Goal: Communication & Community: Participate in discussion

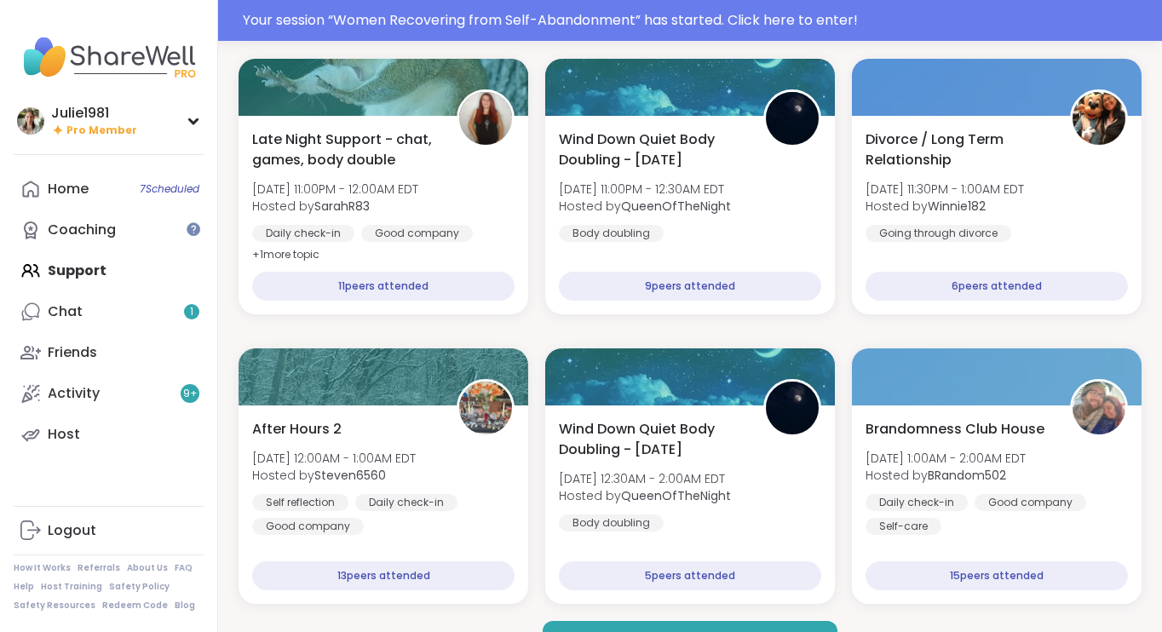
scroll to position [2772, 0]
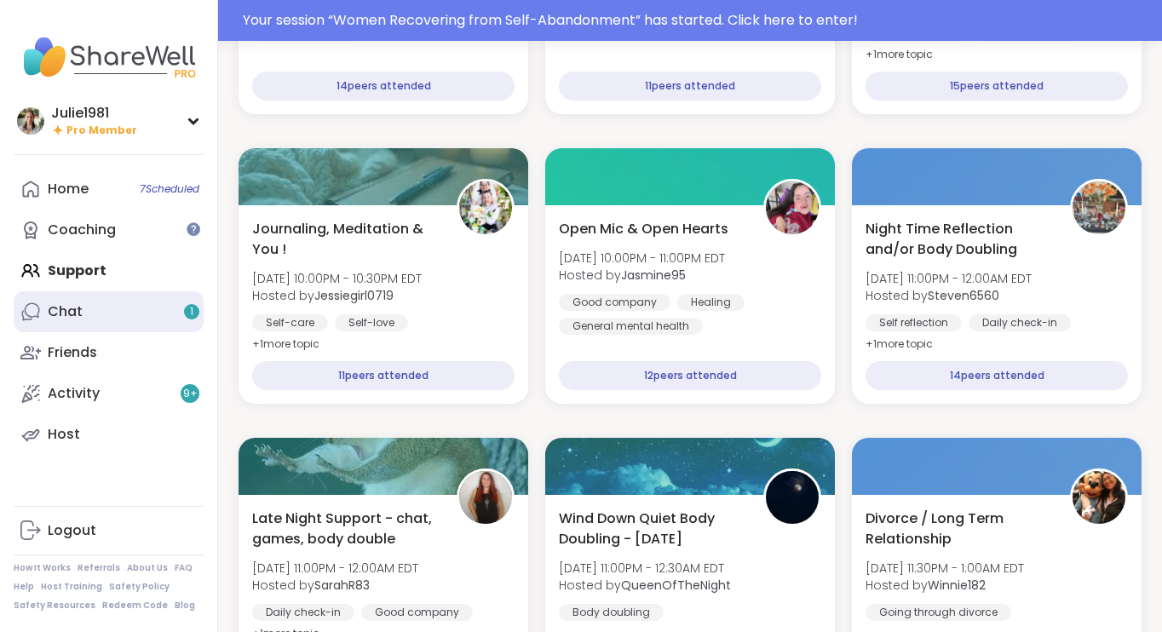
click at [47, 303] on link "Chat 1" at bounding box center [109, 311] width 190 height 41
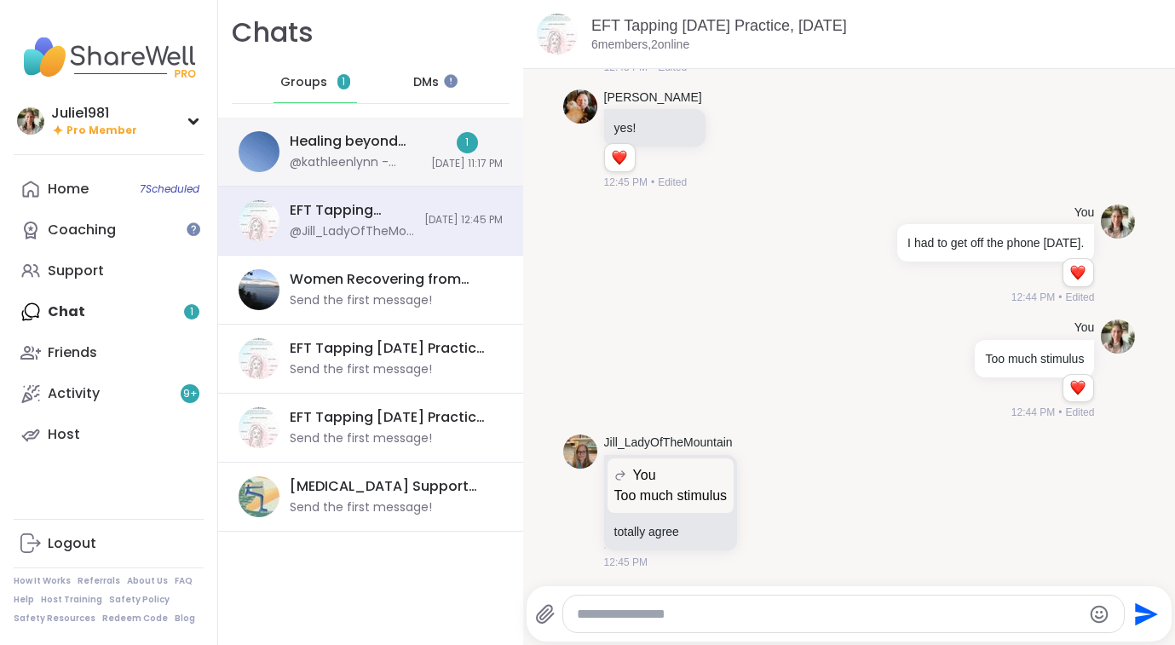
click at [325, 163] on div "@kathleenlynn - [URL][DOMAIN_NAME]" at bounding box center [355, 162] width 131 height 17
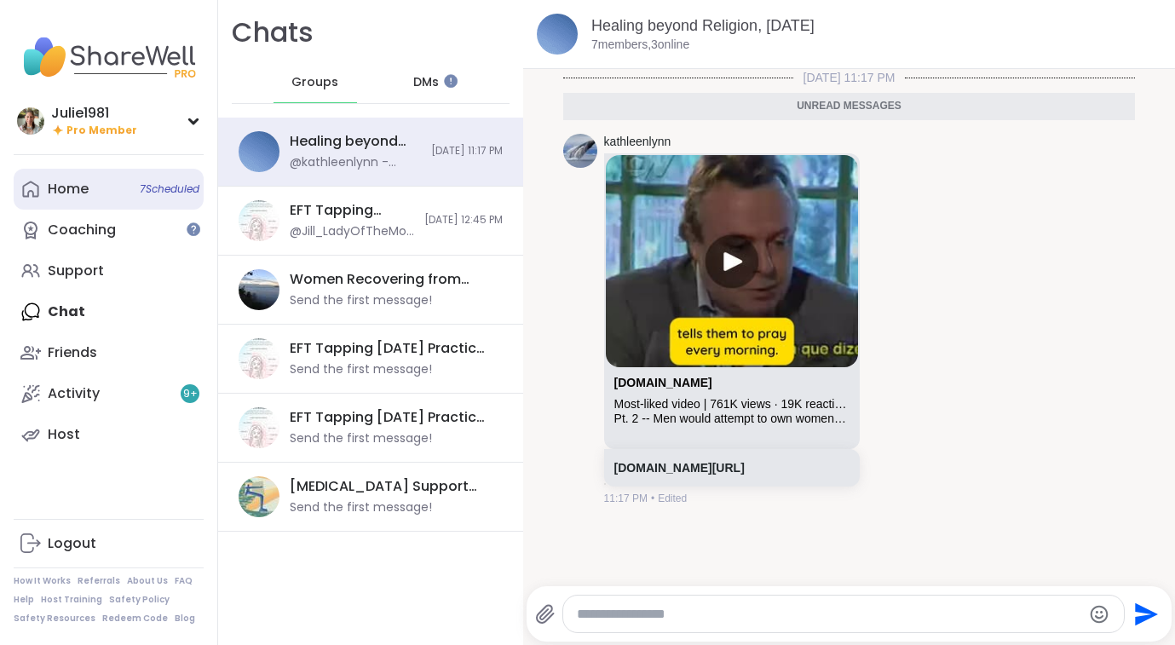
click at [68, 187] on div "Home 7 Scheduled" at bounding box center [68, 189] width 41 height 19
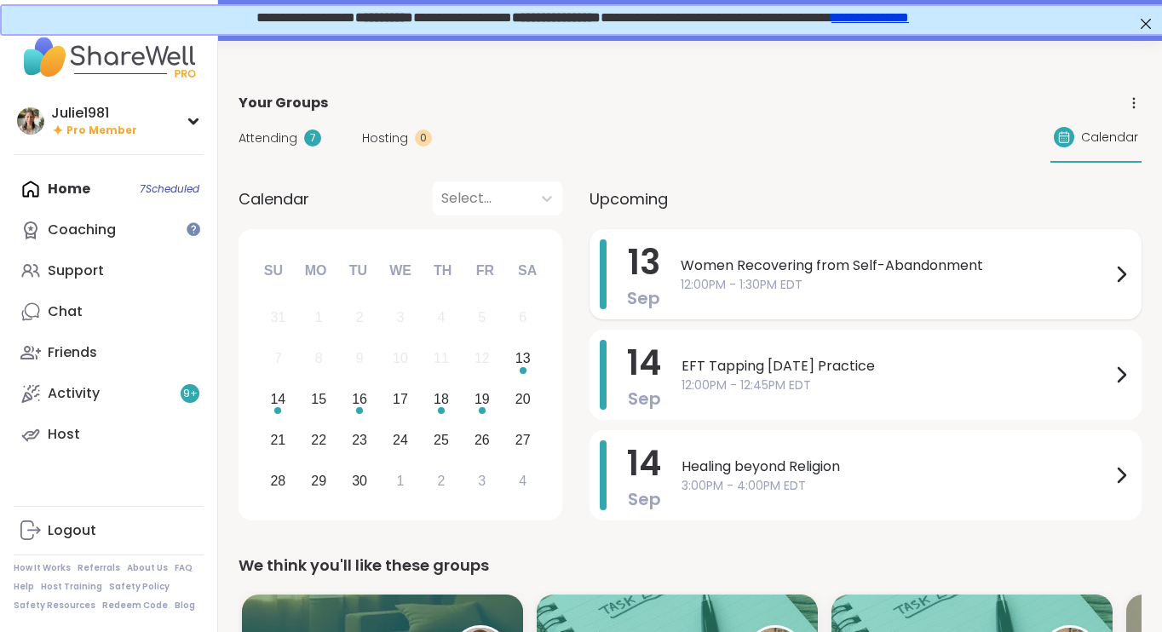
click at [733, 268] on span "Women Recovering from Self-Abandonment" at bounding box center [896, 266] width 430 height 20
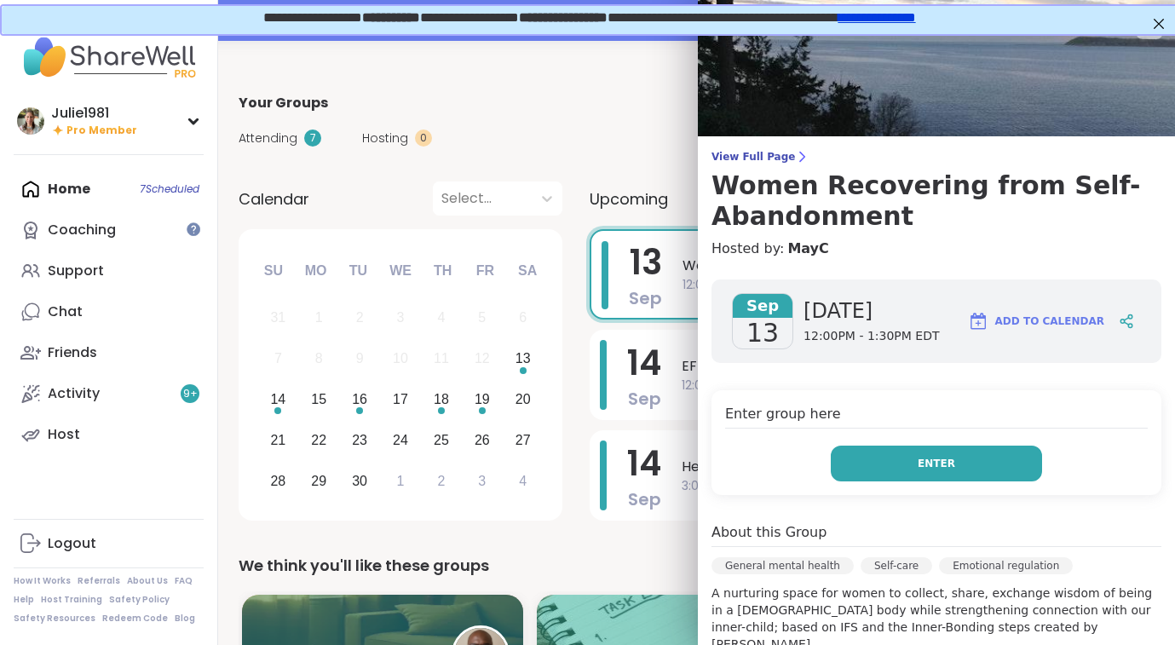
click at [973, 465] on button "Enter" at bounding box center [936, 464] width 211 height 36
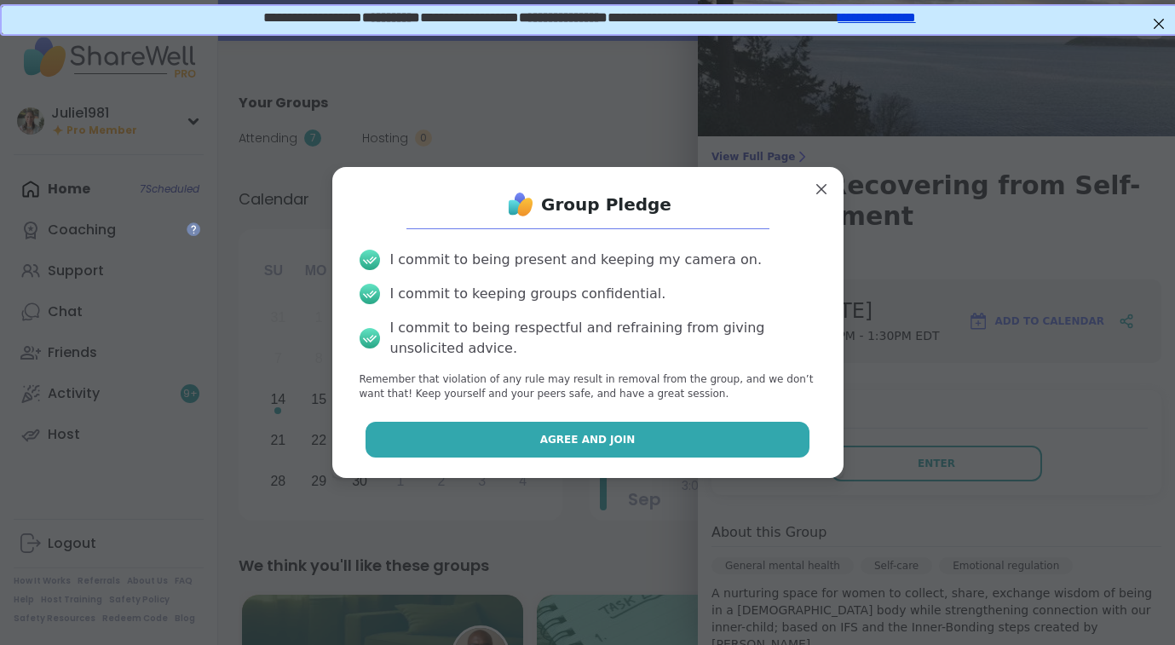
click at [681, 448] on button "Agree and Join" at bounding box center [587, 440] width 444 height 36
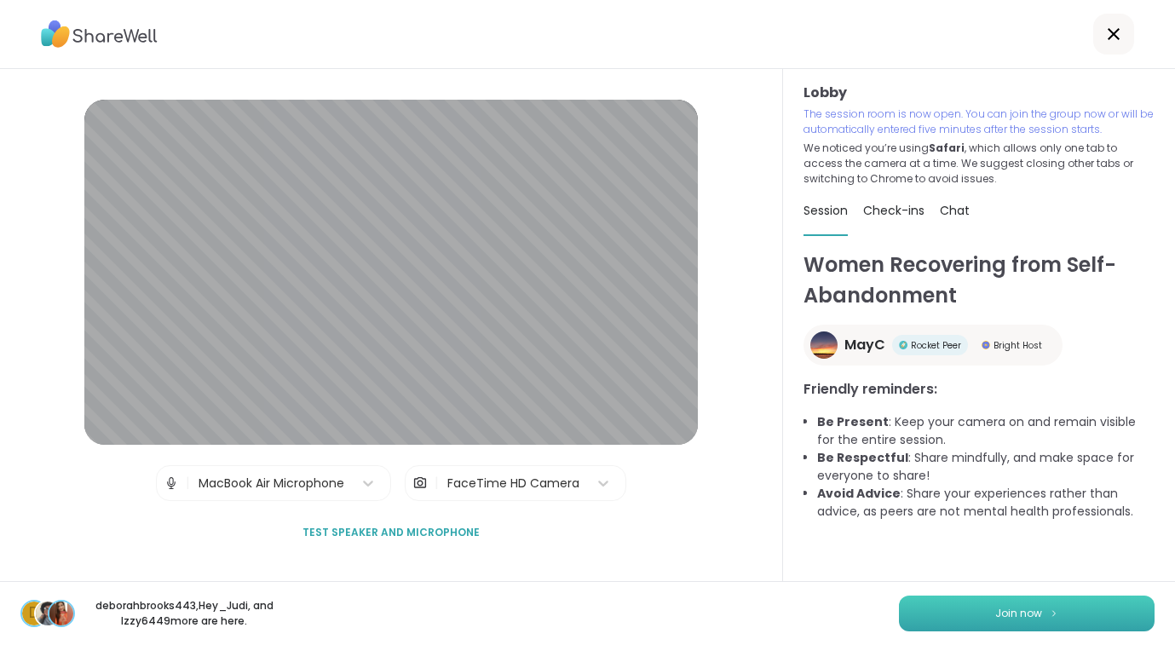
click at [962, 605] on button "Join now" at bounding box center [1027, 614] width 256 height 36
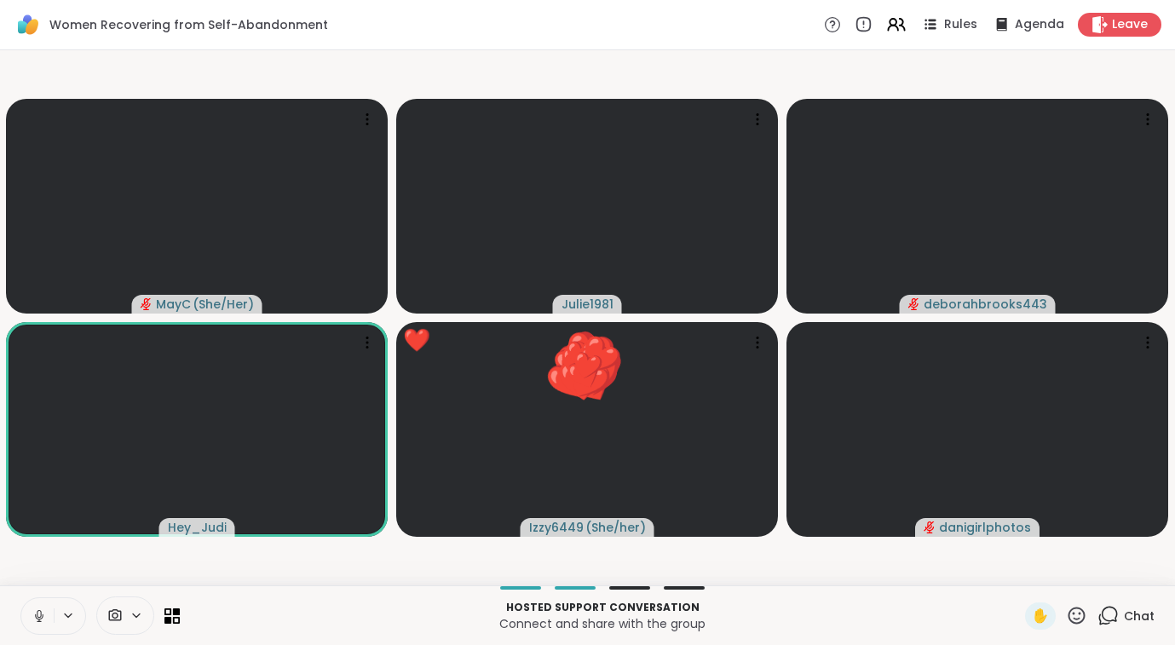
click at [1073, 613] on icon at bounding box center [1076, 615] width 21 height 21
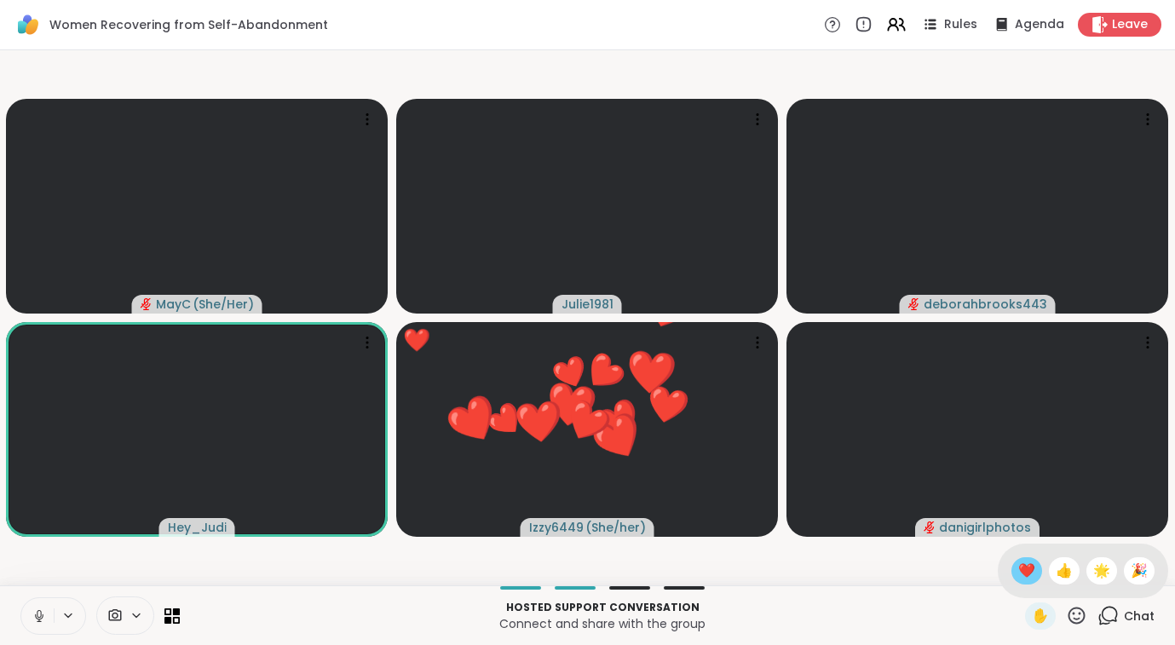
click at [1029, 575] on span "❤️" at bounding box center [1026, 571] width 17 height 20
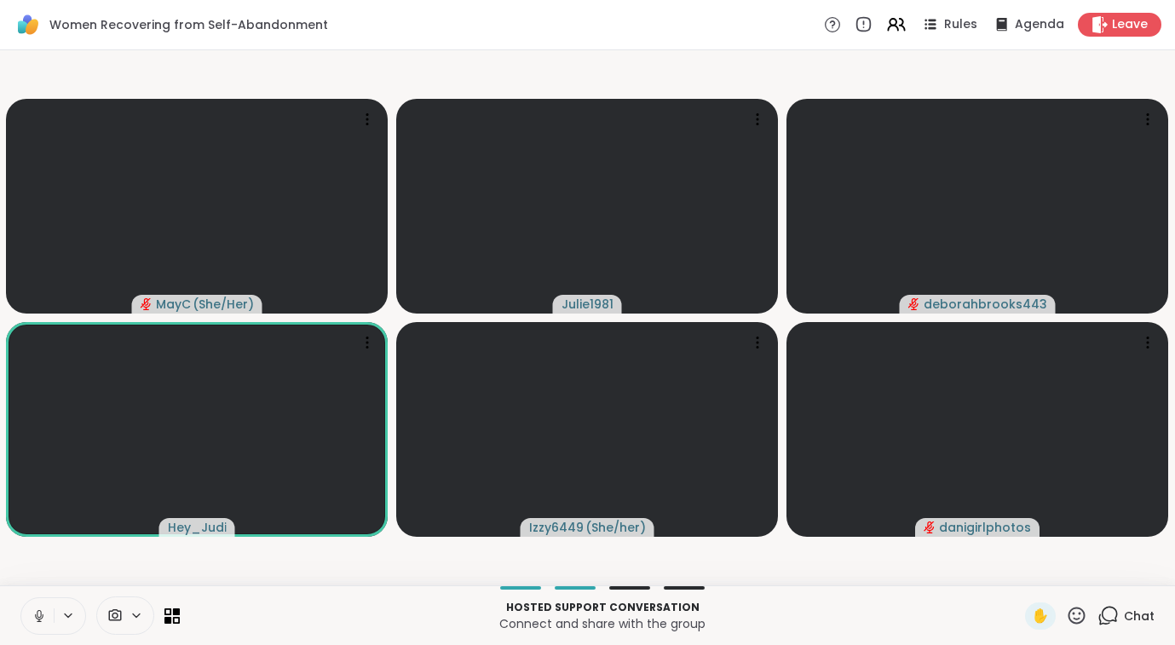
click at [37, 616] on icon at bounding box center [39, 615] width 15 height 15
click at [1075, 617] on icon at bounding box center [1076, 615] width 21 height 21
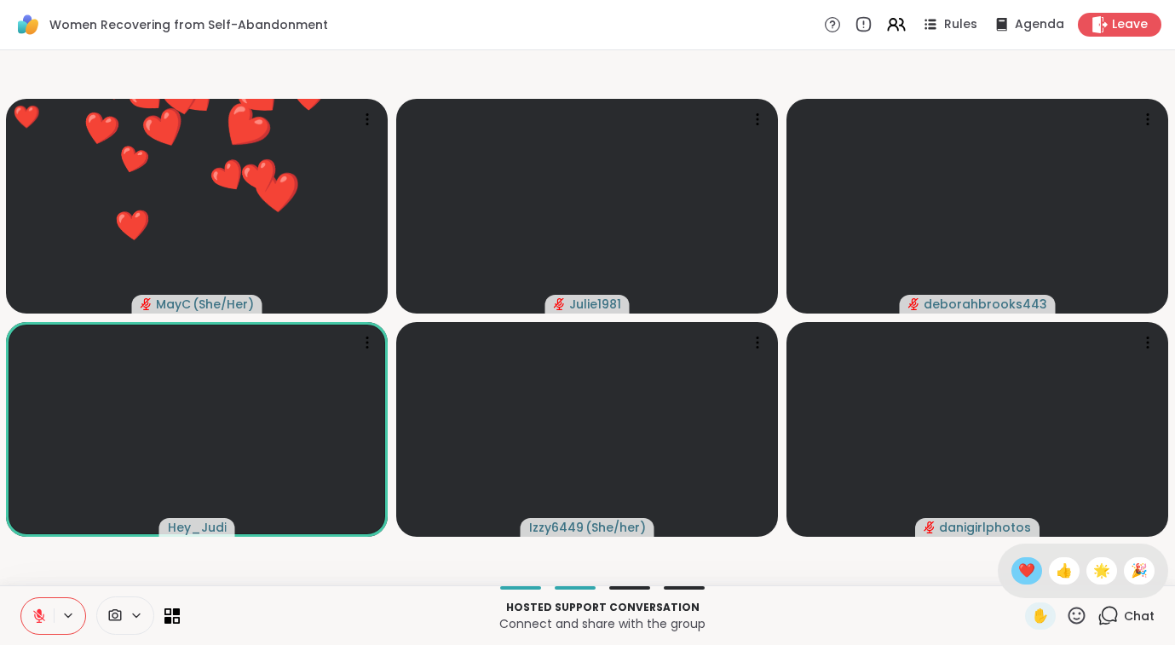
click at [1027, 572] on span "❤️" at bounding box center [1026, 571] width 17 height 20
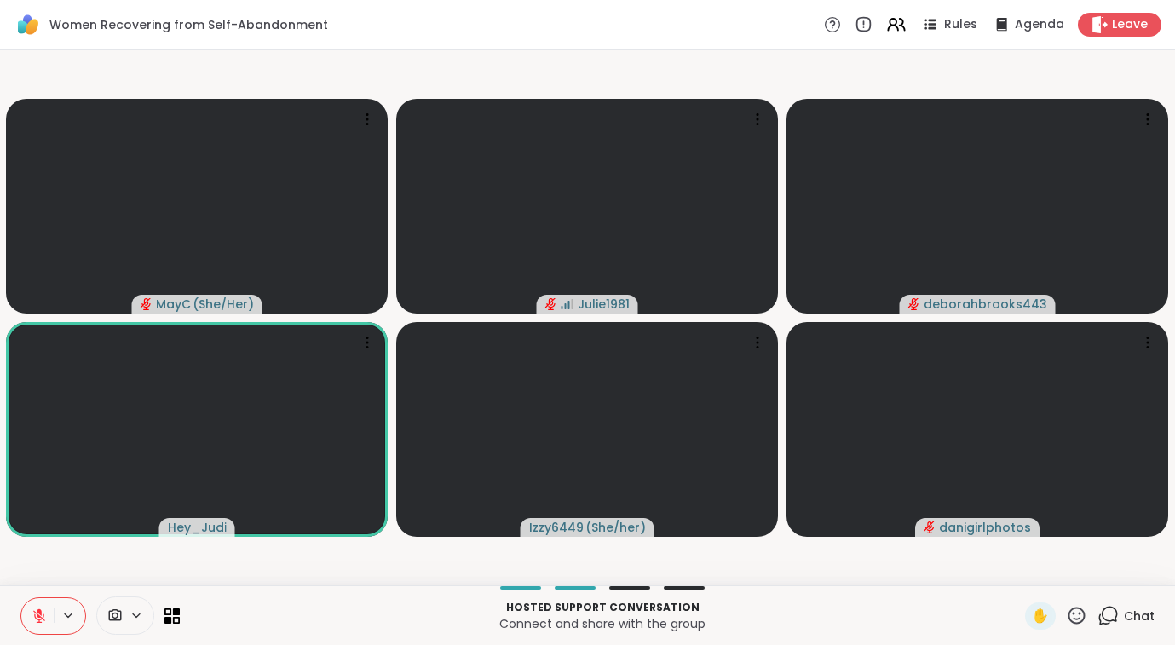
click at [35, 616] on icon at bounding box center [39, 616] width 12 height 12
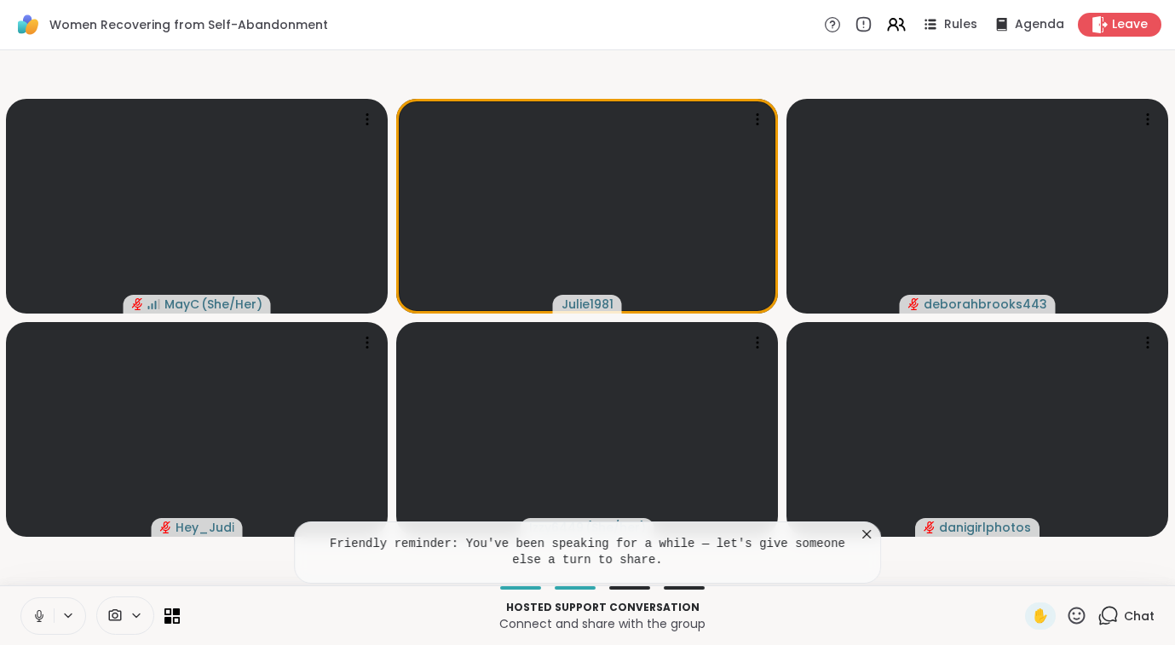
click at [872, 534] on icon at bounding box center [866, 534] width 17 height 17
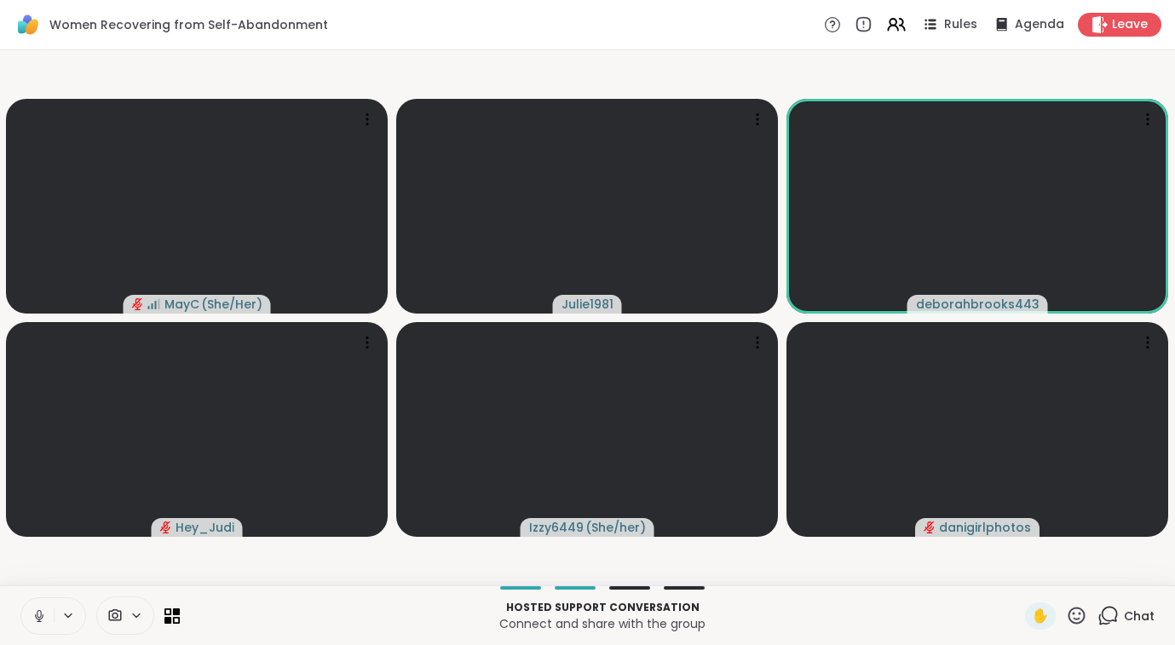
click at [32, 625] on button at bounding box center [37, 616] width 32 height 36
click at [1080, 615] on icon at bounding box center [1076, 615] width 21 height 21
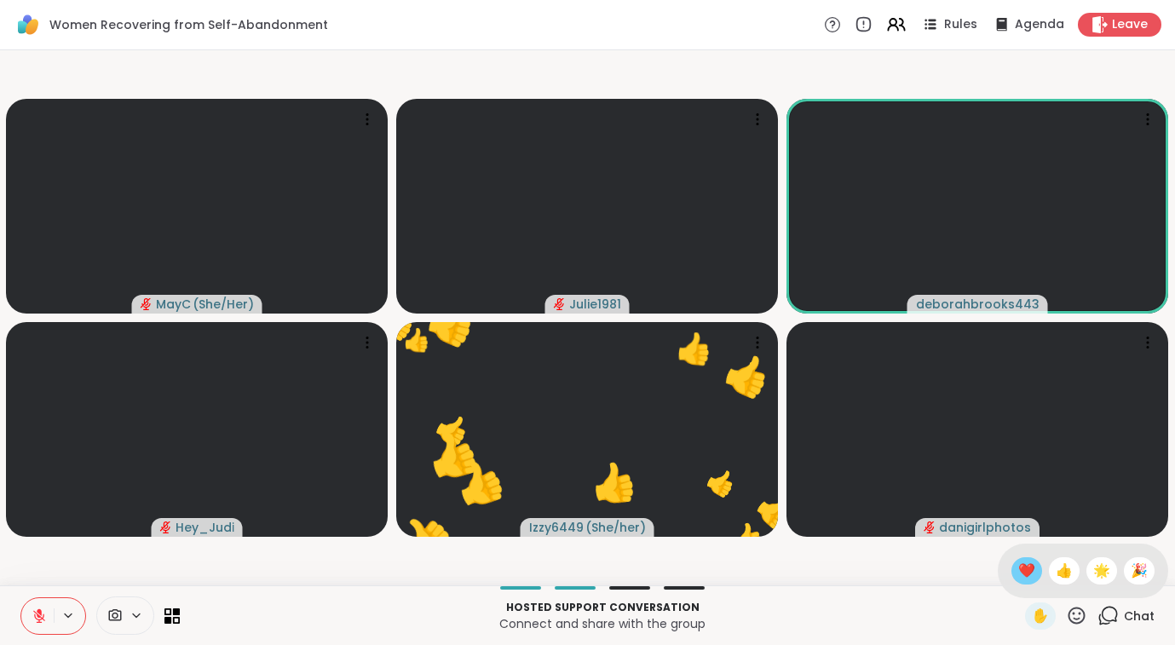
click at [1028, 567] on span "❤️" at bounding box center [1026, 571] width 17 height 20
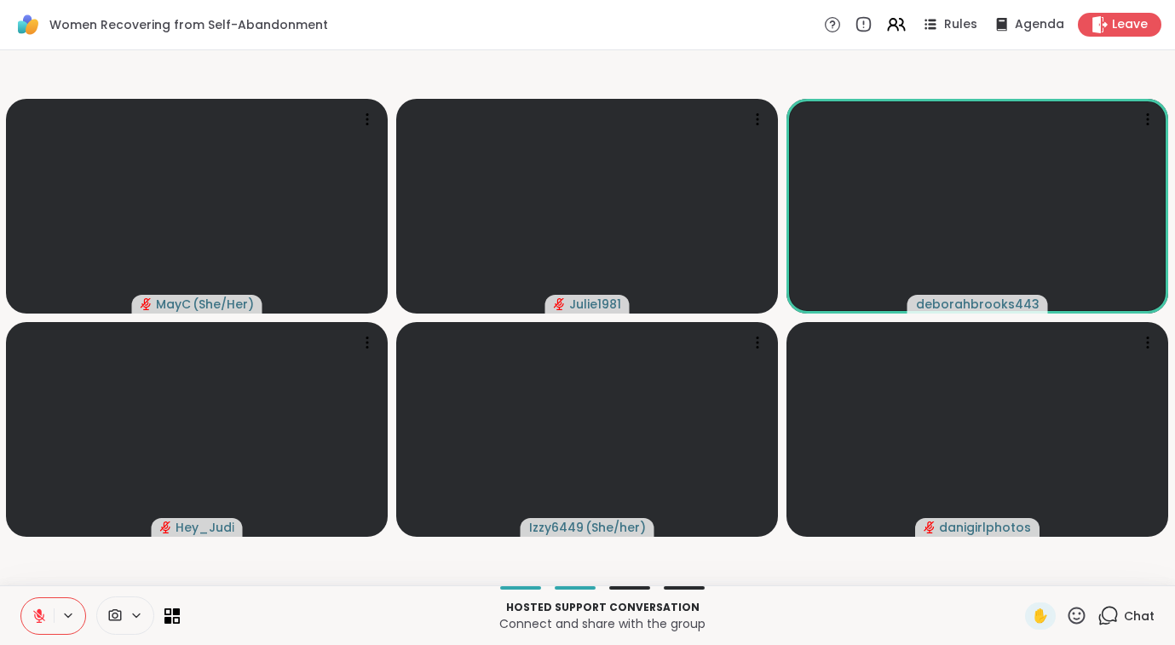
click at [1082, 612] on icon at bounding box center [1076, 615] width 21 height 21
click at [1056, 569] on span "👍" at bounding box center [1064, 571] width 17 height 20
click at [1078, 613] on icon at bounding box center [1076, 615] width 21 height 21
click at [1066, 577] on span "👍" at bounding box center [1064, 571] width 17 height 20
click at [1110, 623] on icon at bounding box center [1104, 619] width 11 height 11
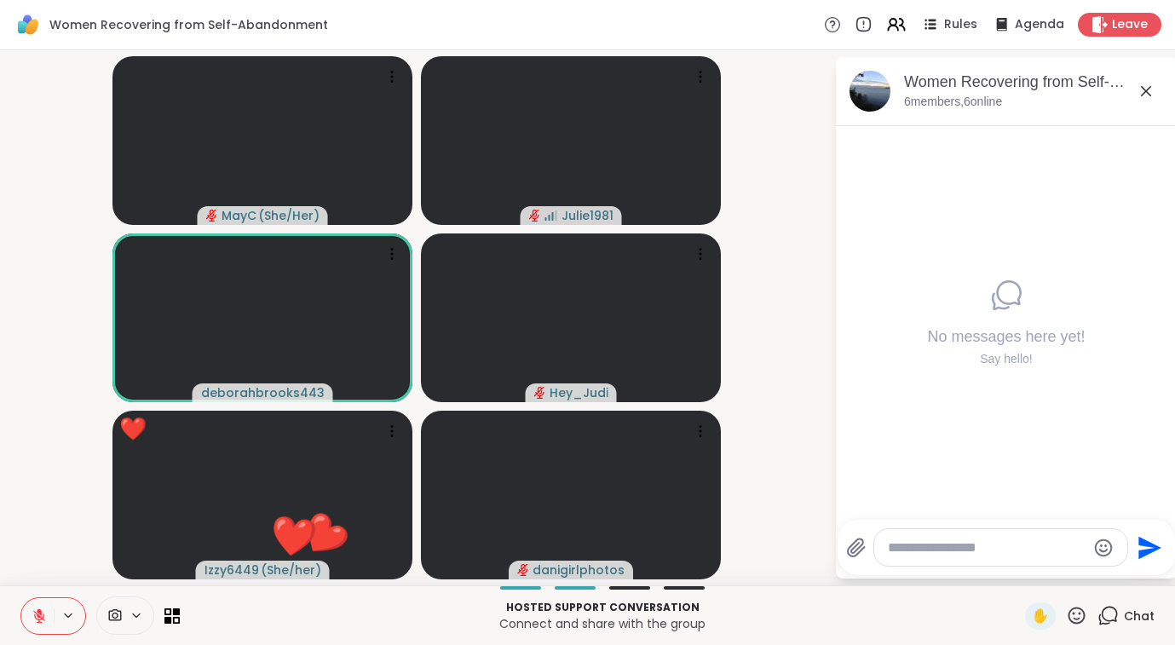
click at [1071, 618] on icon at bounding box center [1076, 615] width 17 height 17
click at [1033, 578] on div "❤️" at bounding box center [1026, 570] width 31 height 27
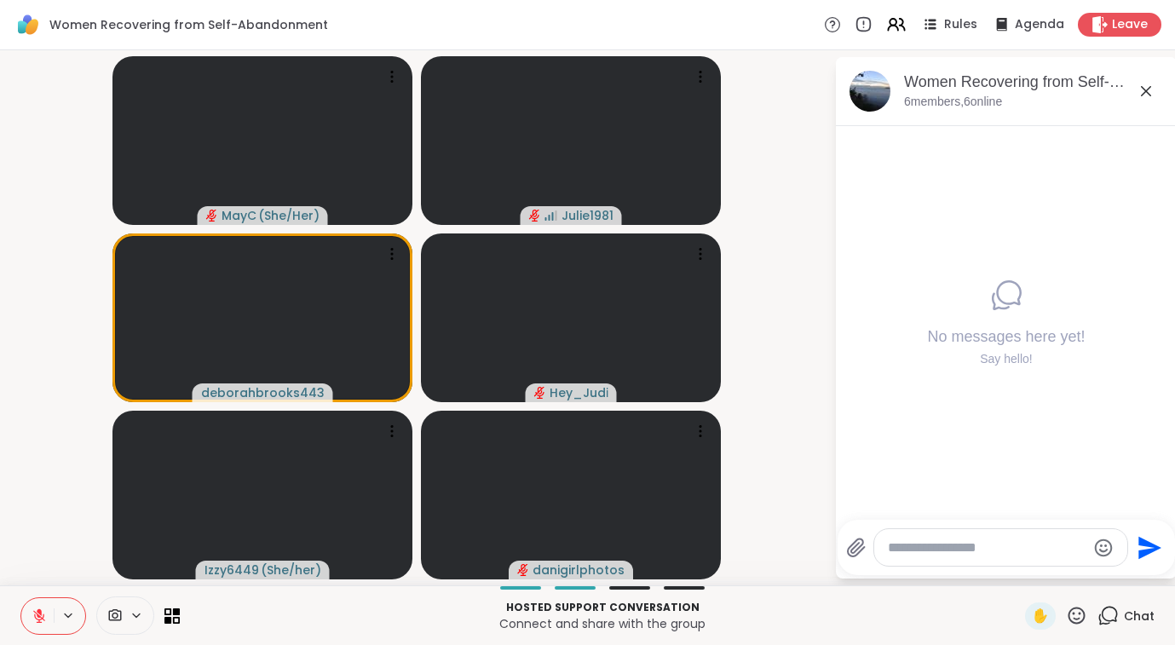
click at [1073, 615] on icon at bounding box center [1076, 615] width 21 height 21
click at [1061, 584] on div "👍" at bounding box center [1064, 570] width 31 height 27
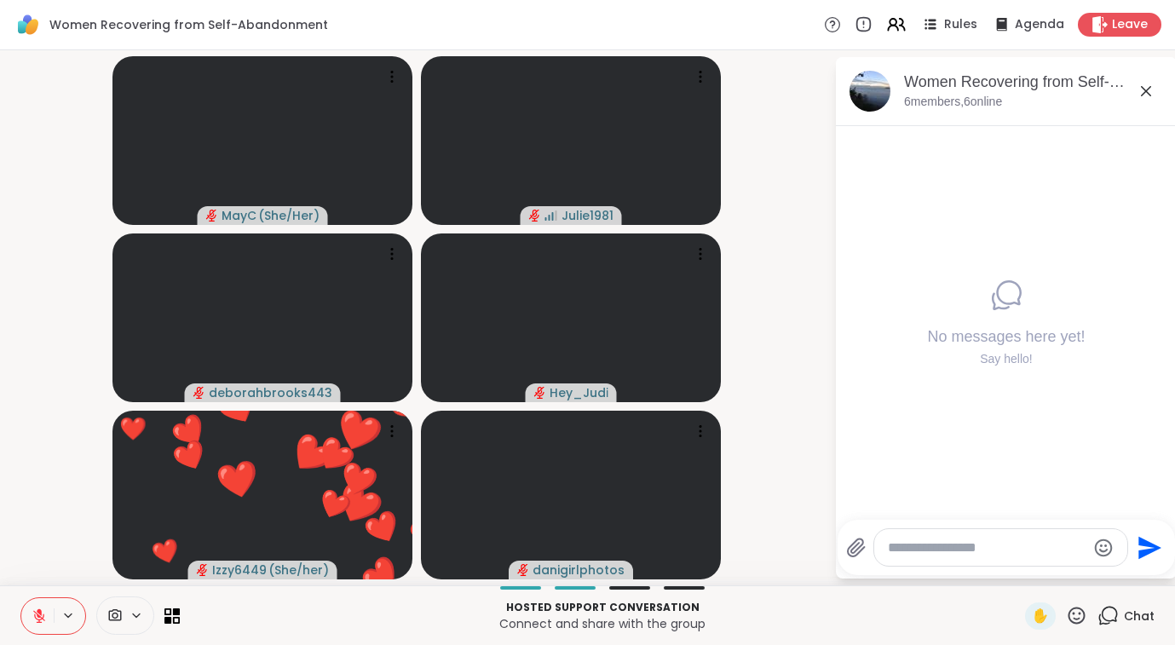
click at [40, 617] on icon at bounding box center [39, 616] width 12 height 12
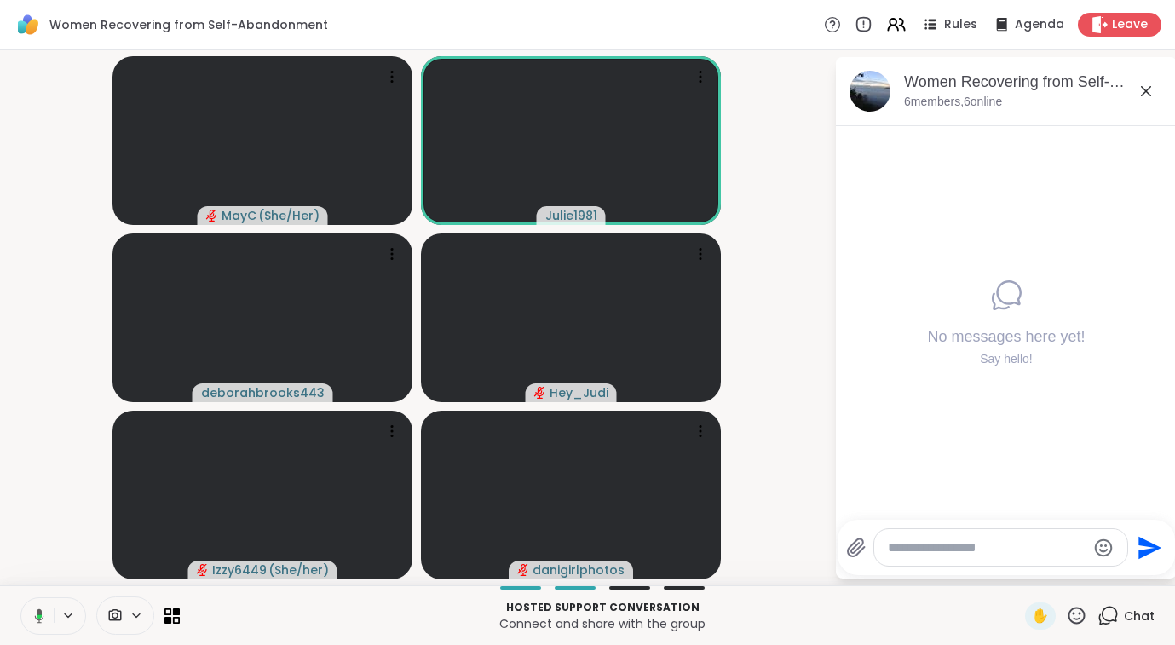
click at [928, 553] on textarea "Type your message" at bounding box center [987, 547] width 199 height 17
type textarea "*"
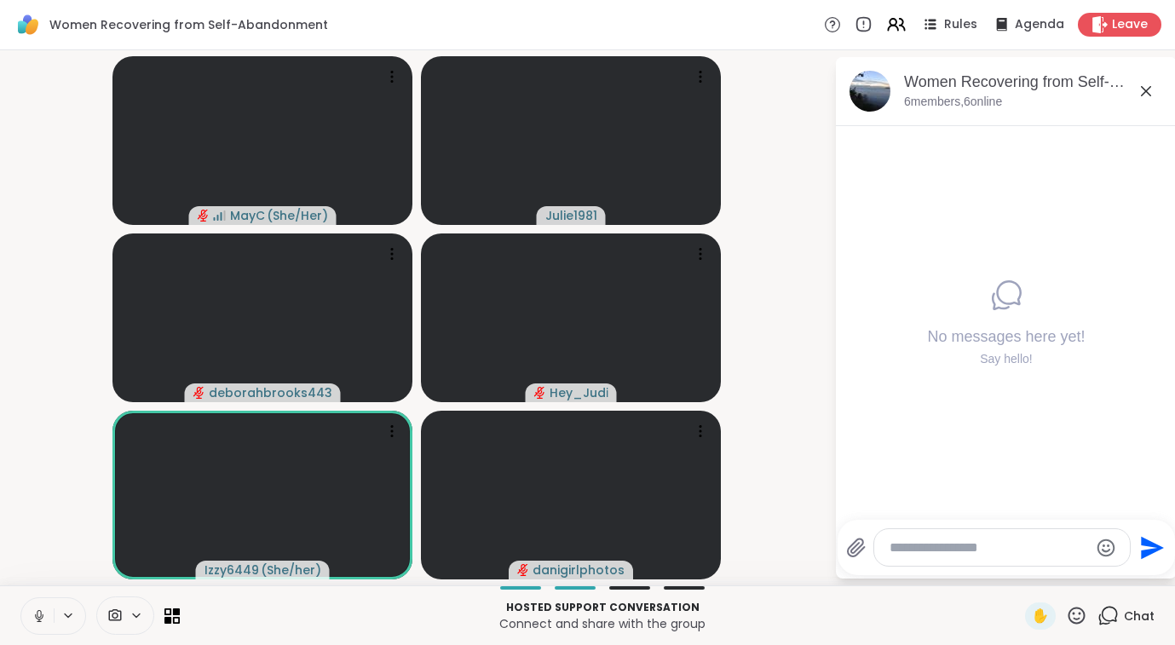
click at [1071, 616] on icon at bounding box center [1076, 615] width 21 height 21
click at [1026, 575] on span "❤️" at bounding box center [1026, 571] width 17 height 20
click at [40, 613] on icon at bounding box center [39, 615] width 15 height 15
click at [1073, 616] on icon at bounding box center [1076, 615] width 21 height 21
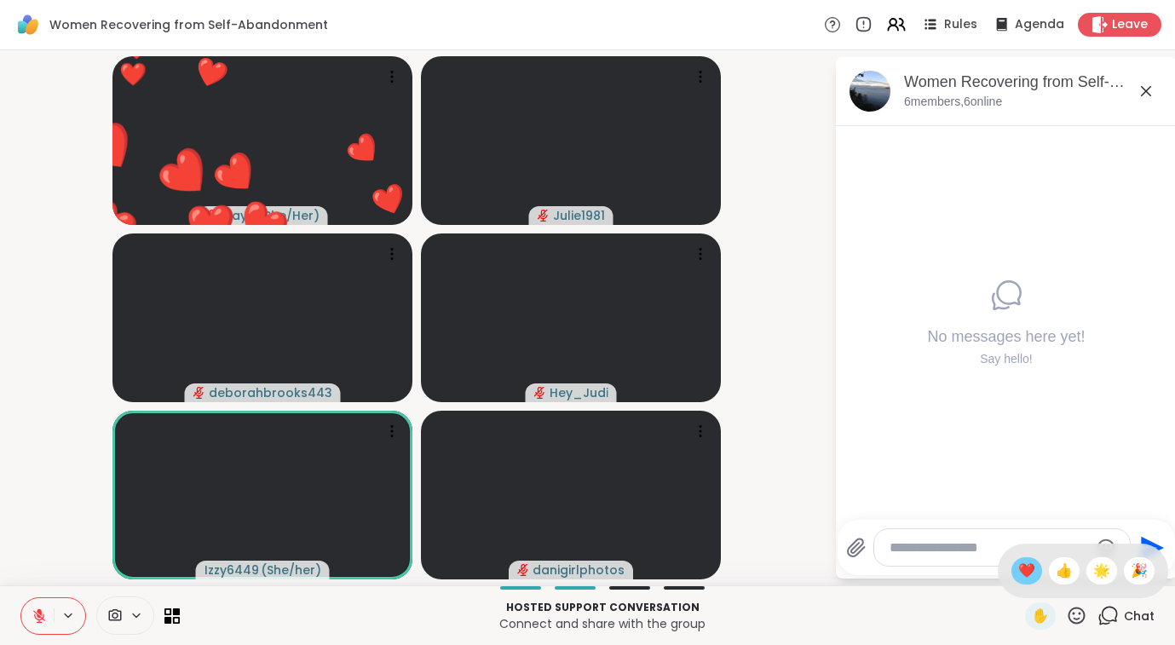
click at [1028, 570] on span "❤️" at bounding box center [1026, 571] width 17 height 20
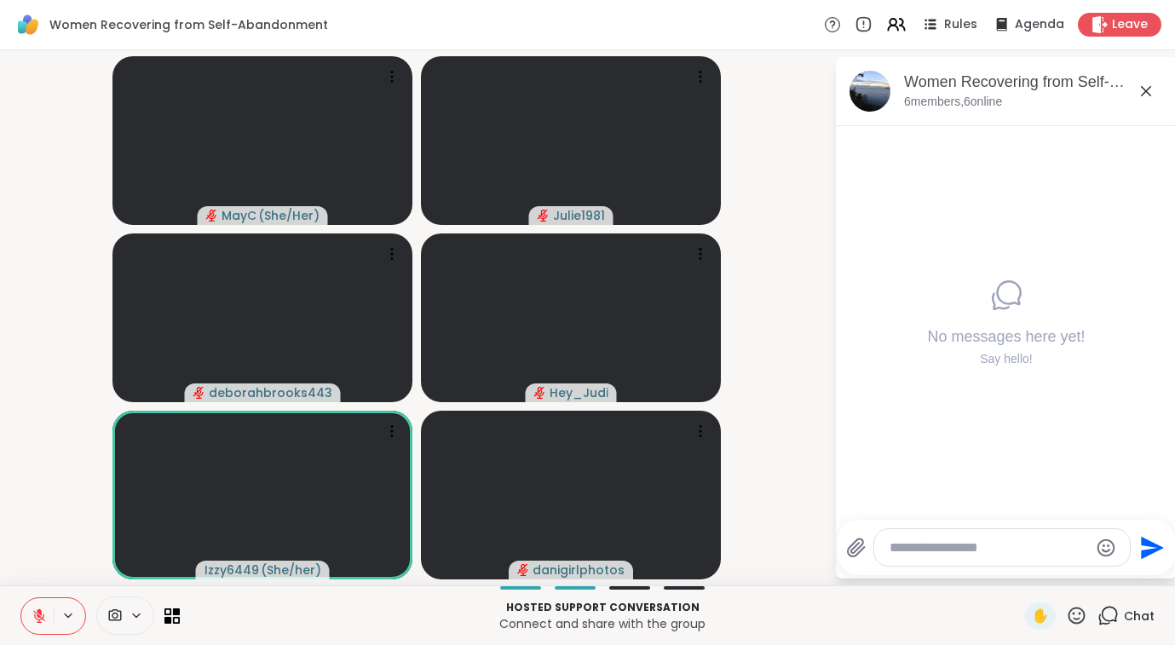
click at [1082, 617] on icon at bounding box center [1076, 615] width 21 height 21
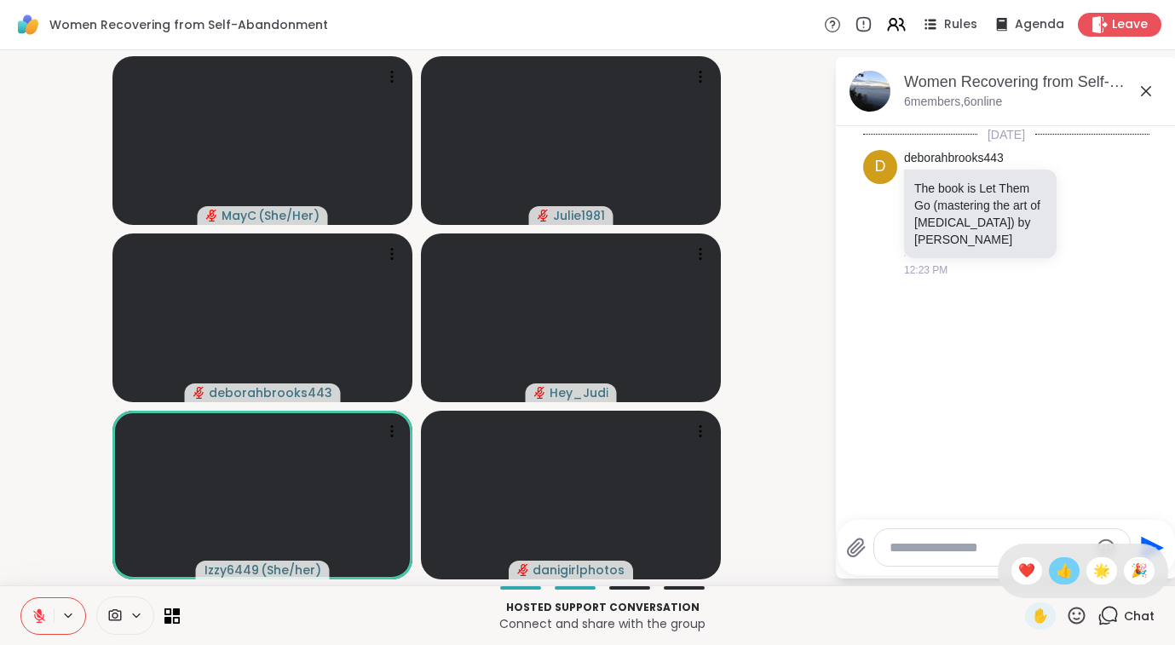
click at [1068, 572] on span "👍" at bounding box center [1064, 571] width 17 height 20
click at [1082, 217] on icon at bounding box center [1086, 213] width 13 height 13
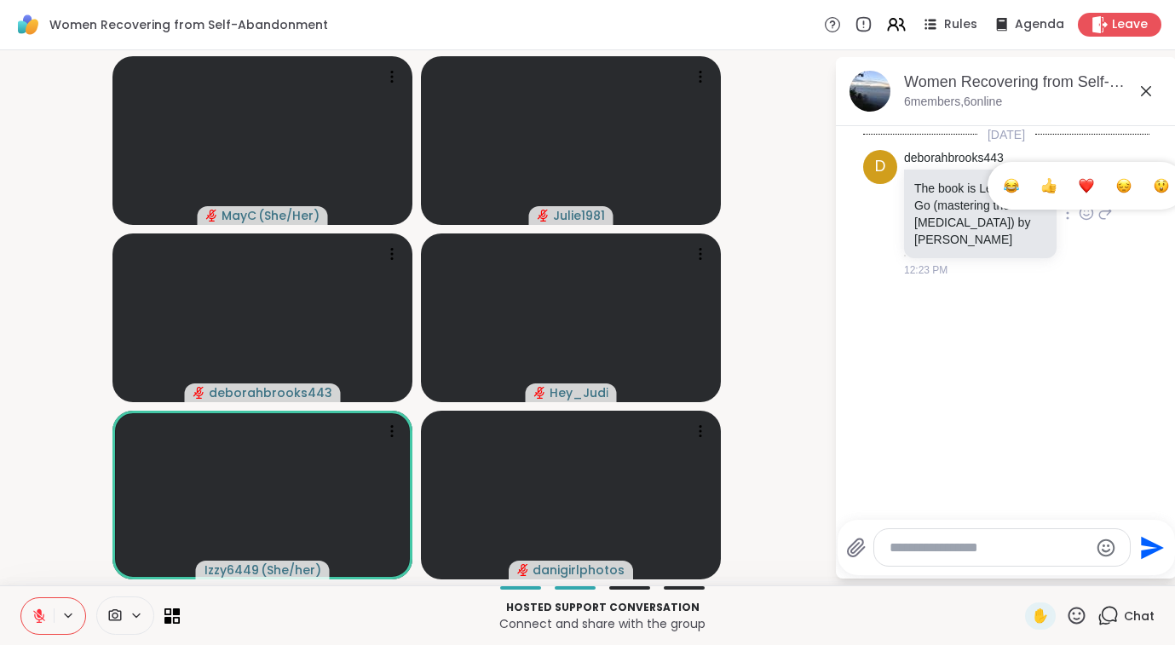
click at [1080, 192] on div "Select Reaction: Heart" at bounding box center [1086, 185] width 15 height 15
click at [1097, 235] on icon at bounding box center [1104, 225] width 15 height 20
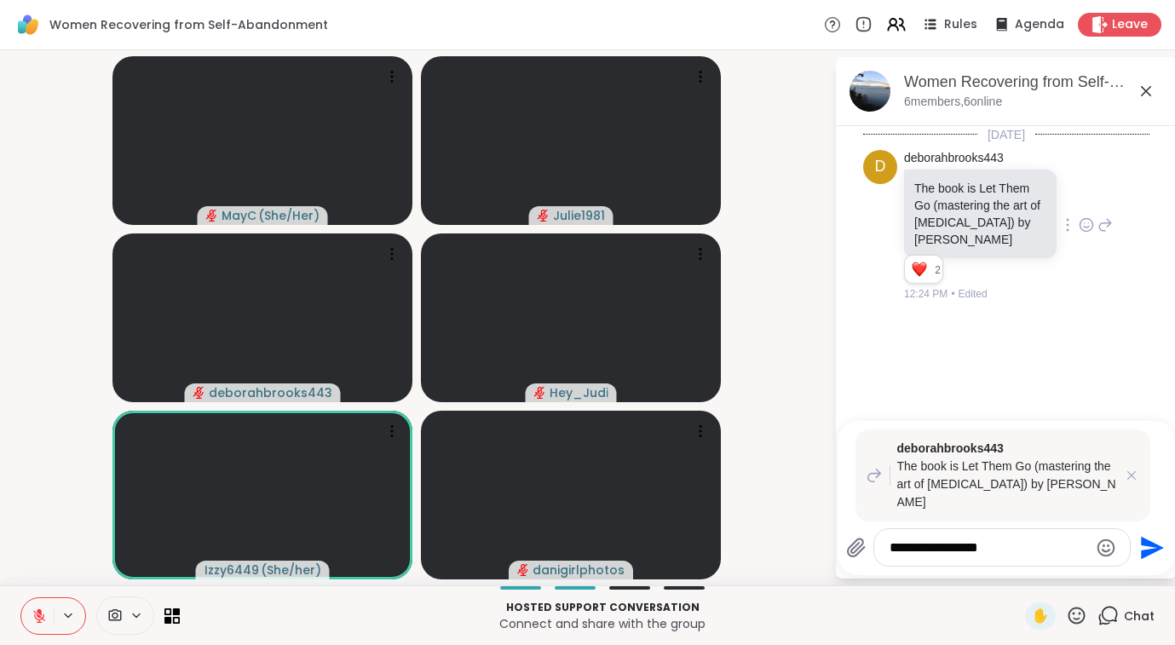
type textarea "**********"
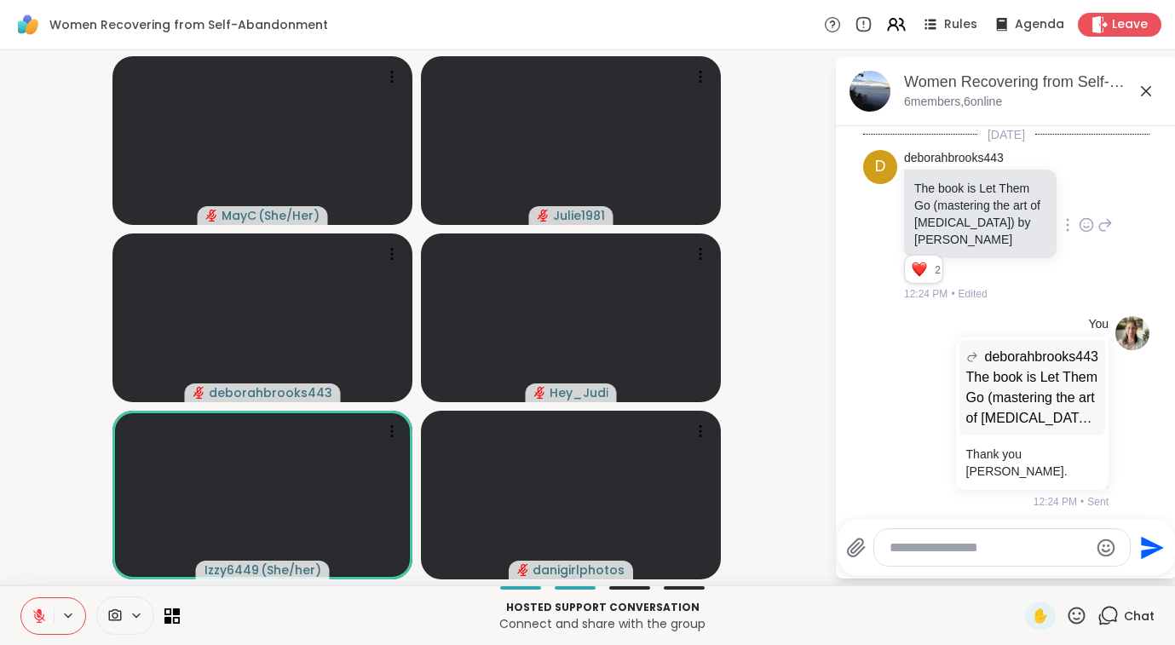
scroll to position [5, 0]
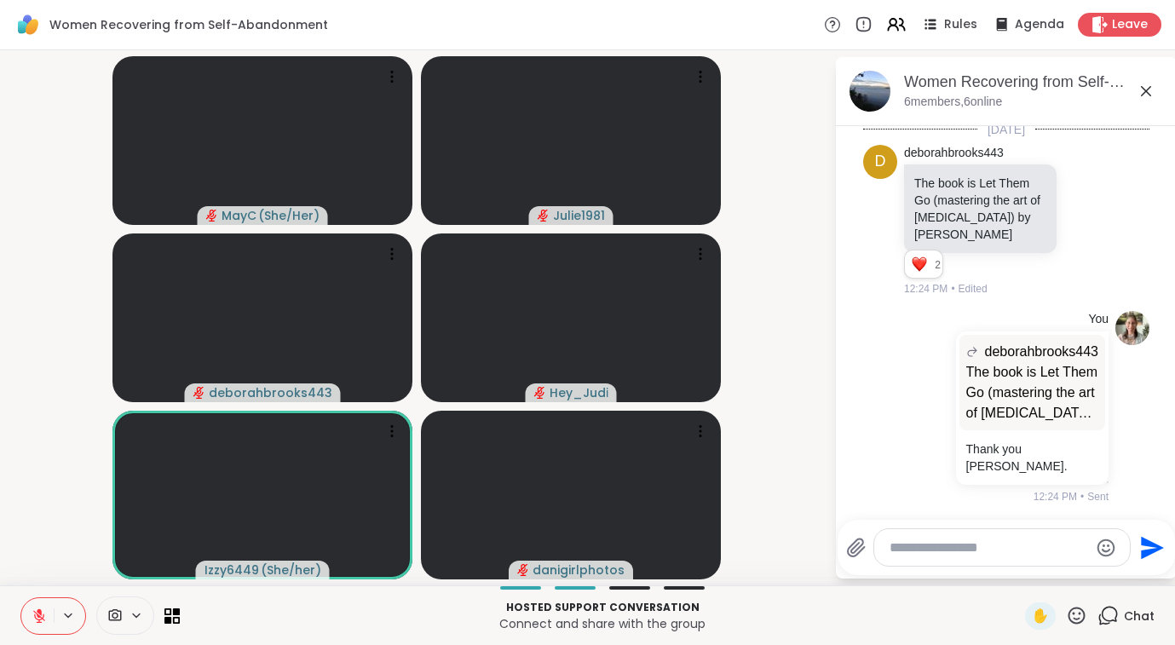
click at [1077, 617] on icon at bounding box center [1076, 615] width 21 height 21
click at [1067, 570] on span "👍" at bounding box center [1064, 571] width 17 height 20
click at [1083, 613] on icon at bounding box center [1076, 615] width 21 height 21
click at [1056, 573] on span "👍" at bounding box center [1064, 571] width 17 height 20
click at [1077, 615] on icon at bounding box center [1076, 615] width 21 height 21
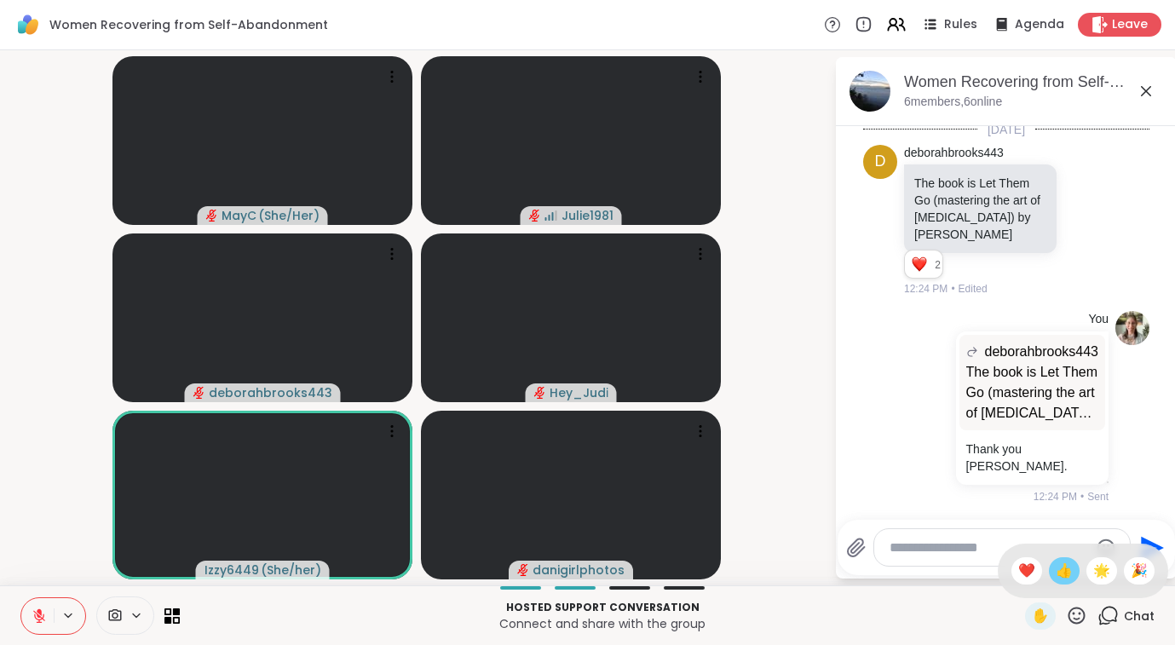
click at [1056, 570] on span "👍" at bounding box center [1064, 571] width 17 height 20
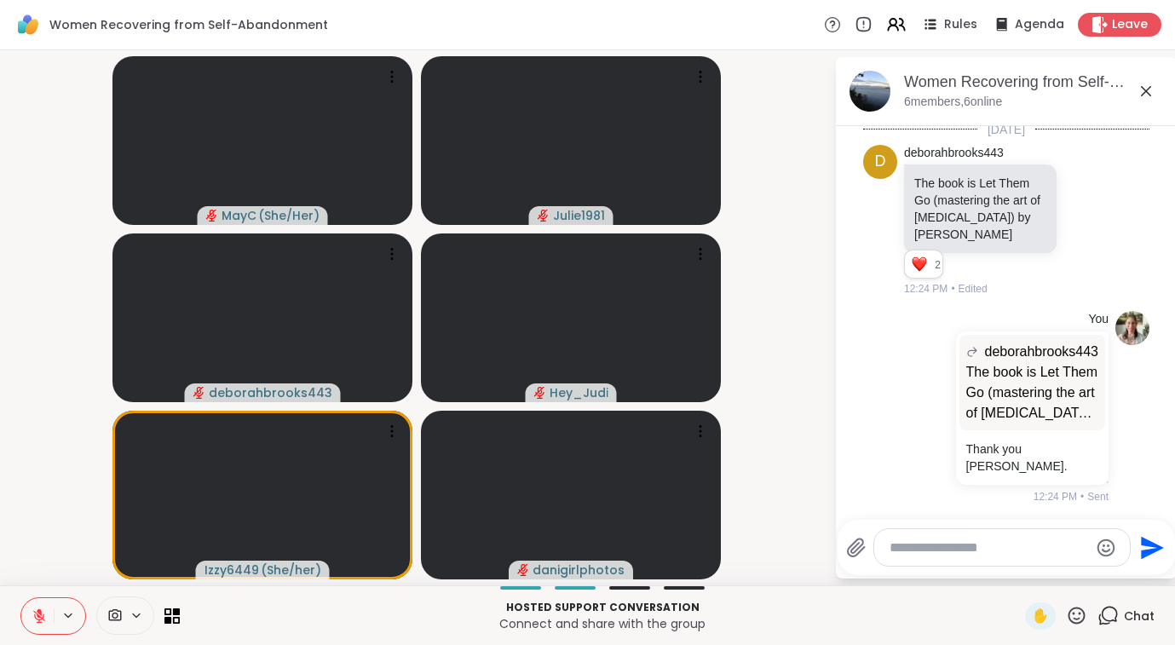
click at [1078, 613] on icon at bounding box center [1076, 615] width 21 height 21
click at [1065, 573] on span "👍" at bounding box center [1064, 571] width 17 height 20
click at [1076, 614] on icon at bounding box center [1076, 615] width 21 height 21
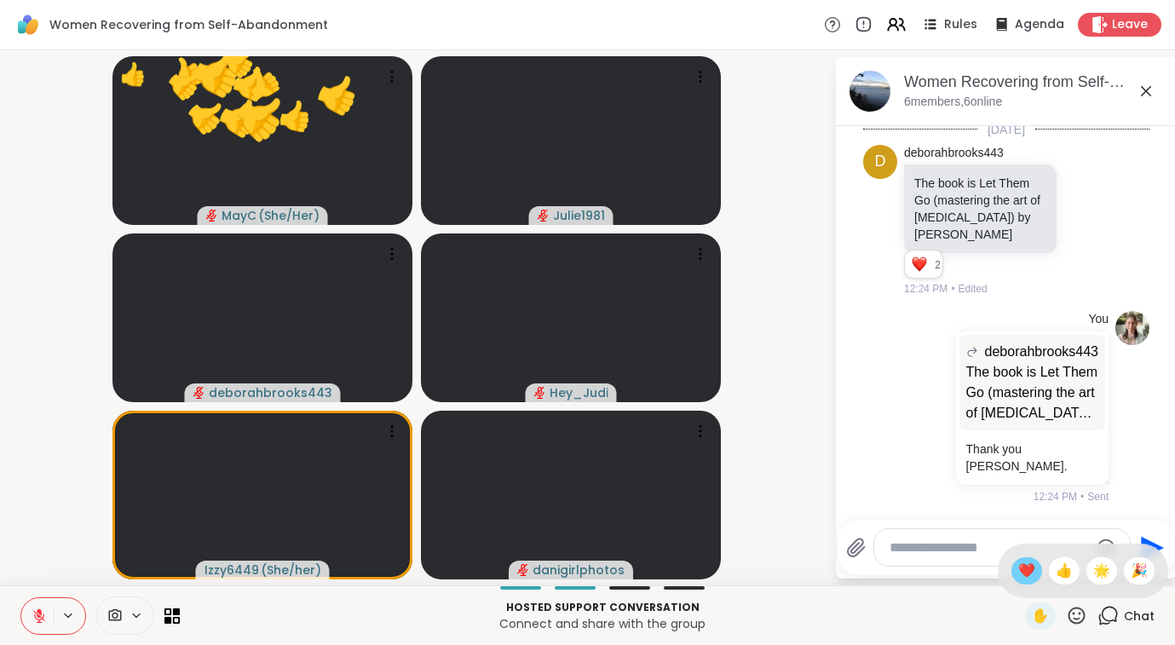
click at [1034, 574] on div "❤️" at bounding box center [1026, 570] width 31 height 27
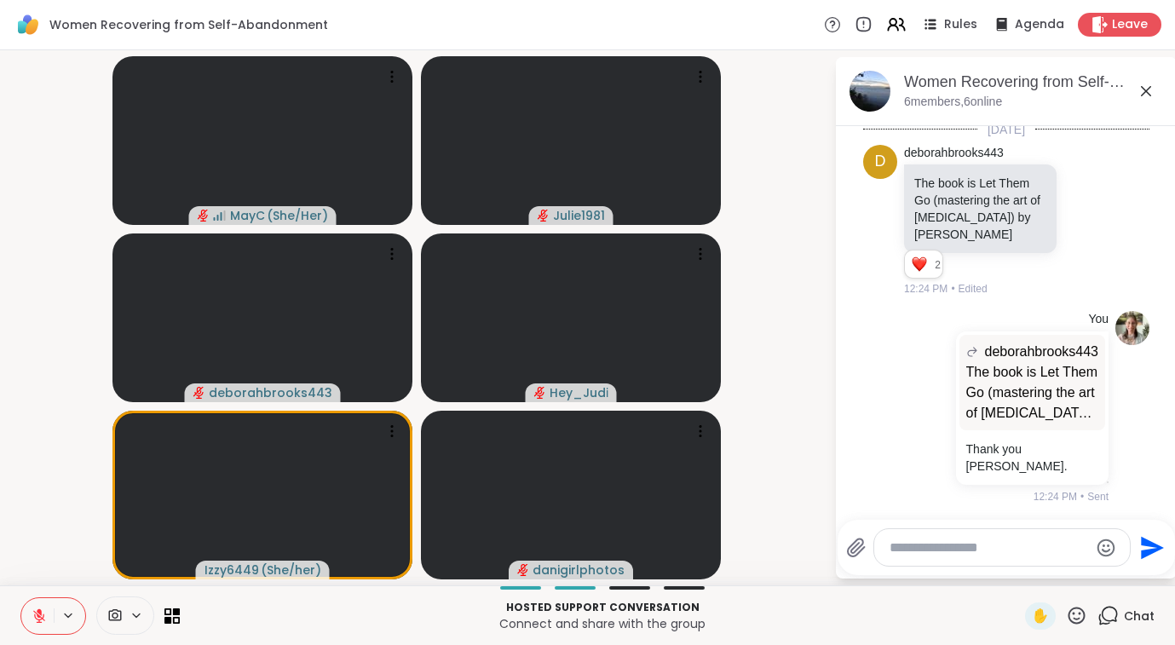
click at [1081, 618] on icon at bounding box center [1076, 615] width 21 height 21
click at [1102, 577] on span "🌟" at bounding box center [1101, 571] width 17 height 20
click at [1084, 617] on icon at bounding box center [1076, 615] width 21 height 21
click at [1027, 567] on span "❤️" at bounding box center [1026, 571] width 17 height 20
click at [1075, 617] on icon at bounding box center [1076, 615] width 21 height 21
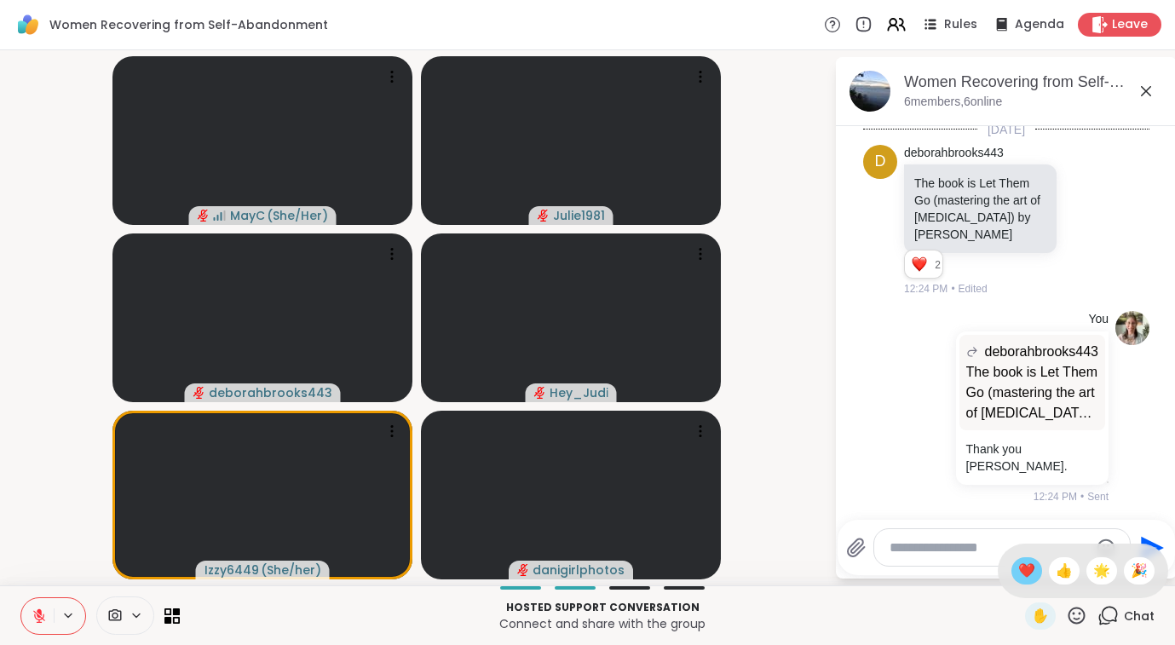
click at [1037, 571] on div "❤️" at bounding box center [1026, 570] width 31 height 27
click at [1079, 621] on icon at bounding box center [1076, 615] width 21 height 21
click at [1026, 567] on span "❤️" at bounding box center [1026, 571] width 17 height 20
click at [1075, 617] on icon at bounding box center [1076, 615] width 21 height 21
click at [1025, 572] on span "❤️" at bounding box center [1026, 571] width 17 height 20
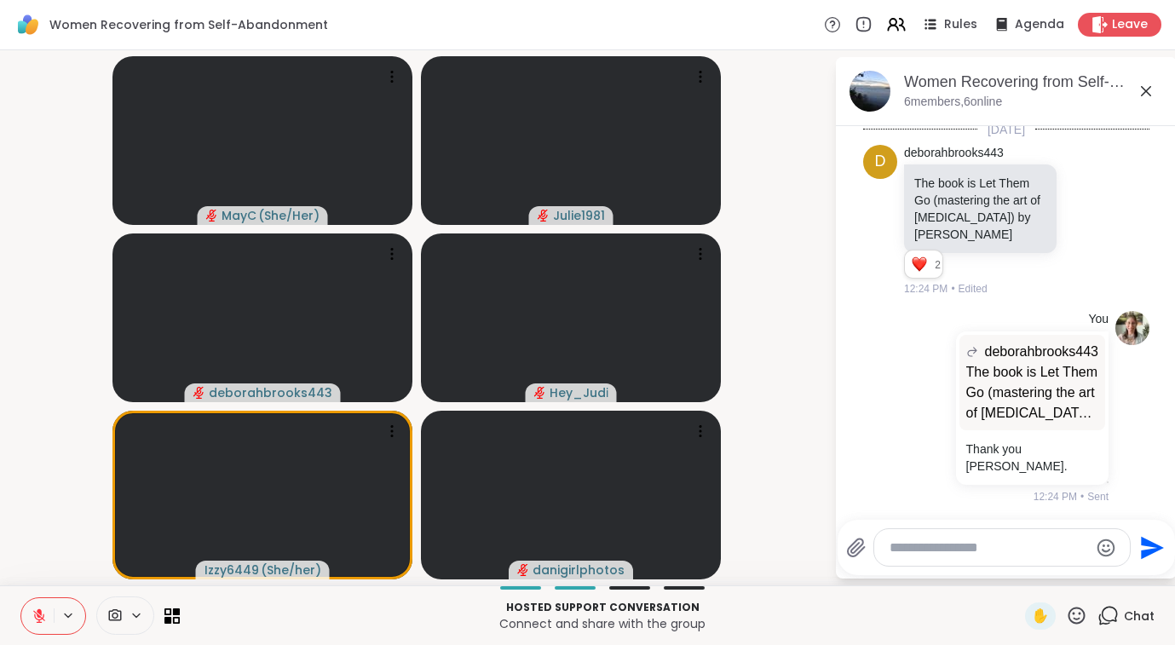
click at [1079, 622] on icon at bounding box center [1076, 615] width 21 height 21
click at [1056, 568] on span "👍" at bounding box center [1064, 571] width 17 height 20
click at [40, 620] on icon at bounding box center [39, 615] width 15 height 15
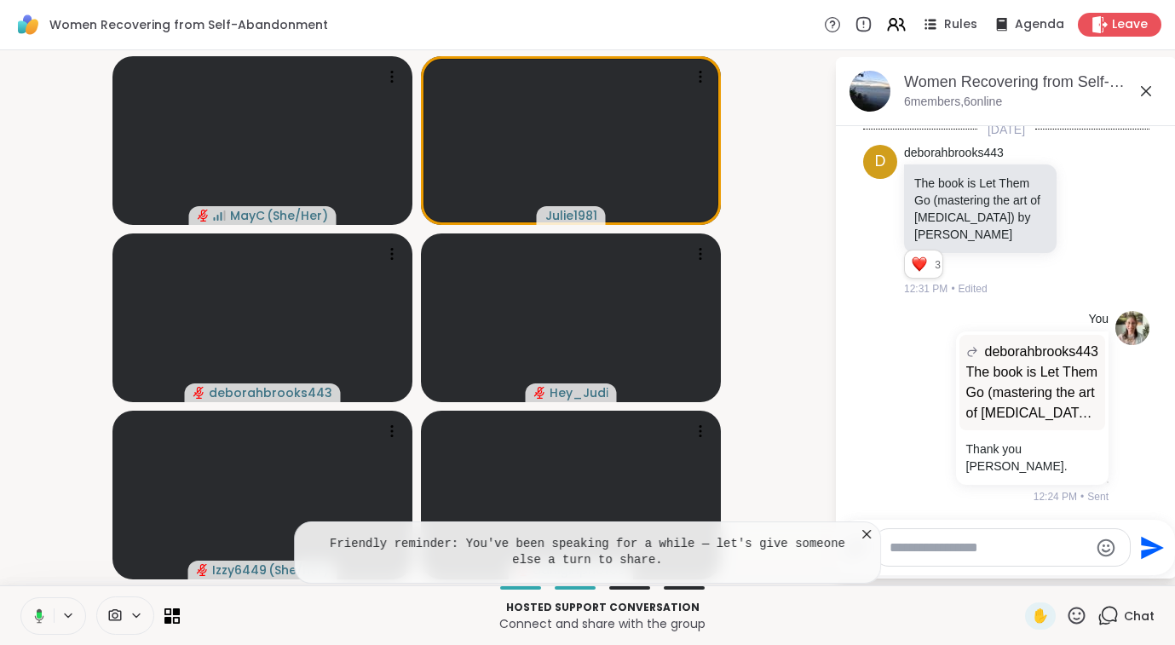
click at [872, 532] on icon at bounding box center [866, 534] width 17 height 17
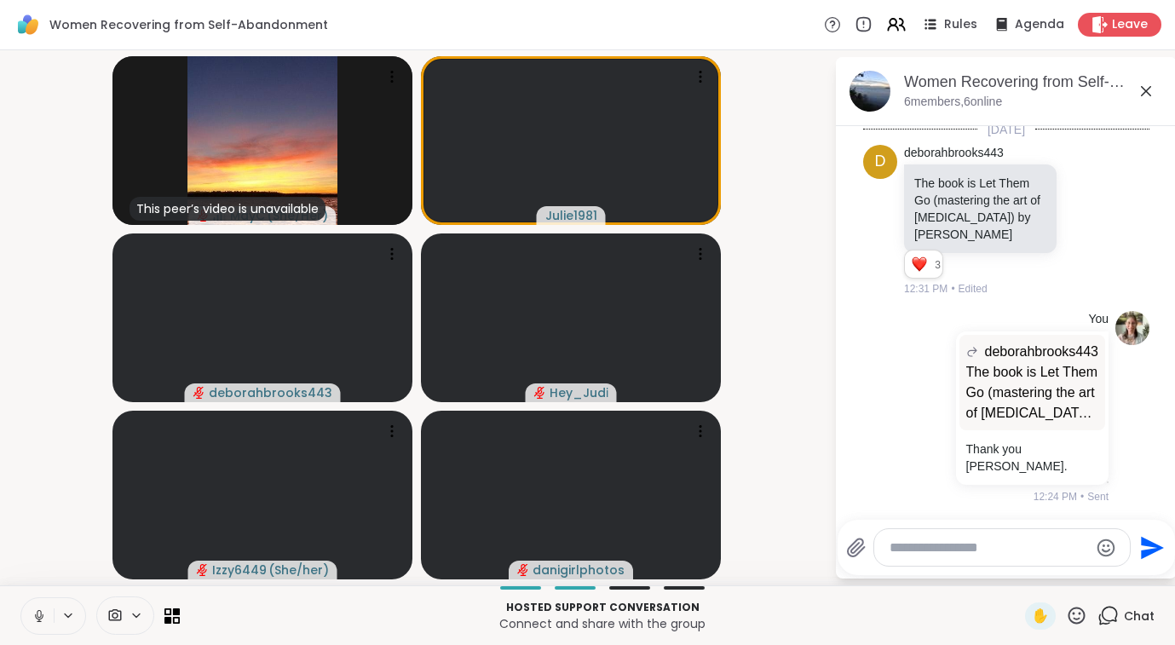
click at [32, 617] on icon at bounding box center [39, 615] width 15 height 15
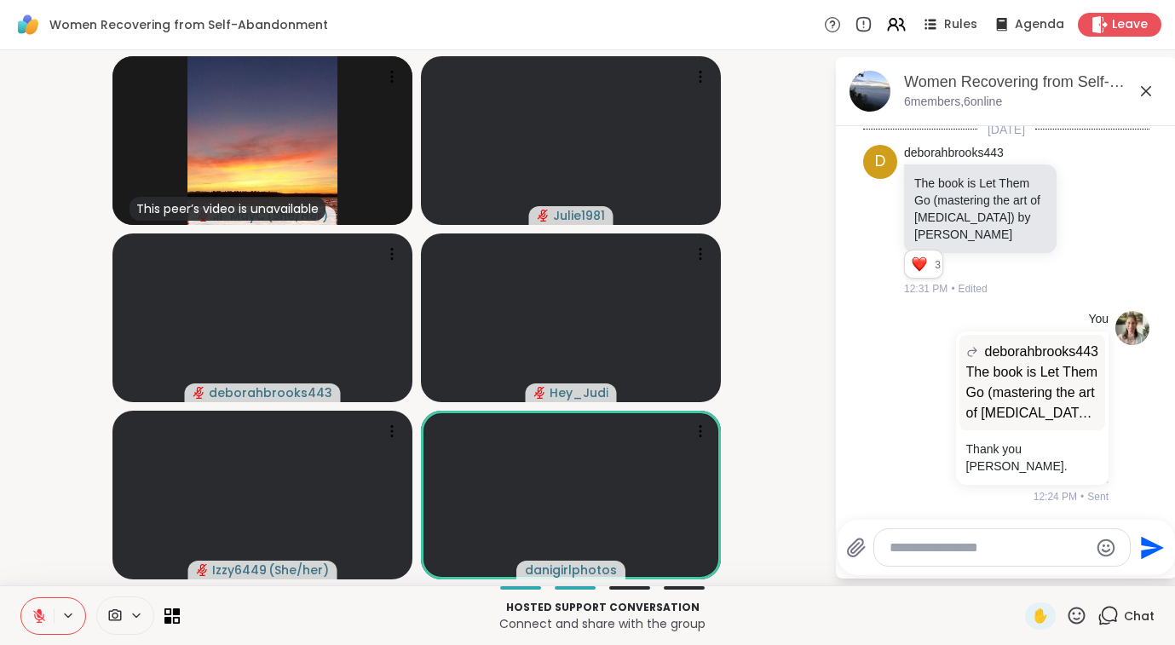
click at [37, 619] on icon at bounding box center [39, 616] width 12 height 12
click at [39, 615] on icon at bounding box center [39, 615] width 15 height 15
click at [39, 615] on icon at bounding box center [39, 616] width 12 height 12
click at [35, 619] on icon at bounding box center [39, 615] width 15 height 15
click at [1082, 615] on icon at bounding box center [1076, 615] width 21 height 21
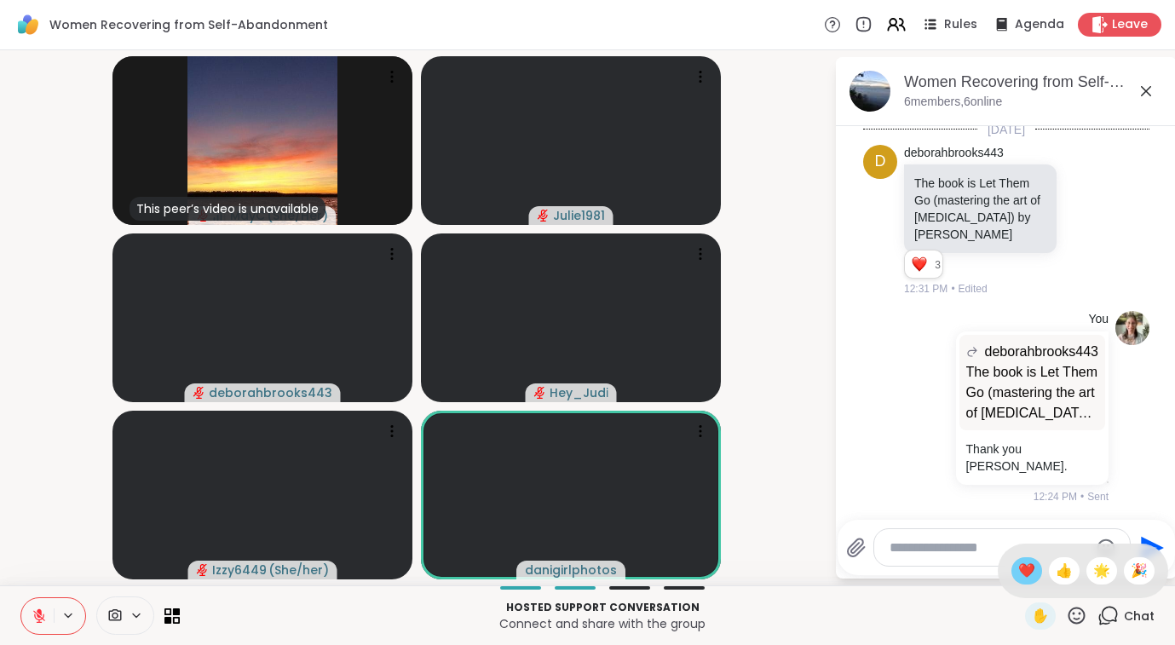
click at [1031, 575] on span "❤️" at bounding box center [1026, 571] width 17 height 20
click at [1074, 612] on icon at bounding box center [1076, 615] width 21 height 21
click at [1025, 568] on span "❤️" at bounding box center [1026, 571] width 17 height 20
click at [1066, 612] on div "✋" at bounding box center [1056, 615] width 62 height 27
click at [1077, 612] on icon at bounding box center [1076, 615] width 21 height 21
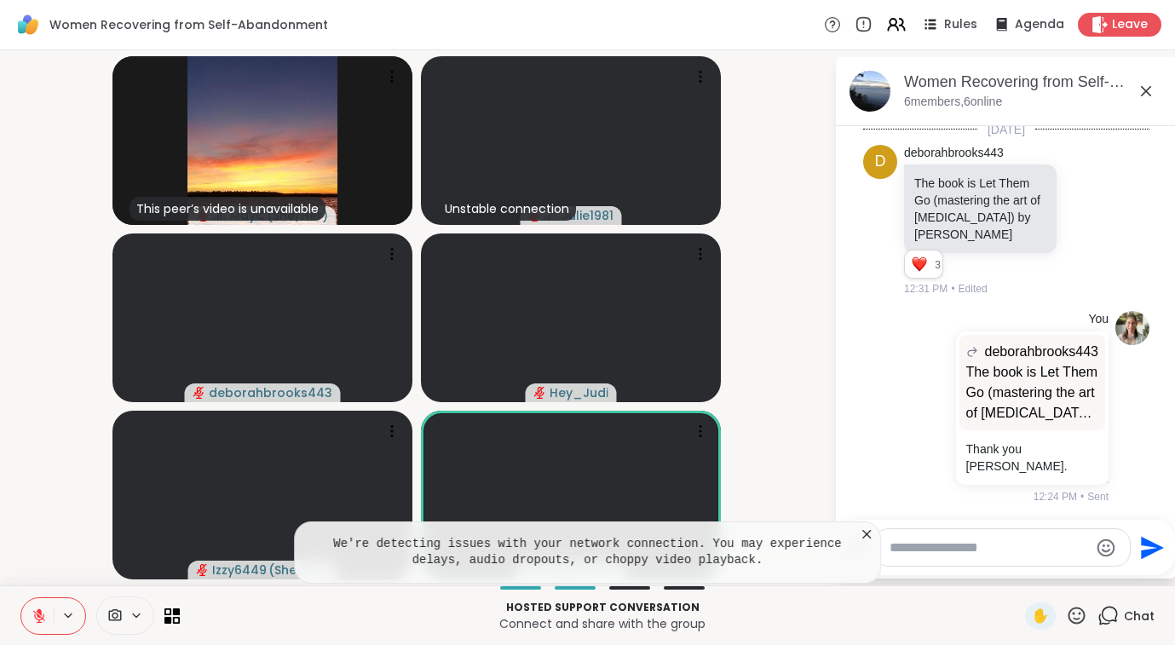
click at [872, 536] on icon at bounding box center [866, 534] width 17 height 17
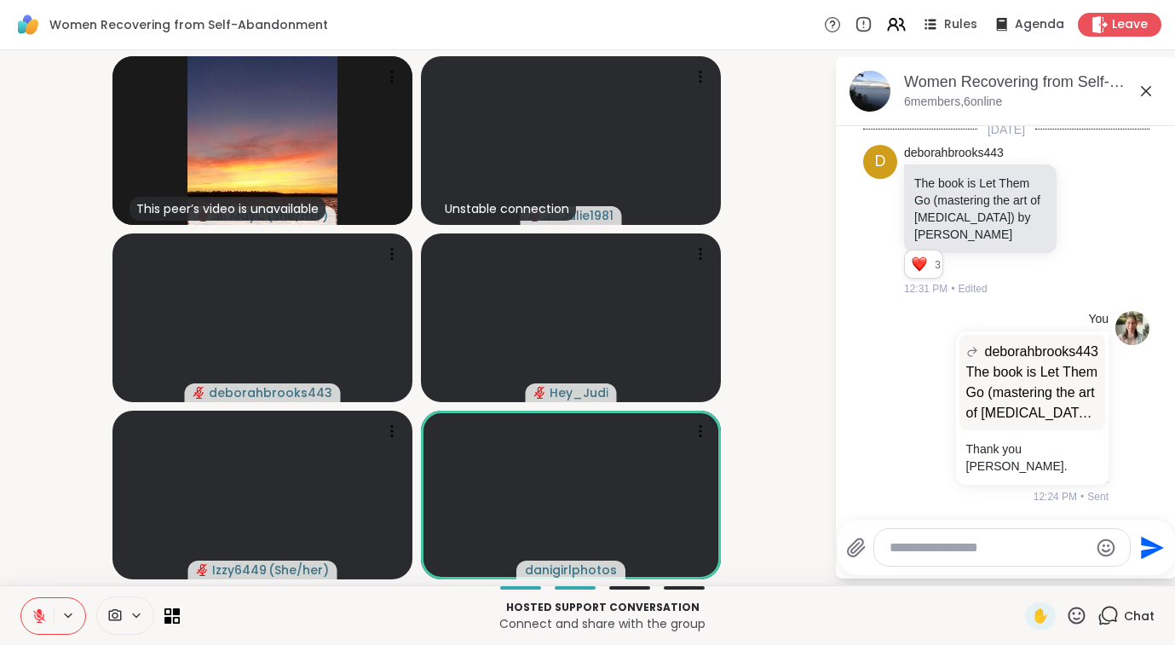
click at [1073, 616] on icon at bounding box center [1076, 615] width 21 height 21
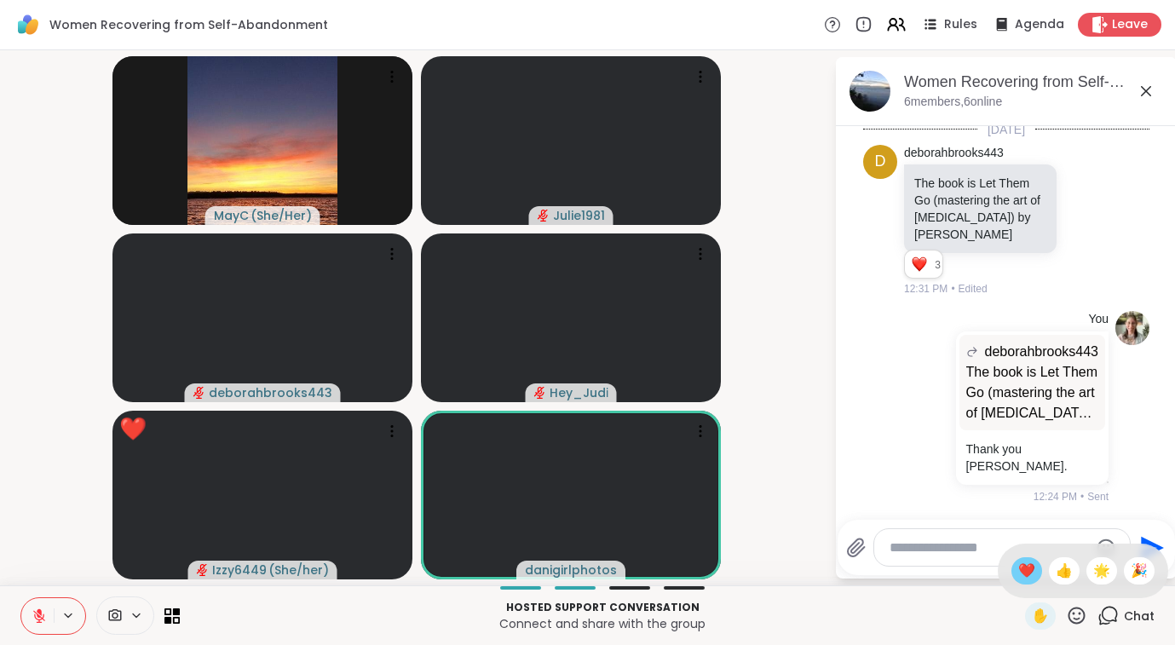
click at [1024, 576] on span "❤️" at bounding box center [1026, 571] width 17 height 20
click at [1074, 614] on icon at bounding box center [1076, 615] width 17 height 17
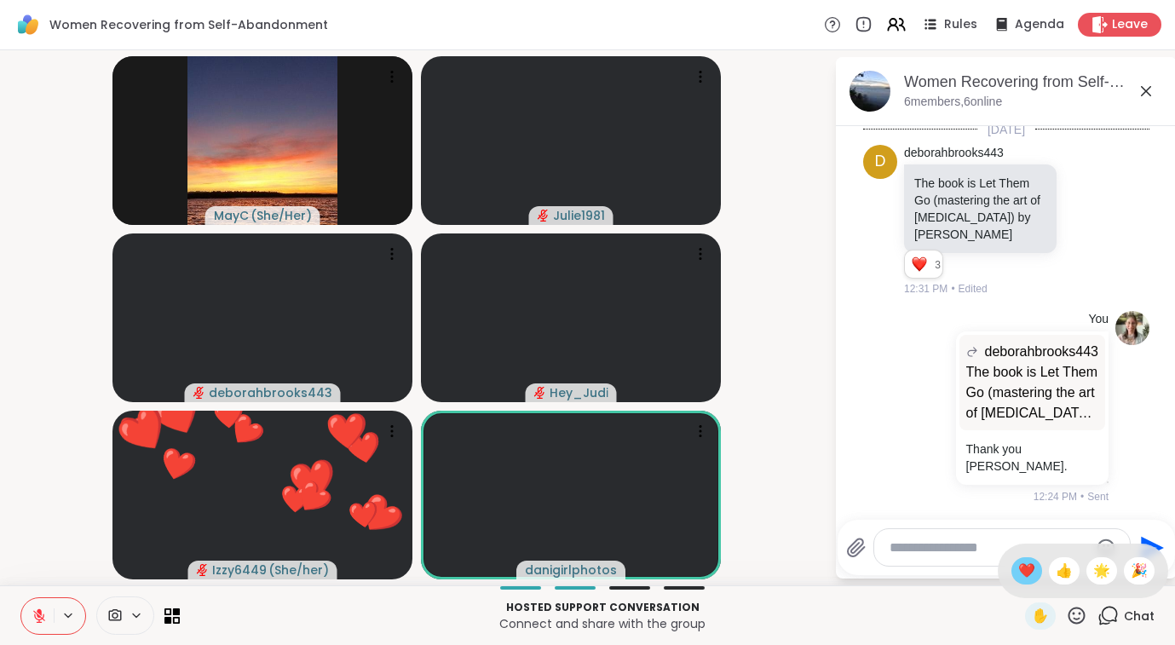
click at [1020, 572] on span "❤️" at bounding box center [1026, 571] width 17 height 20
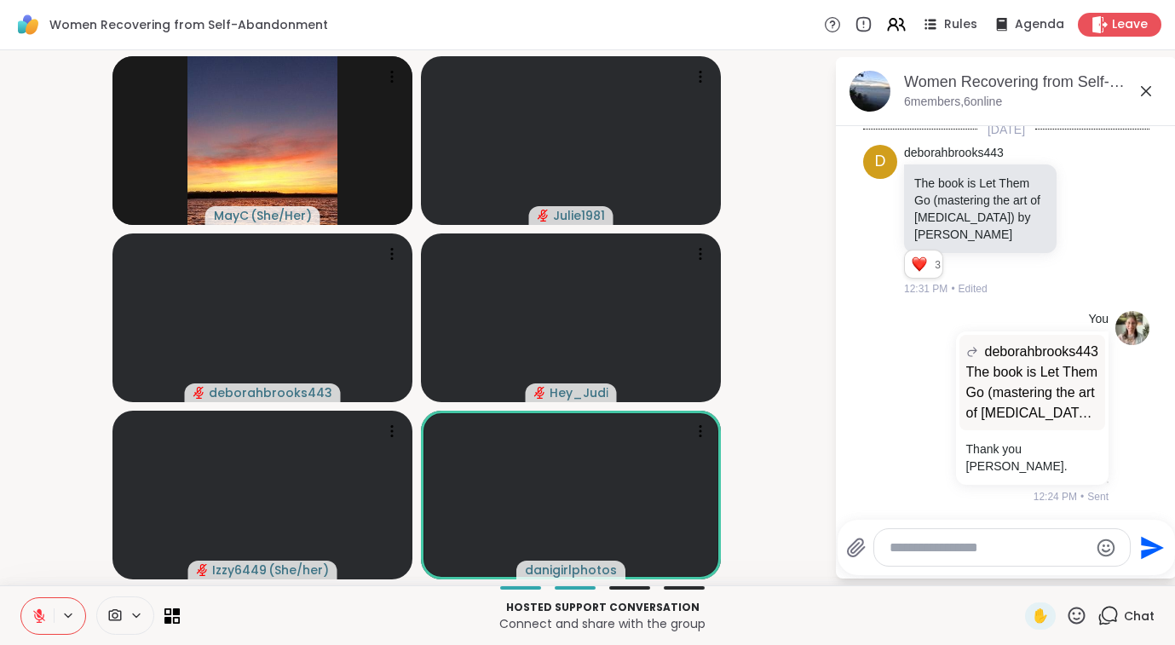
click at [1080, 612] on icon at bounding box center [1076, 615] width 21 height 21
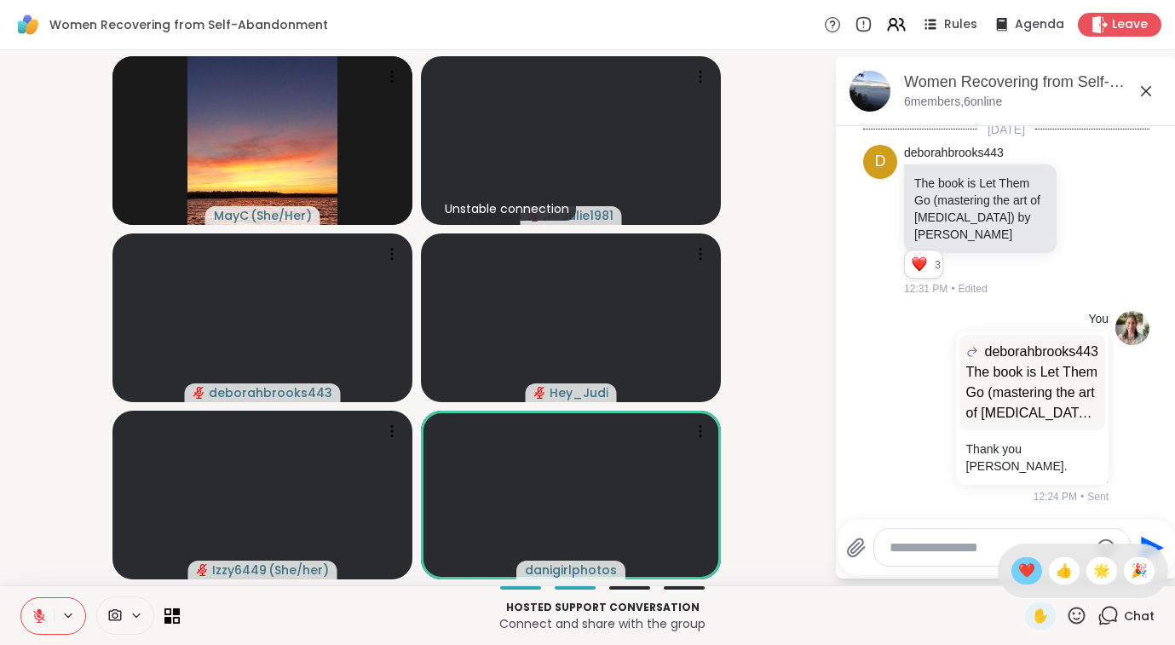
click at [1022, 568] on span "❤️" at bounding box center [1026, 571] width 17 height 20
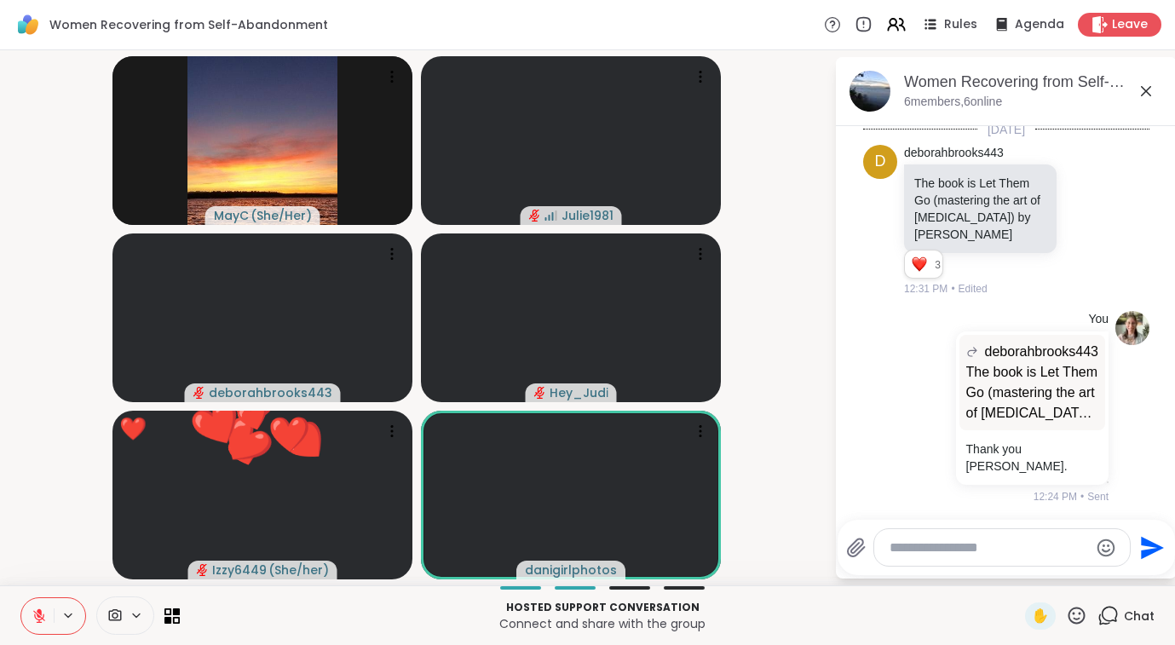
click at [1080, 613] on icon at bounding box center [1076, 615] width 17 height 17
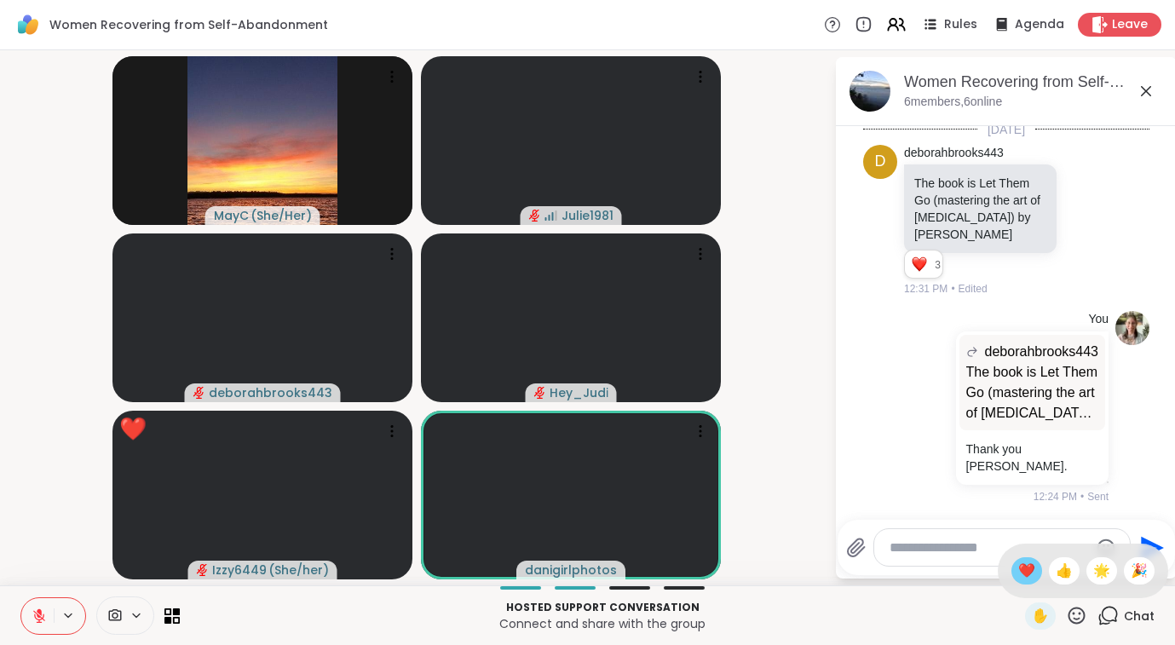
click at [1022, 569] on span "❤️" at bounding box center [1026, 571] width 17 height 20
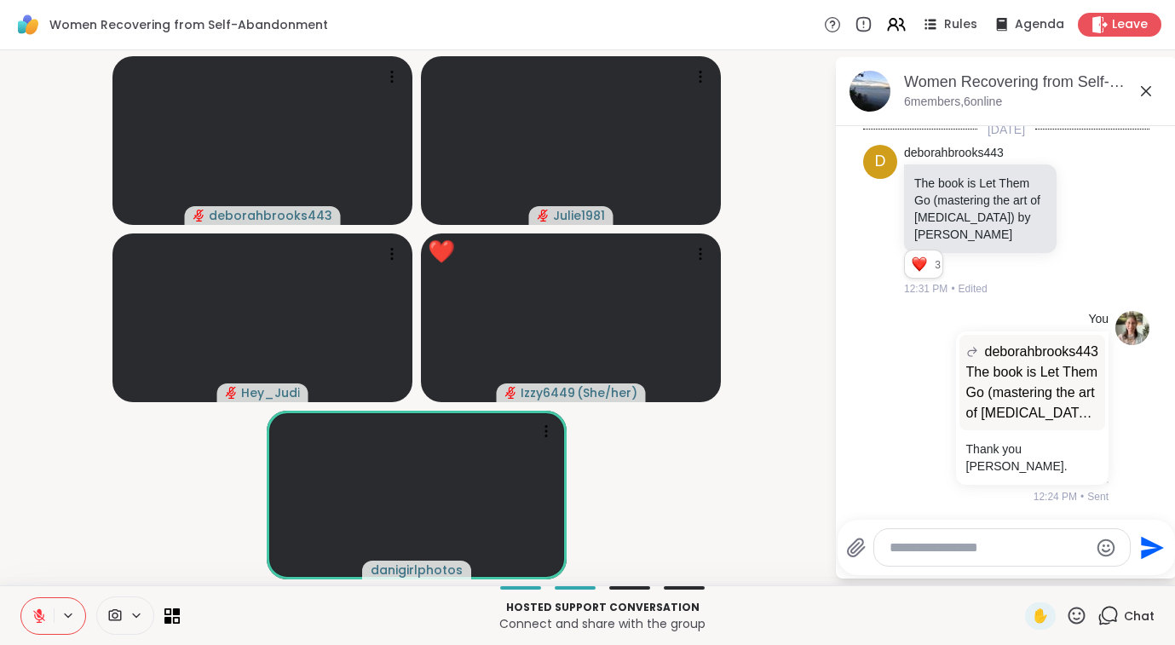
click at [1072, 612] on icon at bounding box center [1076, 615] width 17 height 17
click at [1027, 567] on span "❤️" at bounding box center [1026, 571] width 17 height 20
click at [1073, 614] on icon at bounding box center [1076, 615] width 21 height 21
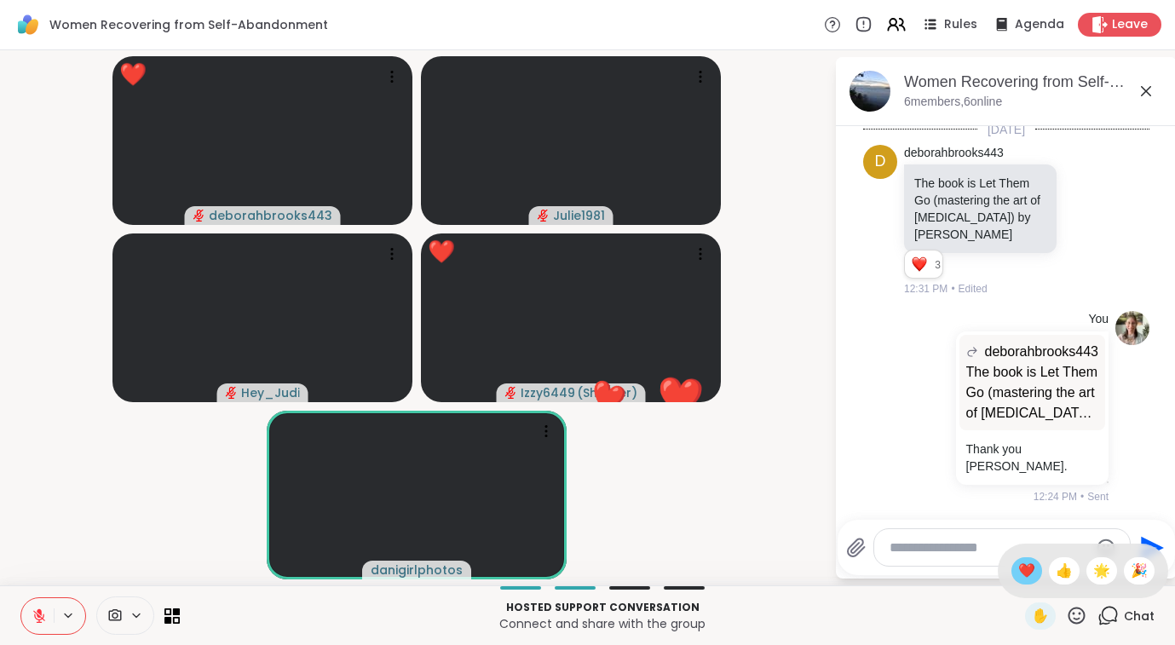
click at [1036, 576] on div "❤️" at bounding box center [1026, 570] width 31 height 27
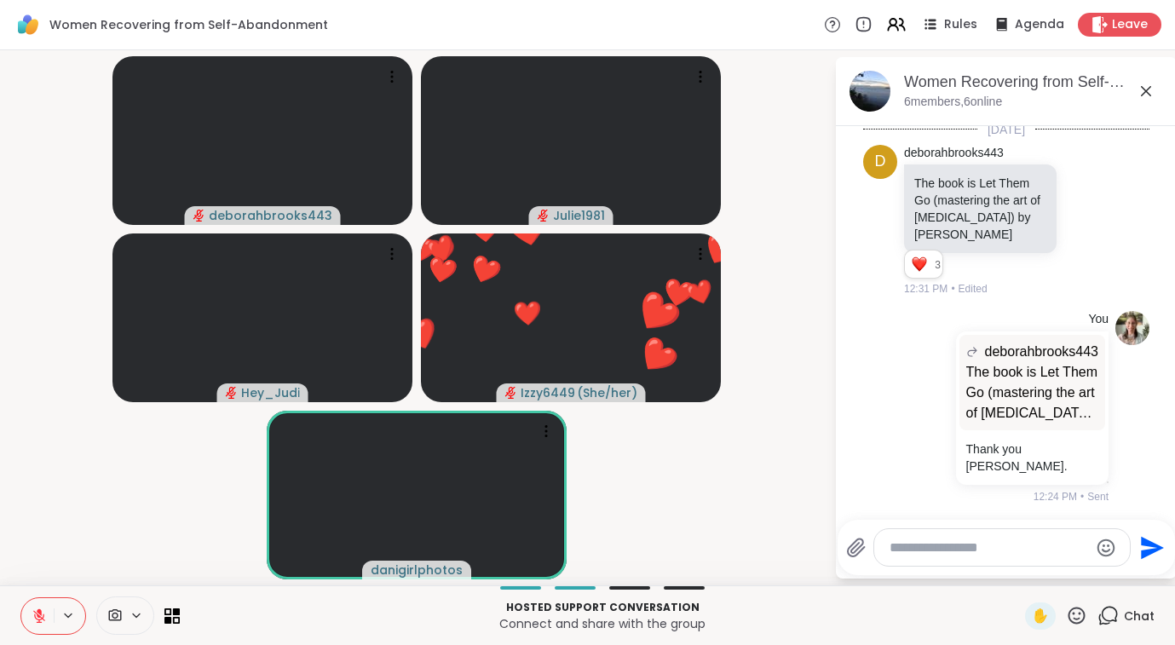
click at [1077, 614] on icon at bounding box center [1076, 615] width 21 height 21
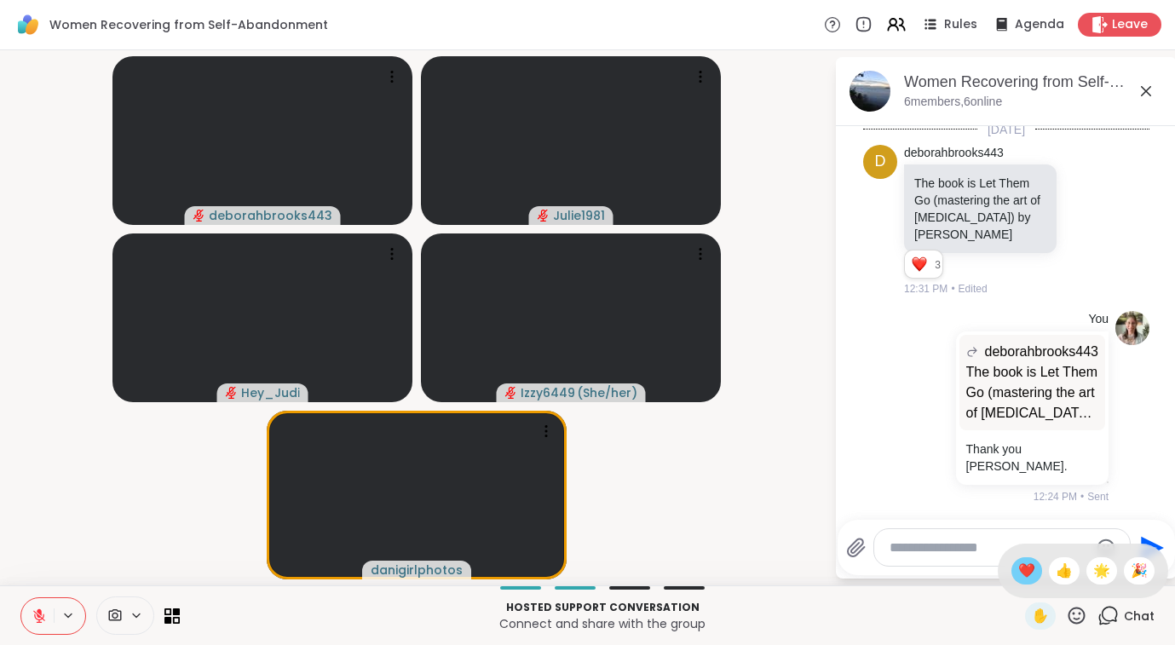
click at [1032, 574] on span "❤️" at bounding box center [1026, 571] width 17 height 20
click at [1079, 612] on icon at bounding box center [1076, 615] width 21 height 21
click at [1029, 578] on span "❤️" at bounding box center [1026, 571] width 17 height 20
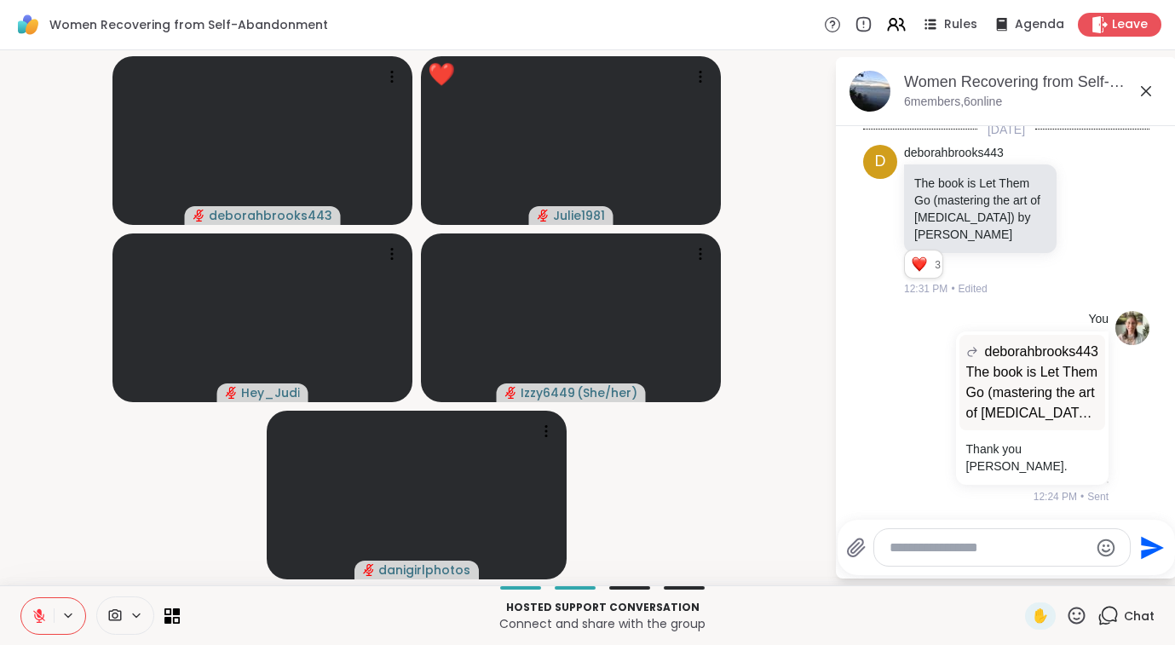
click at [38, 614] on icon at bounding box center [39, 616] width 12 height 12
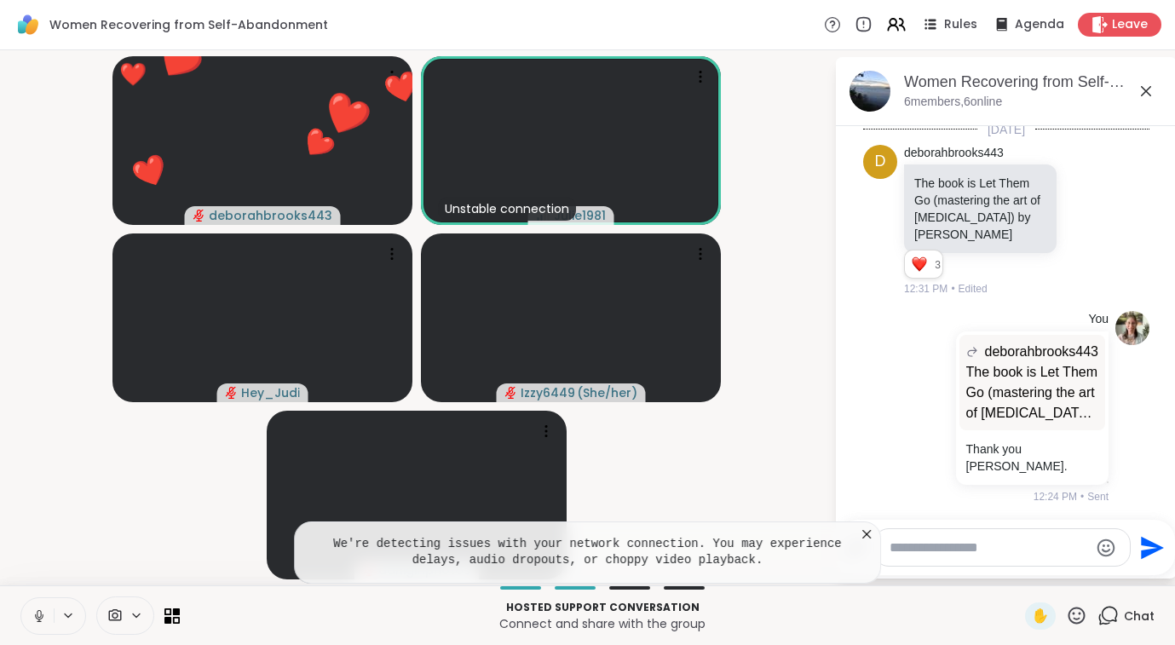
click at [871, 533] on icon at bounding box center [866, 534] width 17 height 17
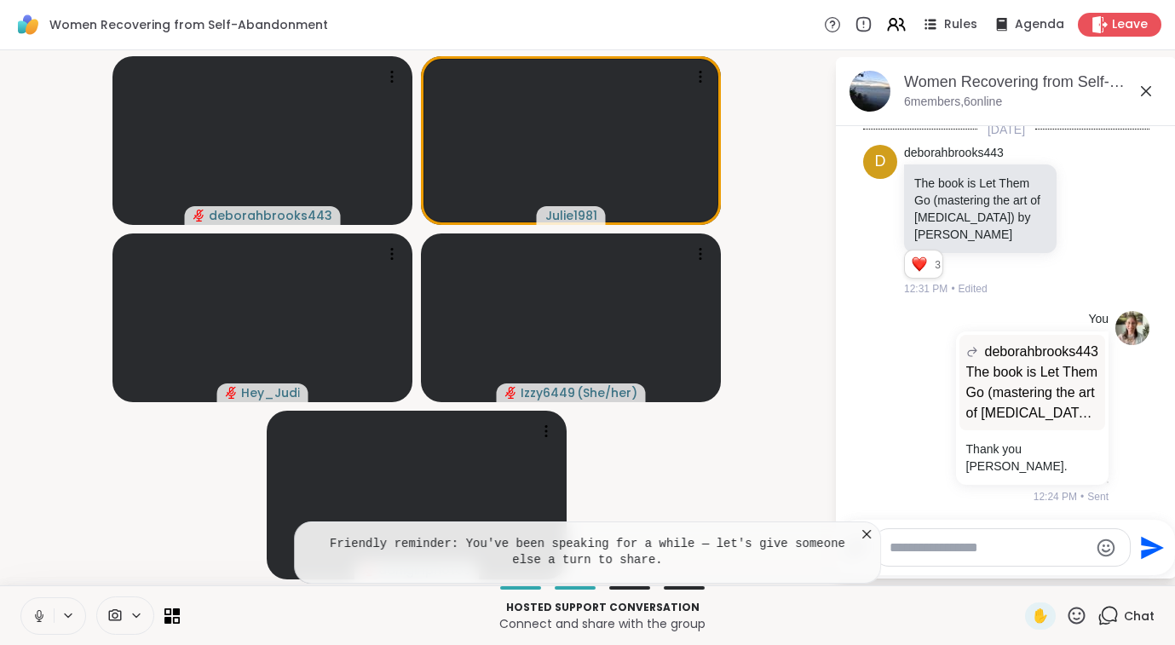
click at [867, 536] on icon at bounding box center [866, 534] width 17 height 17
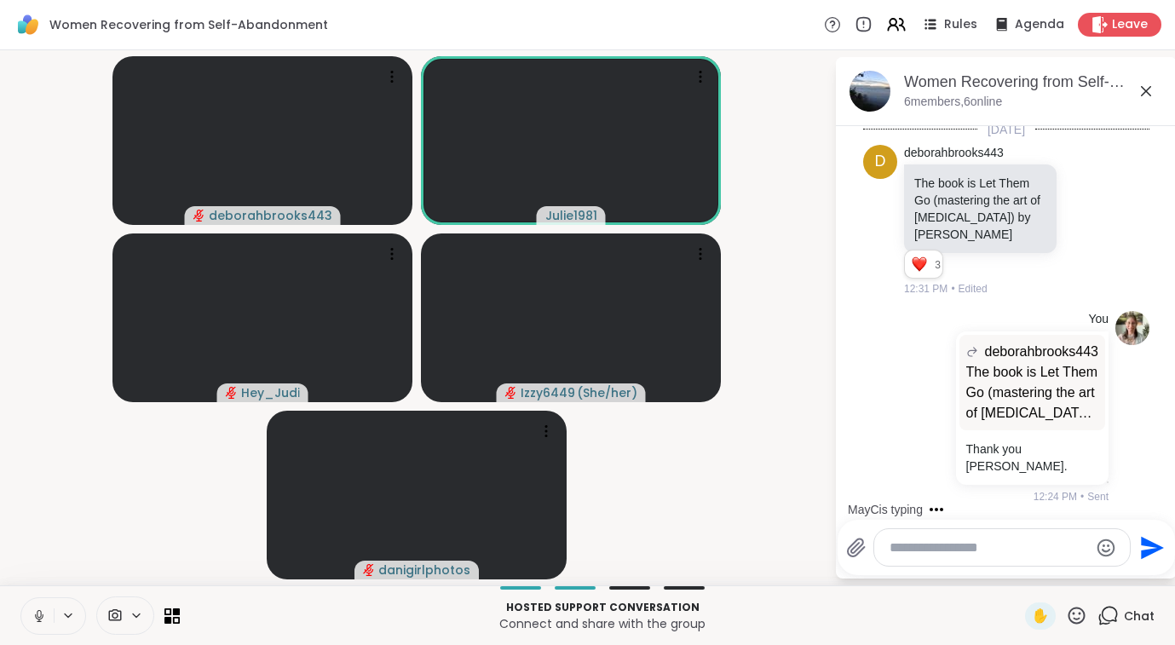
click at [45, 611] on icon at bounding box center [39, 615] width 15 height 15
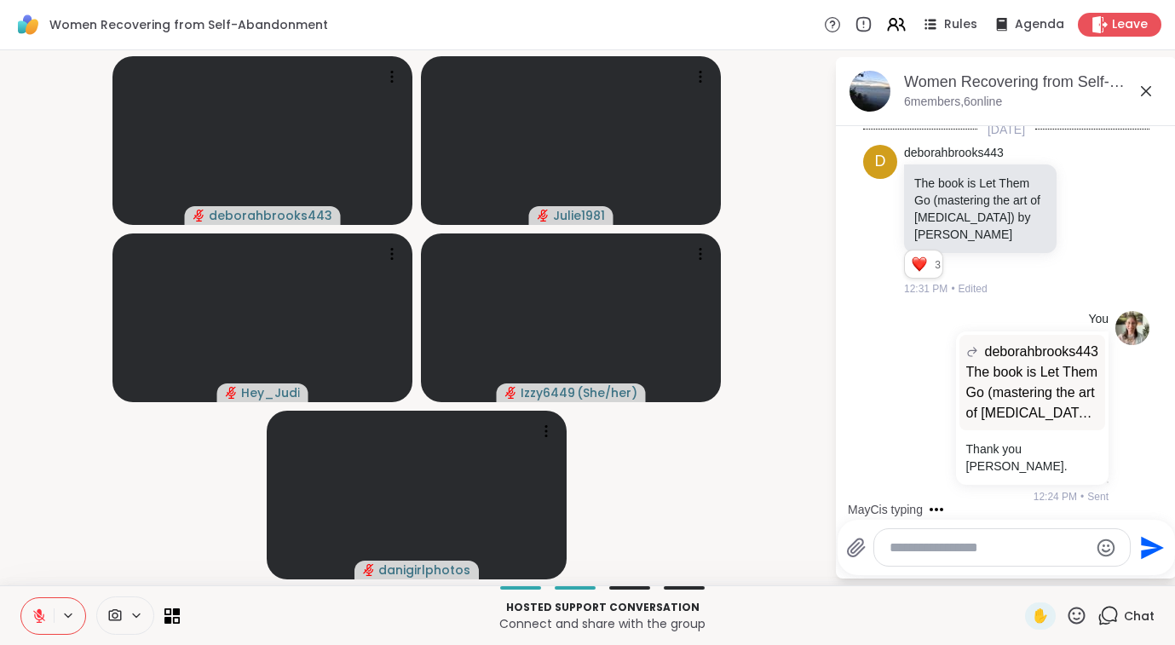
click at [45, 611] on icon at bounding box center [39, 615] width 15 height 15
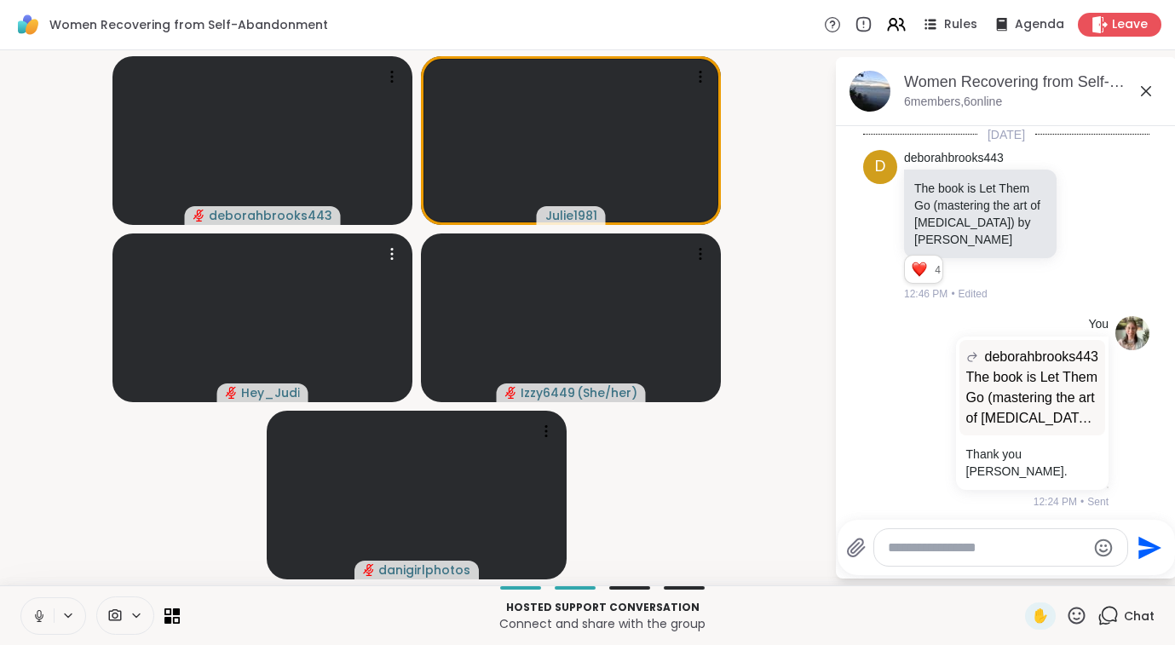
scroll to position [5, 0]
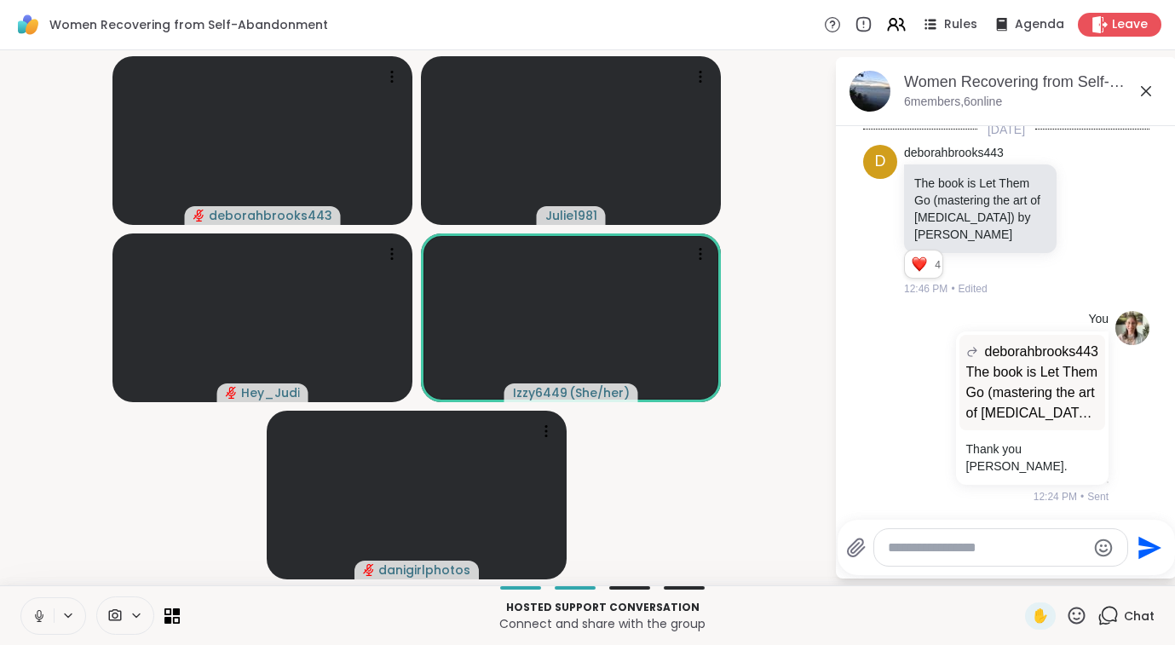
click at [35, 617] on icon at bounding box center [39, 615] width 15 height 15
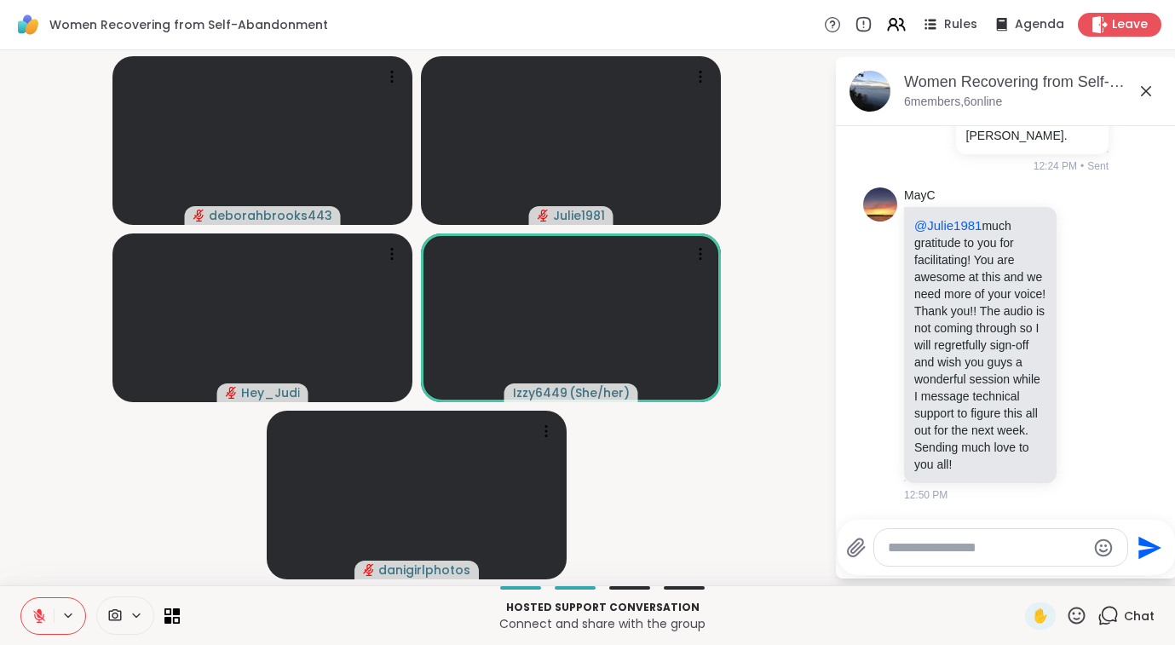
click at [1075, 619] on icon at bounding box center [1076, 615] width 21 height 21
click at [1021, 572] on span "❤️" at bounding box center [1026, 571] width 17 height 20
click at [1075, 608] on icon at bounding box center [1076, 615] width 17 height 17
click at [1027, 572] on span "❤️" at bounding box center [1026, 571] width 17 height 20
click at [1082, 615] on icon at bounding box center [1076, 615] width 21 height 21
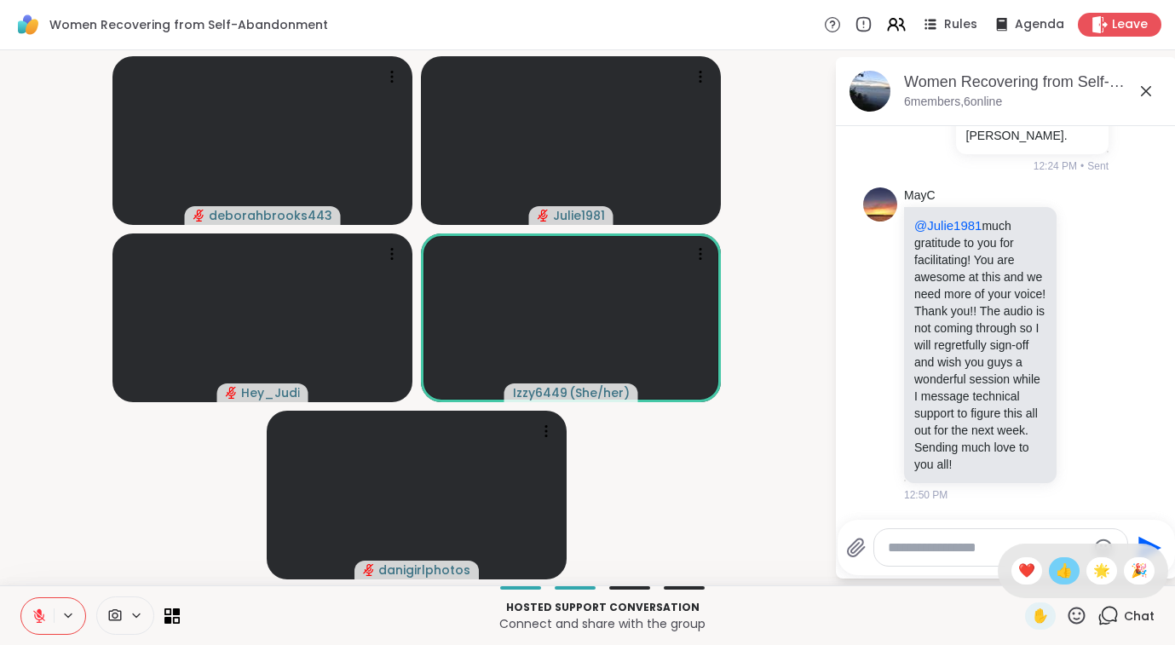
click at [1056, 573] on span "👍" at bounding box center [1064, 571] width 17 height 20
click at [1073, 622] on icon at bounding box center [1076, 615] width 17 height 17
click at [1063, 572] on span "👍" at bounding box center [1064, 571] width 17 height 20
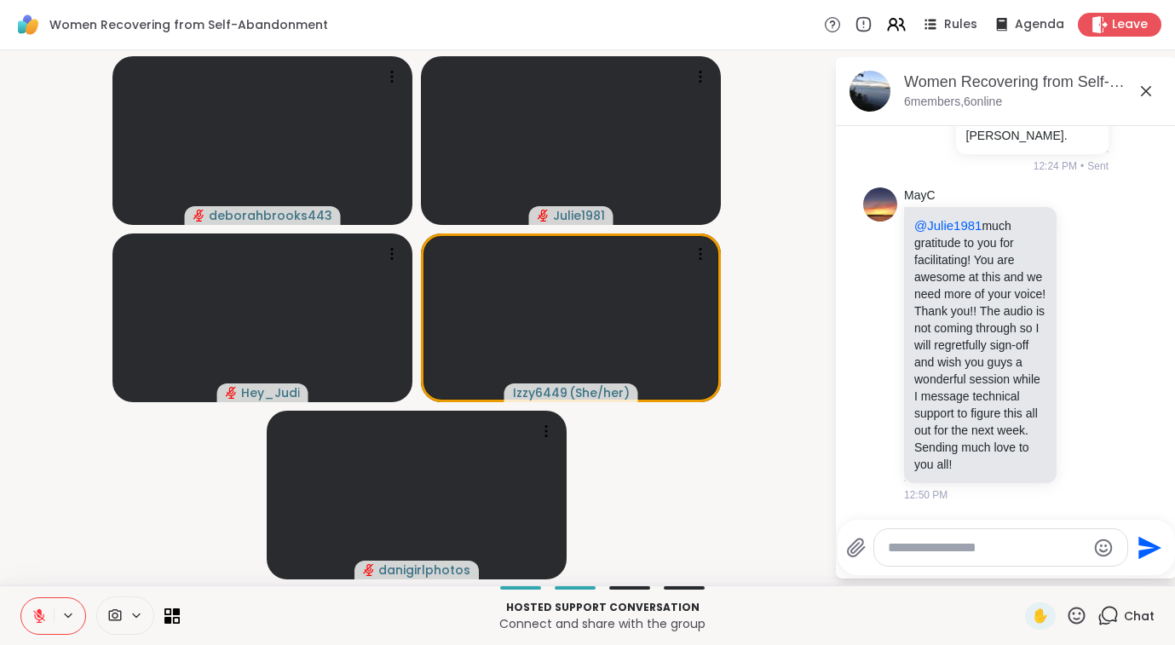
click at [1079, 614] on icon at bounding box center [1076, 615] width 21 height 21
click at [1027, 570] on span "❤️" at bounding box center [1026, 571] width 17 height 20
click at [1082, 610] on icon at bounding box center [1076, 615] width 17 height 17
click at [1025, 573] on span "❤️" at bounding box center [1026, 571] width 17 height 20
click at [1085, 615] on icon at bounding box center [1076, 615] width 17 height 17
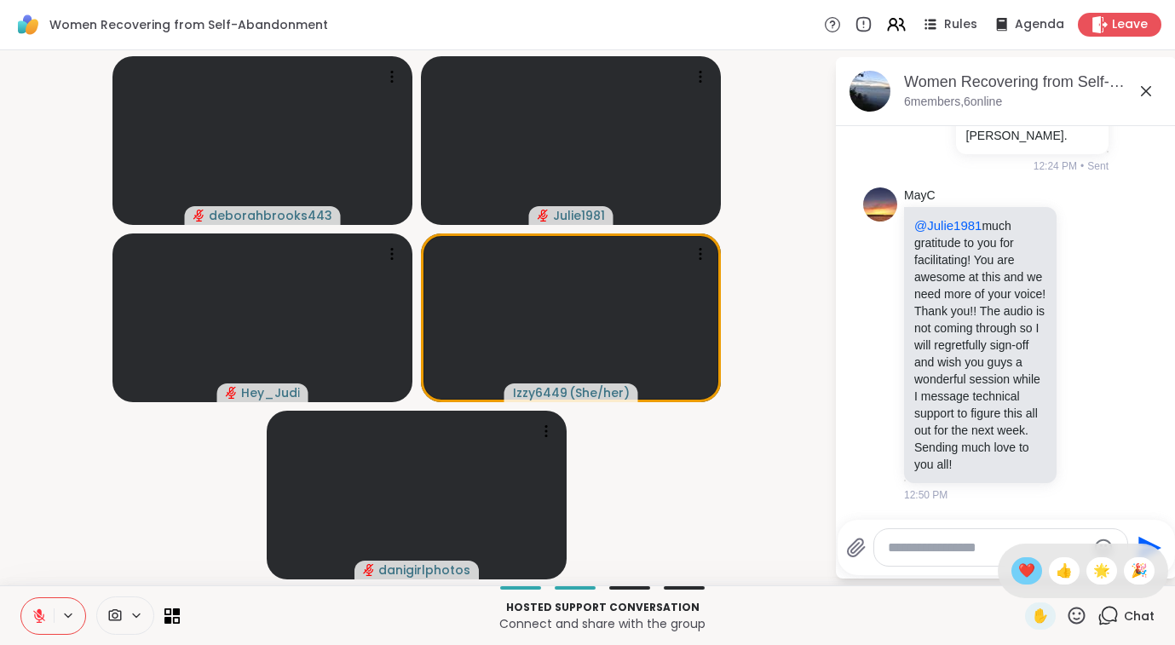
click at [1032, 573] on span "❤️" at bounding box center [1026, 571] width 17 height 20
click at [1081, 614] on icon at bounding box center [1076, 615] width 17 height 17
click at [1024, 573] on span "❤️" at bounding box center [1026, 571] width 17 height 20
click at [1073, 613] on icon at bounding box center [1076, 615] width 17 height 17
click at [1018, 574] on span "❤️" at bounding box center [1026, 571] width 17 height 20
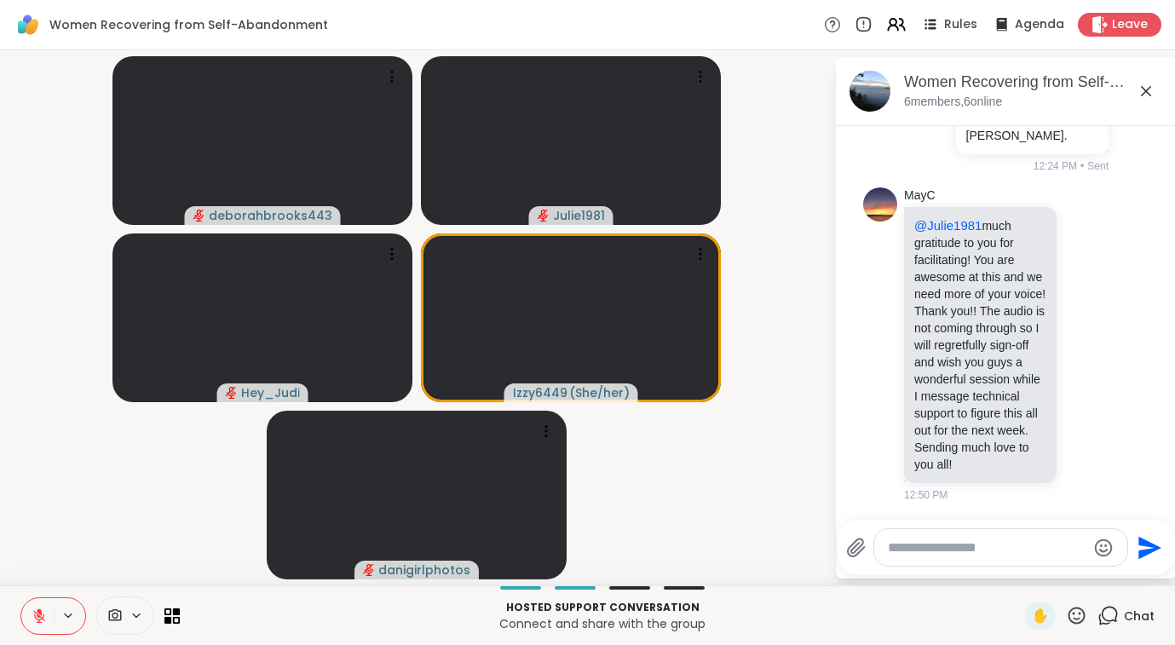
click at [39, 616] on icon at bounding box center [39, 616] width 12 height 12
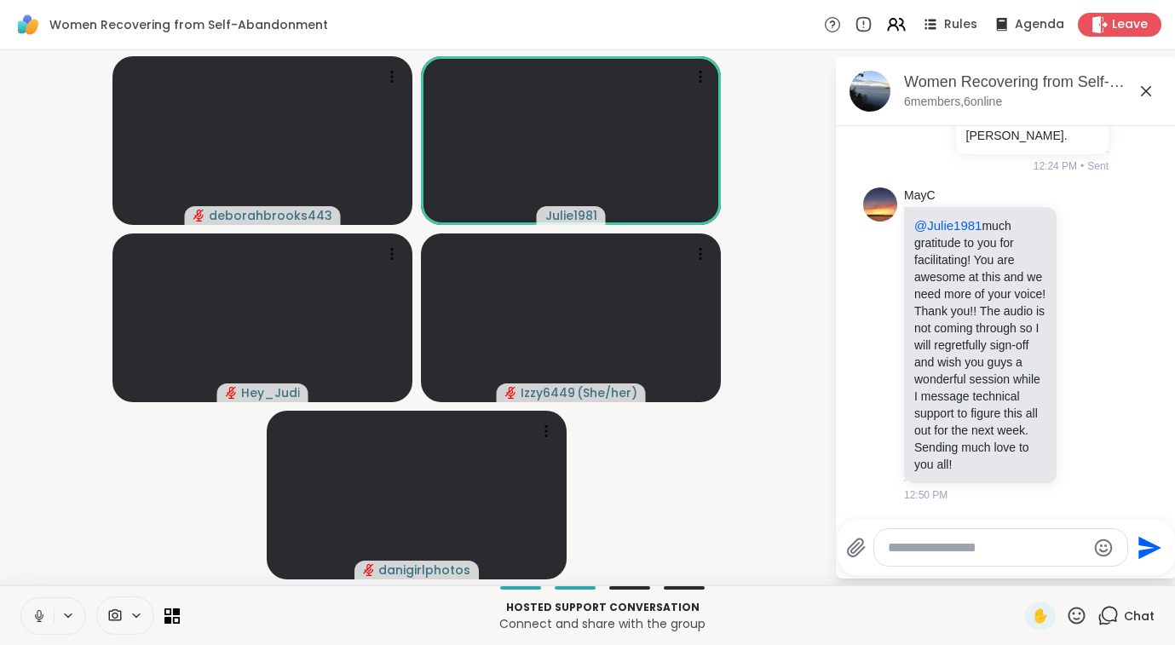
scroll to position [475, 0]
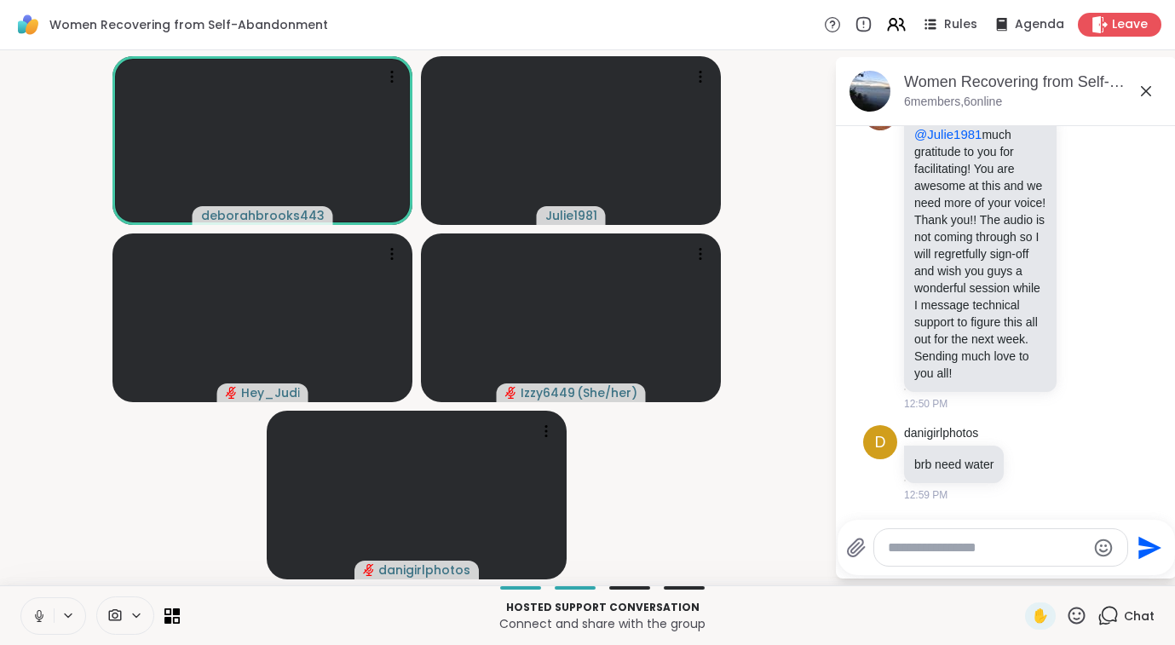
click at [41, 621] on icon at bounding box center [39, 620] width 4 height 1
click at [1080, 616] on icon at bounding box center [1076, 615] width 21 height 21
click at [1027, 578] on span "❤️" at bounding box center [1026, 571] width 17 height 20
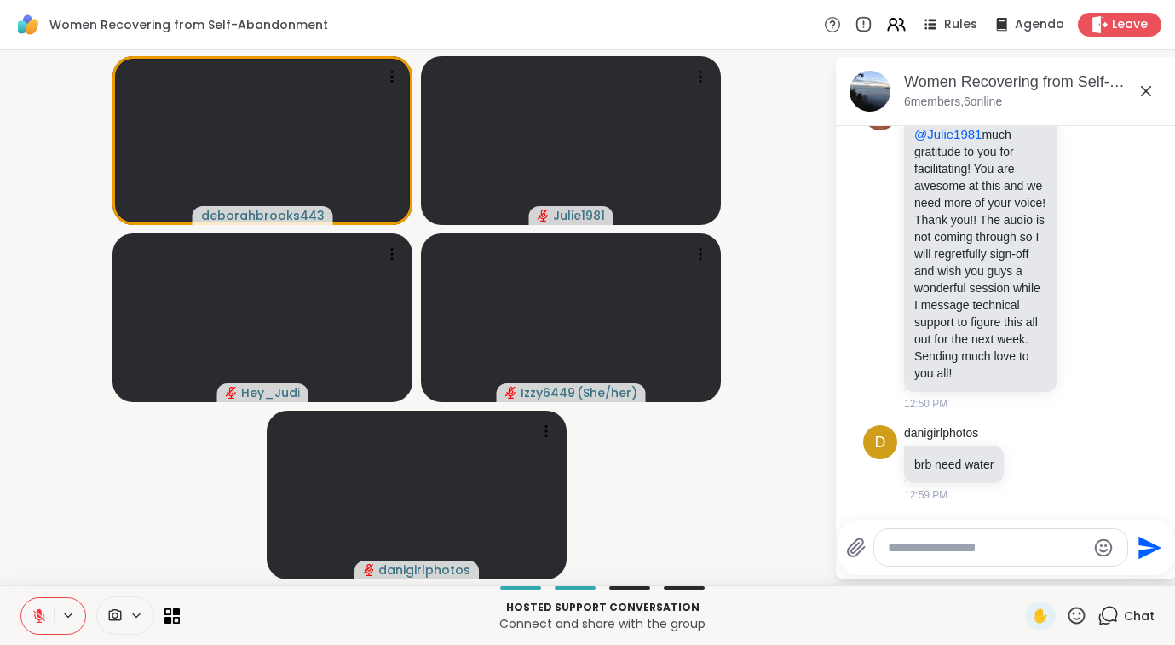
click at [1074, 610] on icon at bounding box center [1076, 615] width 21 height 21
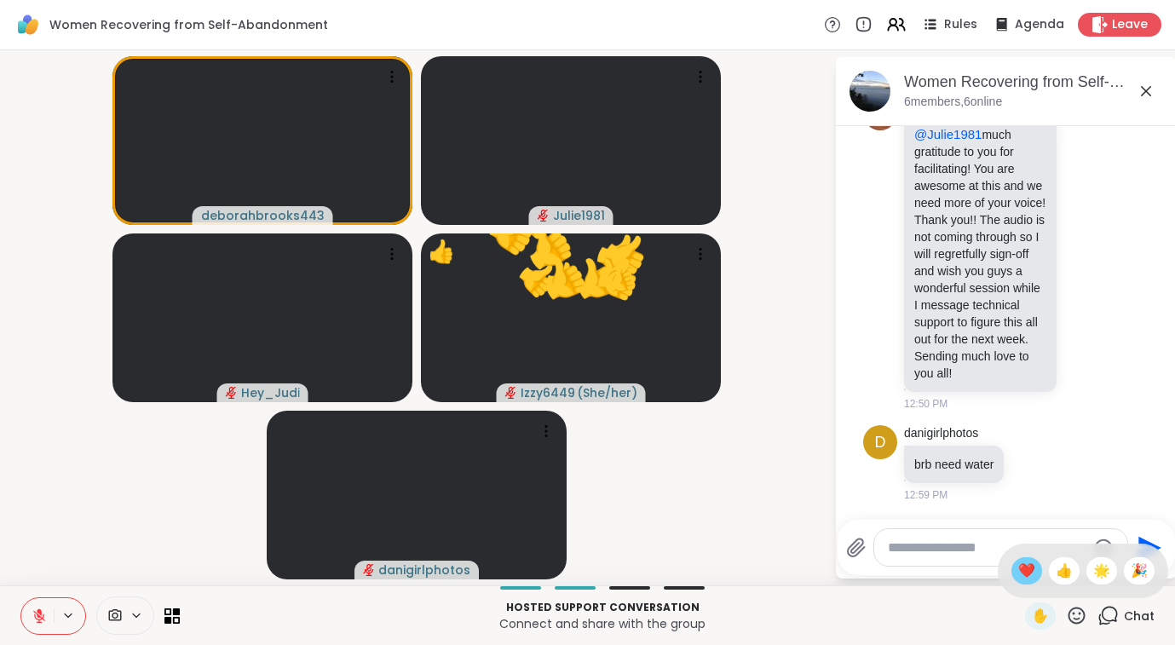
click at [1022, 567] on span "❤️" at bounding box center [1026, 571] width 17 height 20
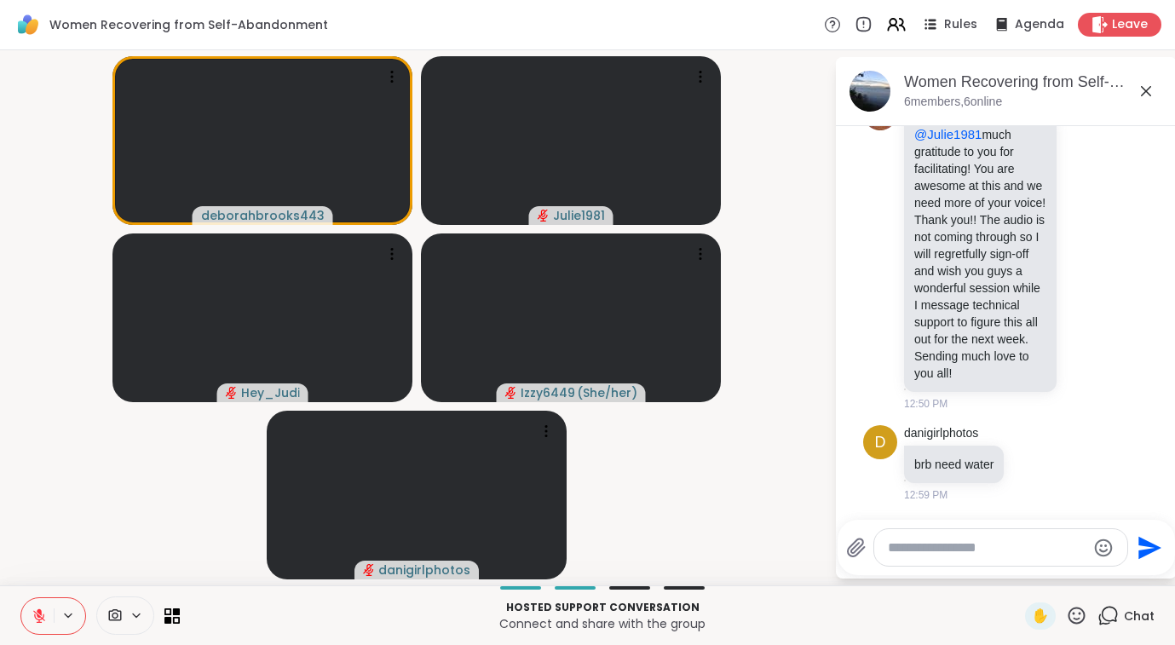
click at [1075, 615] on icon at bounding box center [1076, 615] width 21 height 21
click at [1027, 568] on span "❤️" at bounding box center [1026, 571] width 17 height 20
click at [1078, 613] on icon at bounding box center [1076, 615] width 21 height 21
click at [1030, 567] on span "❤️" at bounding box center [1026, 571] width 17 height 20
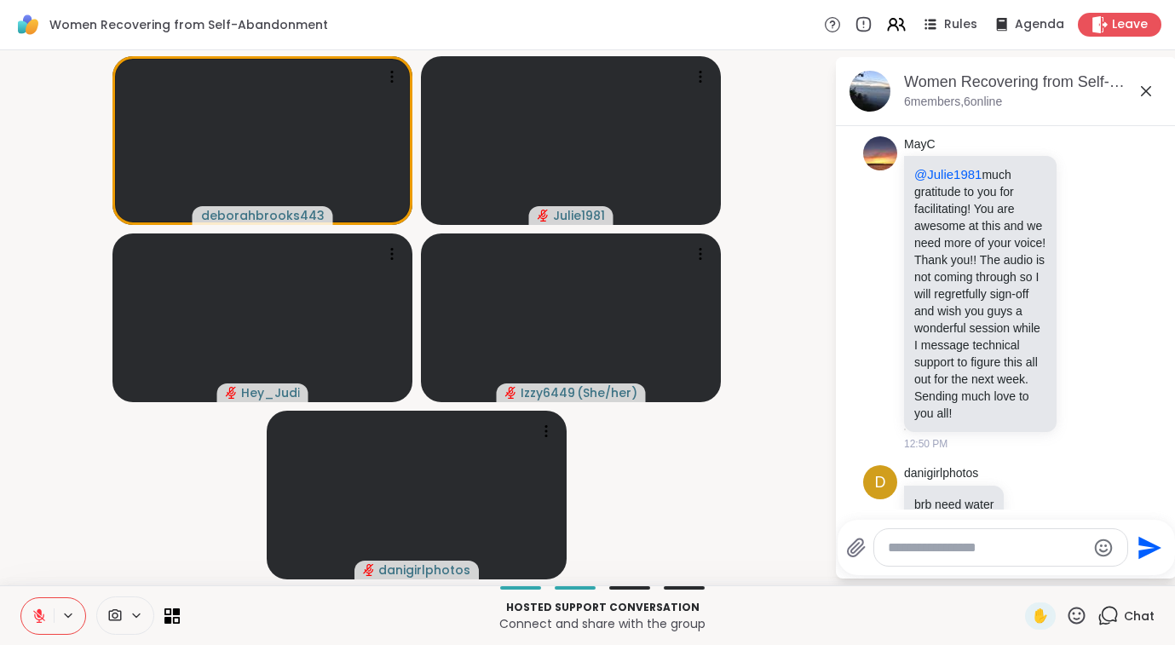
click at [1082, 619] on icon at bounding box center [1076, 615] width 21 height 21
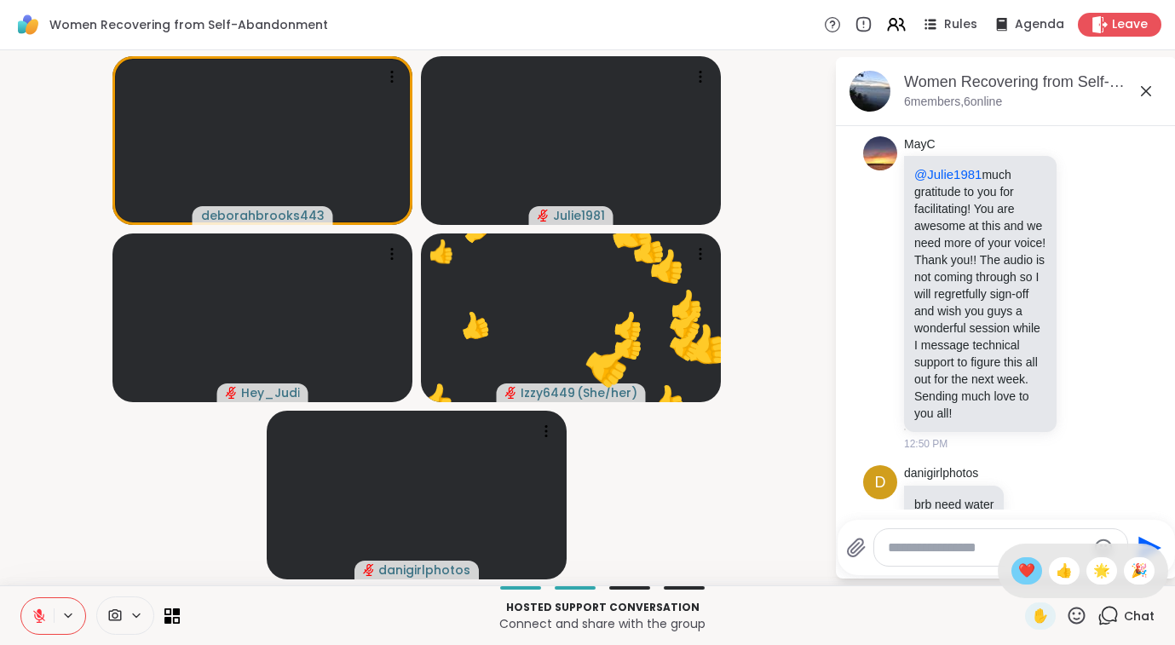
click at [1032, 572] on span "❤️" at bounding box center [1026, 571] width 17 height 20
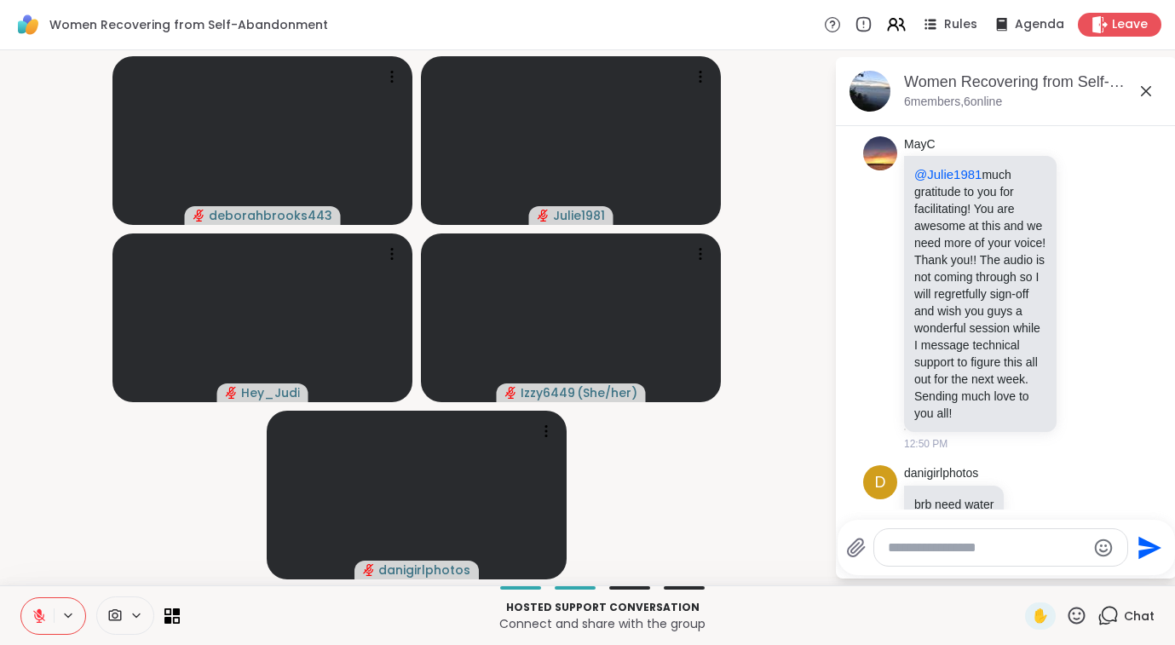
click at [43, 613] on icon at bounding box center [39, 615] width 15 height 15
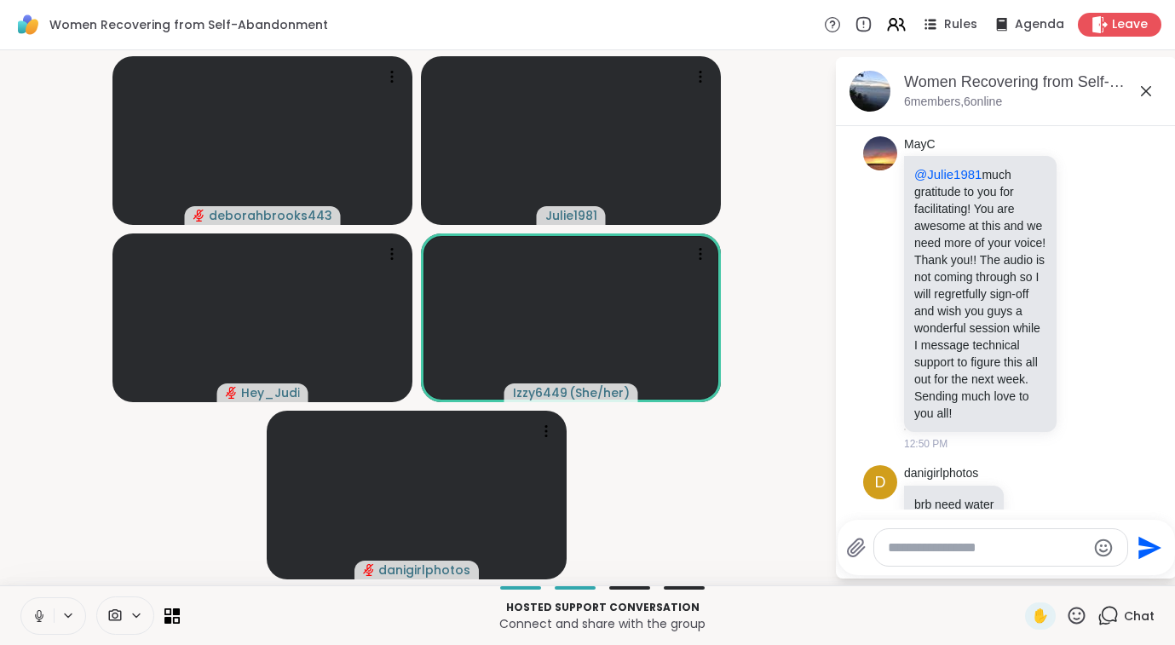
click at [41, 620] on icon at bounding box center [39, 615] width 15 height 15
click at [42, 618] on icon at bounding box center [39, 616] width 12 height 12
click at [42, 618] on icon at bounding box center [39, 615] width 9 height 5
click at [1073, 613] on icon at bounding box center [1076, 615] width 17 height 17
click at [1065, 570] on span "👍" at bounding box center [1064, 571] width 17 height 20
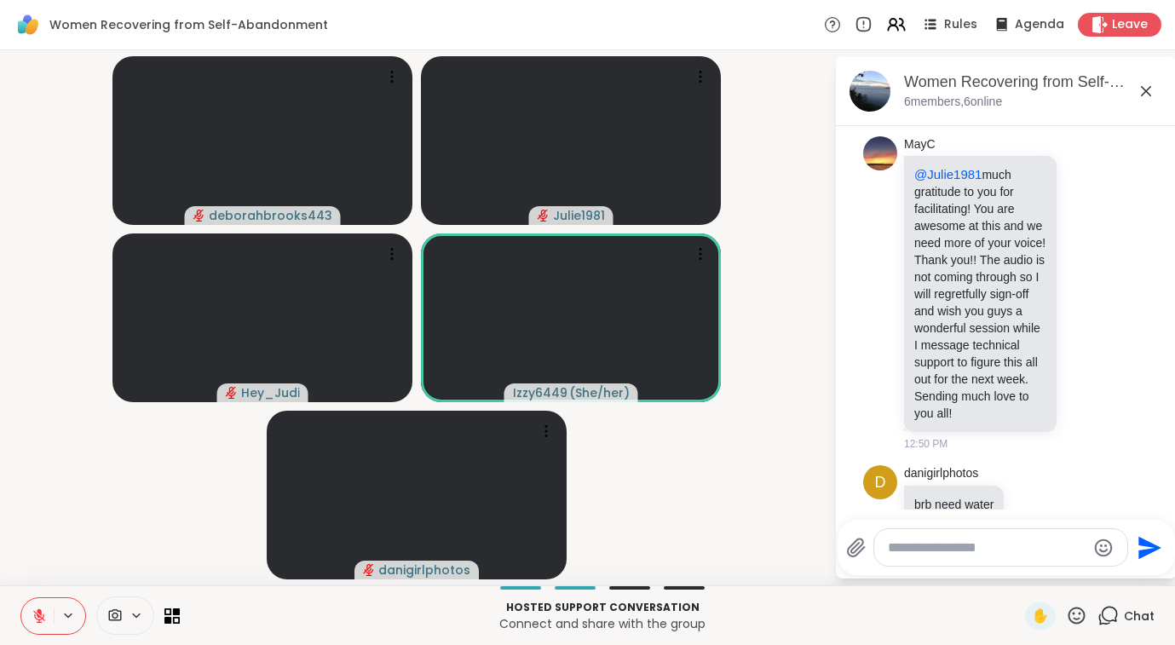
click at [1082, 614] on icon at bounding box center [1076, 615] width 21 height 21
click at [1025, 570] on span "❤️" at bounding box center [1026, 571] width 17 height 20
click at [1078, 613] on icon at bounding box center [1076, 615] width 21 height 21
click at [1024, 567] on span "❤️" at bounding box center [1026, 571] width 17 height 20
click at [1082, 616] on icon at bounding box center [1076, 615] width 21 height 21
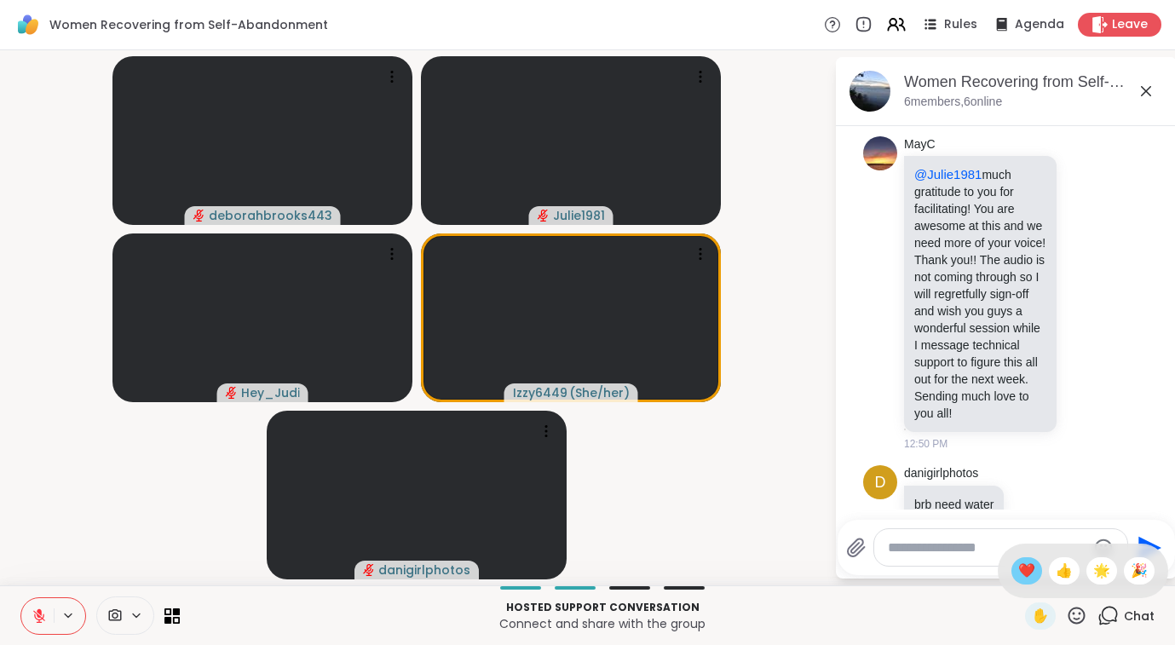
click at [1025, 571] on span "❤️" at bounding box center [1026, 571] width 17 height 20
click at [1078, 618] on icon at bounding box center [1076, 615] width 21 height 21
click at [1030, 575] on span "❤️" at bounding box center [1026, 571] width 17 height 20
click at [1079, 621] on icon at bounding box center [1076, 615] width 21 height 21
click at [1028, 573] on span "❤️" at bounding box center [1026, 571] width 17 height 20
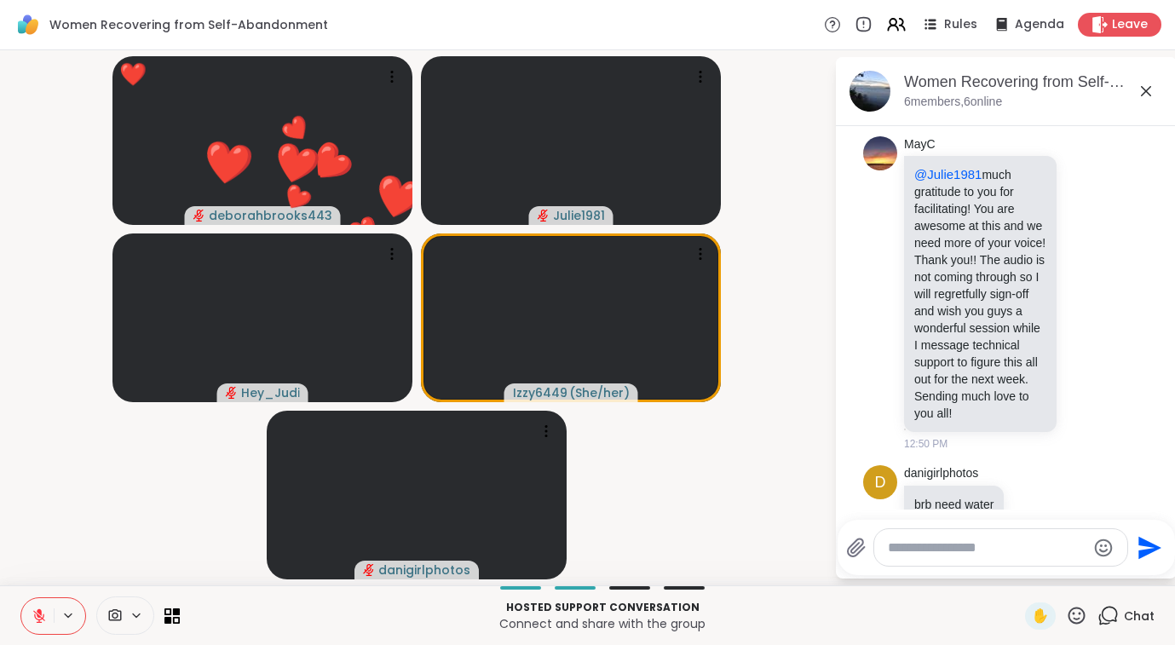
click at [1084, 616] on icon at bounding box center [1076, 615] width 21 height 21
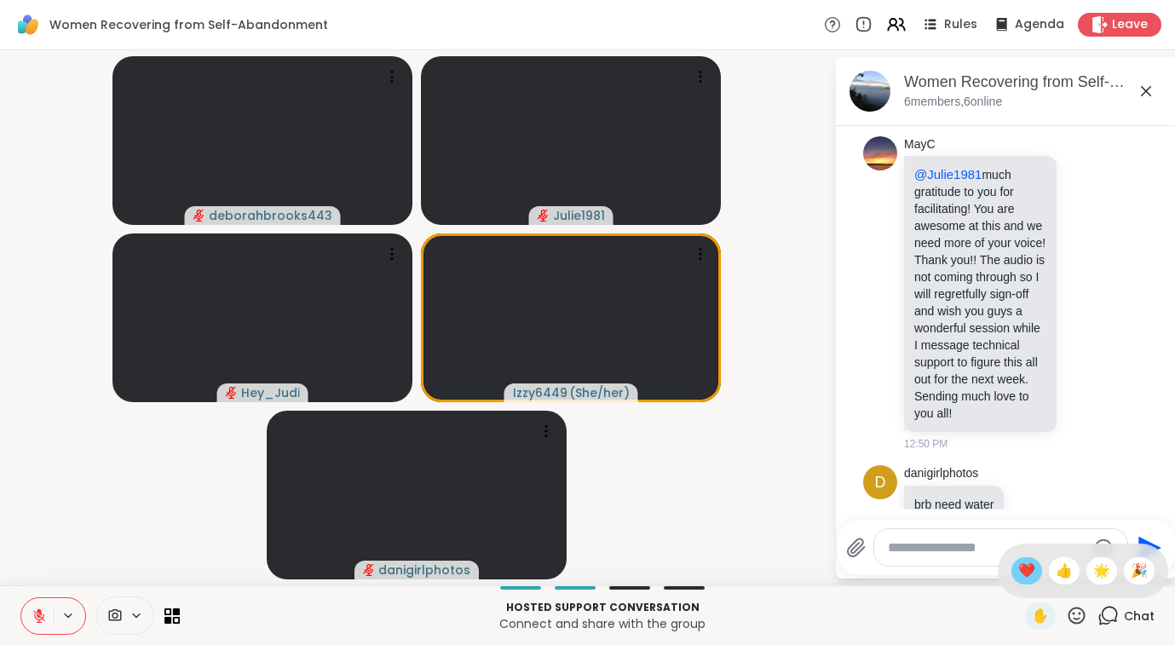
click at [1028, 569] on span "❤️" at bounding box center [1026, 571] width 17 height 20
click at [1077, 614] on icon at bounding box center [1076, 615] width 21 height 21
click at [1031, 575] on span "❤️" at bounding box center [1026, 571] width 17 height 20
click at [1079, 619] on icon at bounding box center [1076, 615] width 17 height 17
click at [1030, 575] on span "❤️" at bounding box center [1026, 571] width 17 height 20
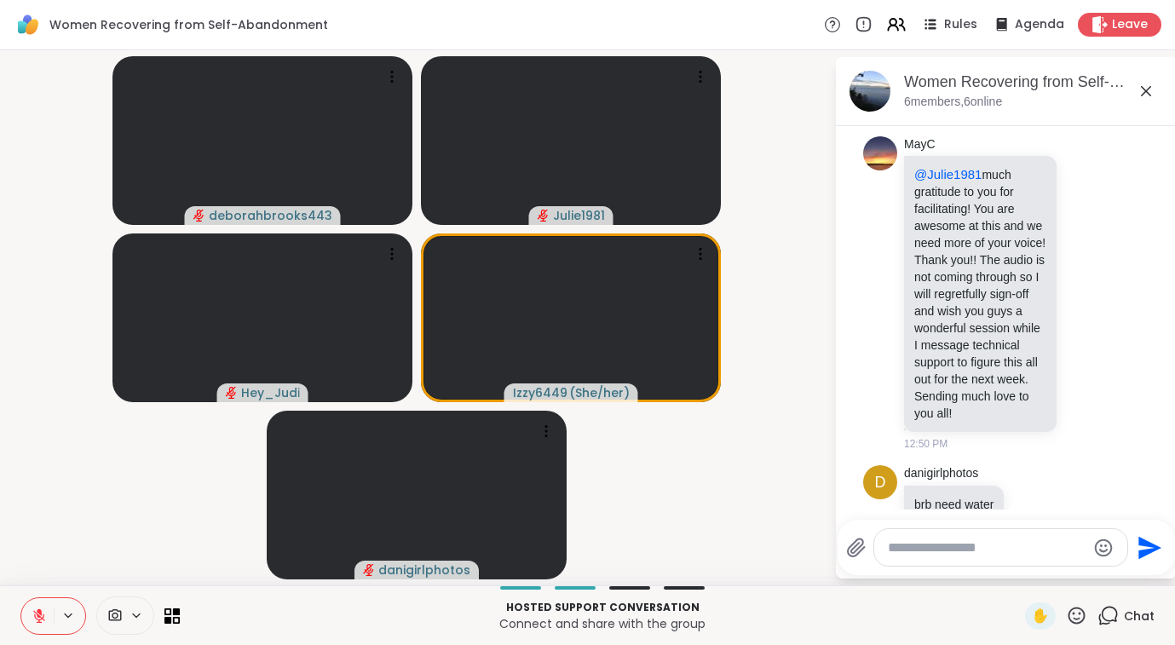
click at [40, 615] on icon at bounding box center [39, 615] width 15 height 15
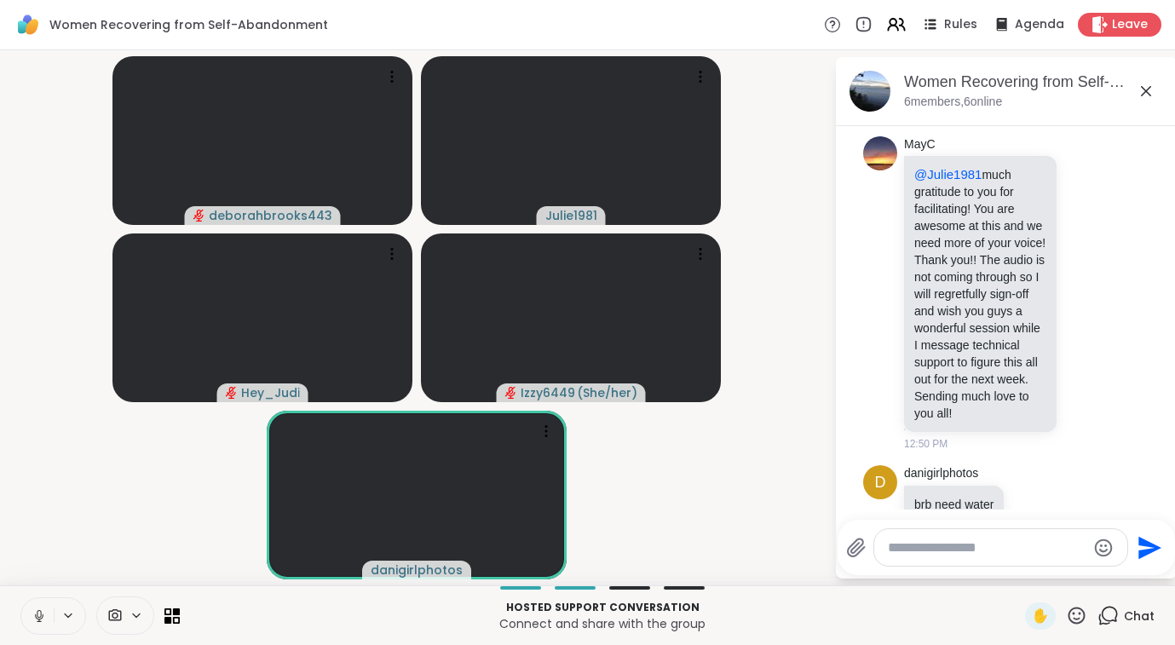
click at [38, 620] on icon at bounding box center [39, 615] width 15 height 15
click at [1081, 619] on icon at bounding box center [1076, 615] width 21 height 21
click at [1026, 570] on span "❤️" at bounding box center [1026, 571] width 17 height 20
click at [1079, 620] on icon at bounding box center [1076, 615] width 21 height 21
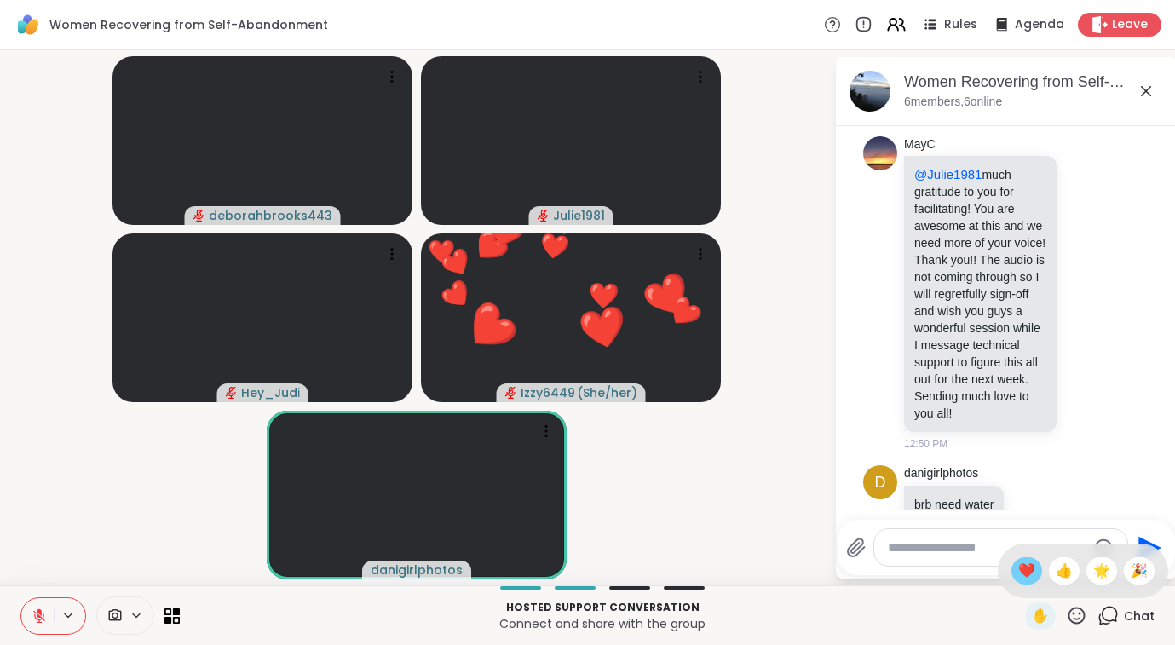
click at [1025, 572] on span "❤️" at bounding box center [1026, 571] width 17 height 20
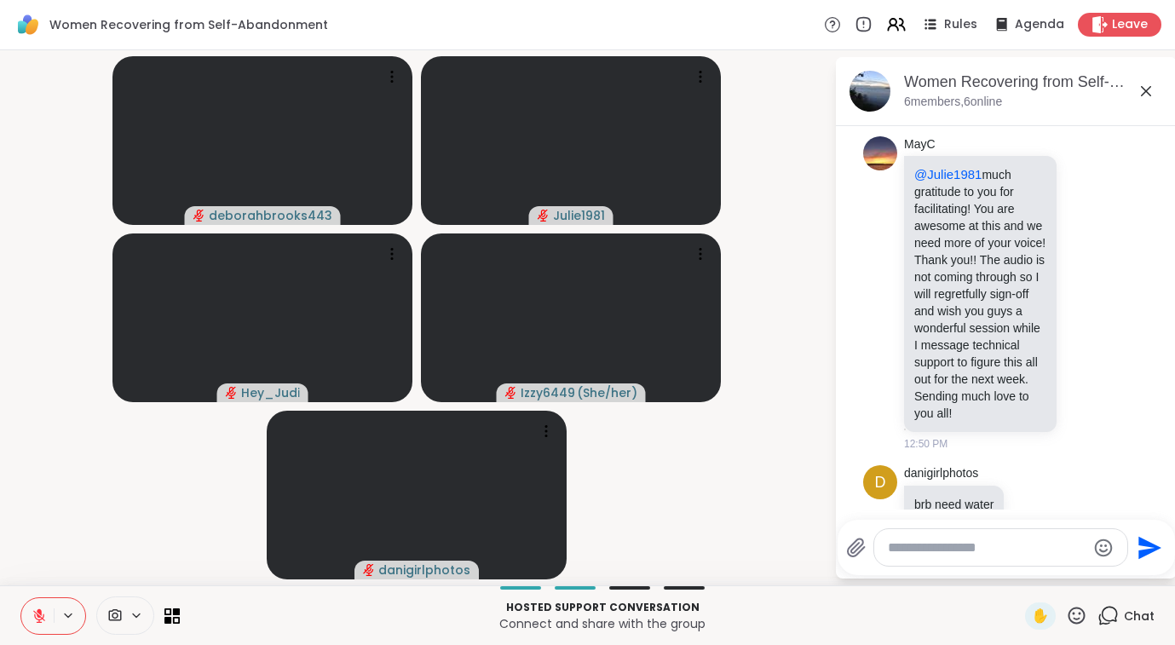
click at [43, 616] on icon at bounding box center [39, 616] width 12 height 12
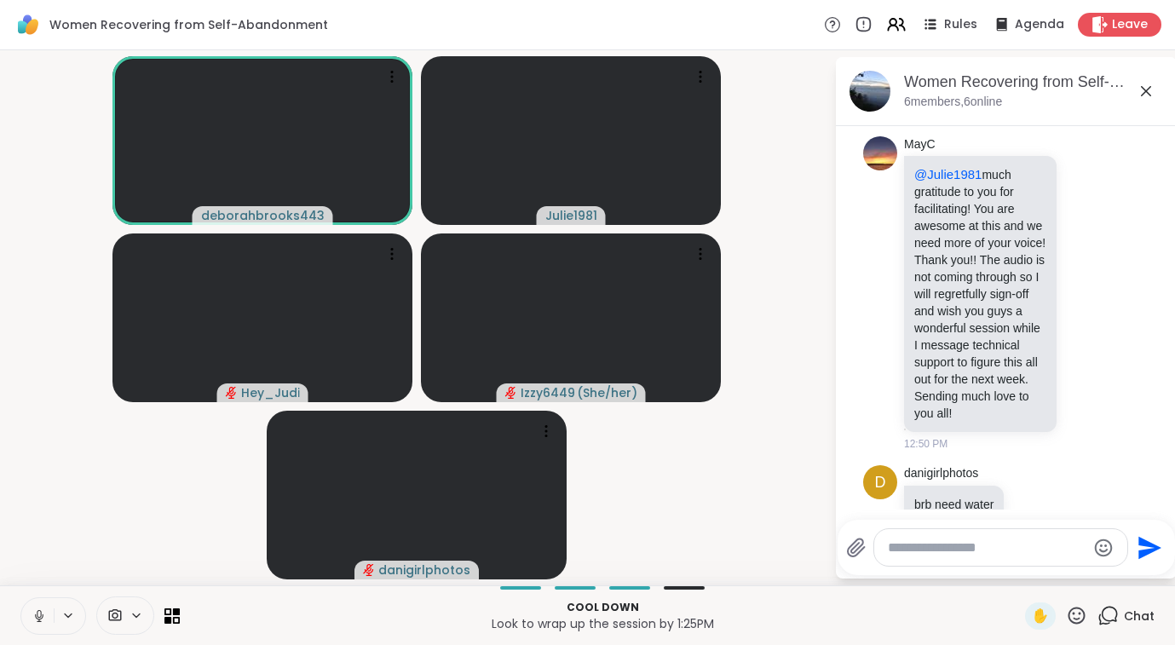
click at [1076, 619] on icon at bounding box center [1076, 615] width 17 height 17
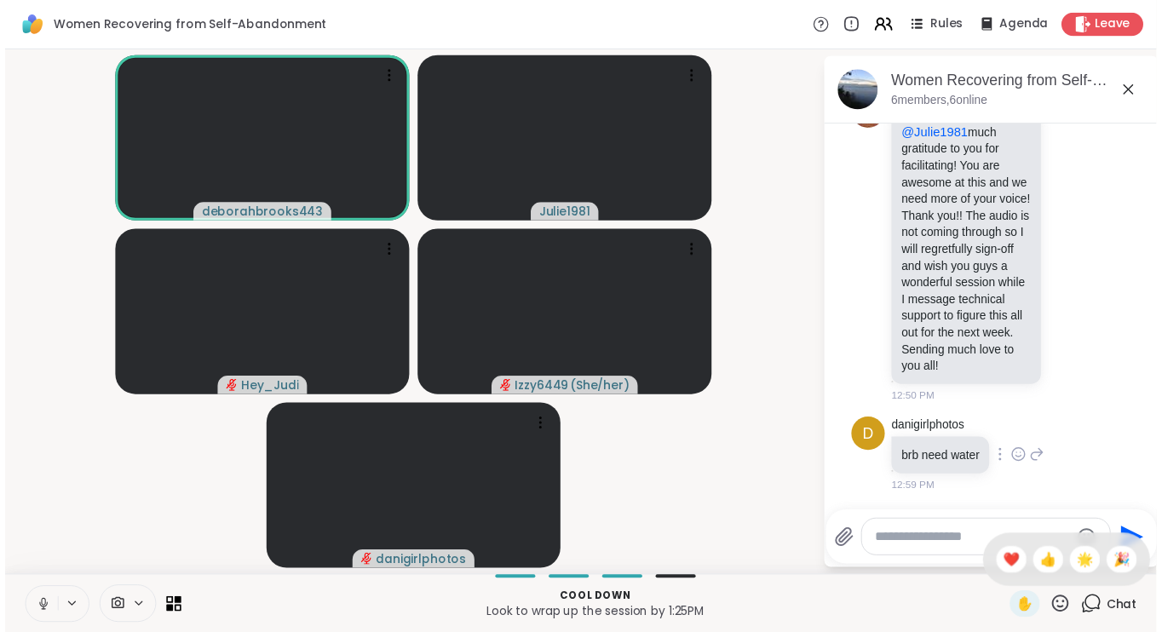
scroll to position [475, 0]
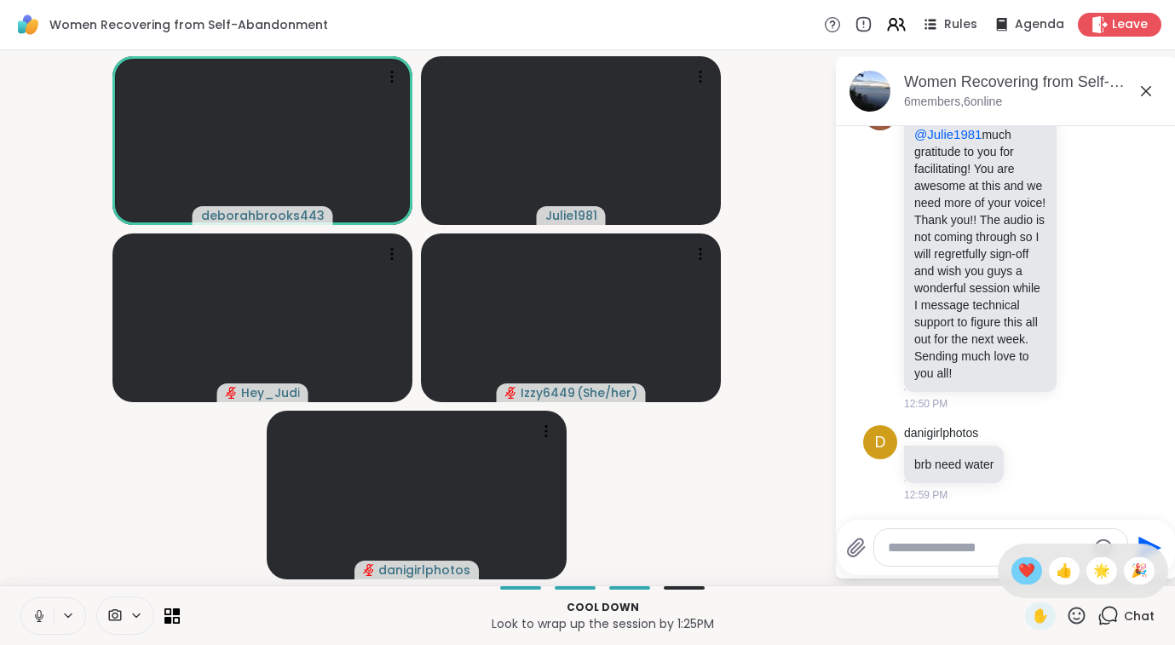
click at [1027, 576] on span "❤️" at bounding box center [1026, 571] width 17 height 20
click at [1077, 610] on icon at bounding box center [1076, 615] width 21 height 21
click at [1021, 572] on span "❤️" at bounding box center [1026, 571] width 17 height 20
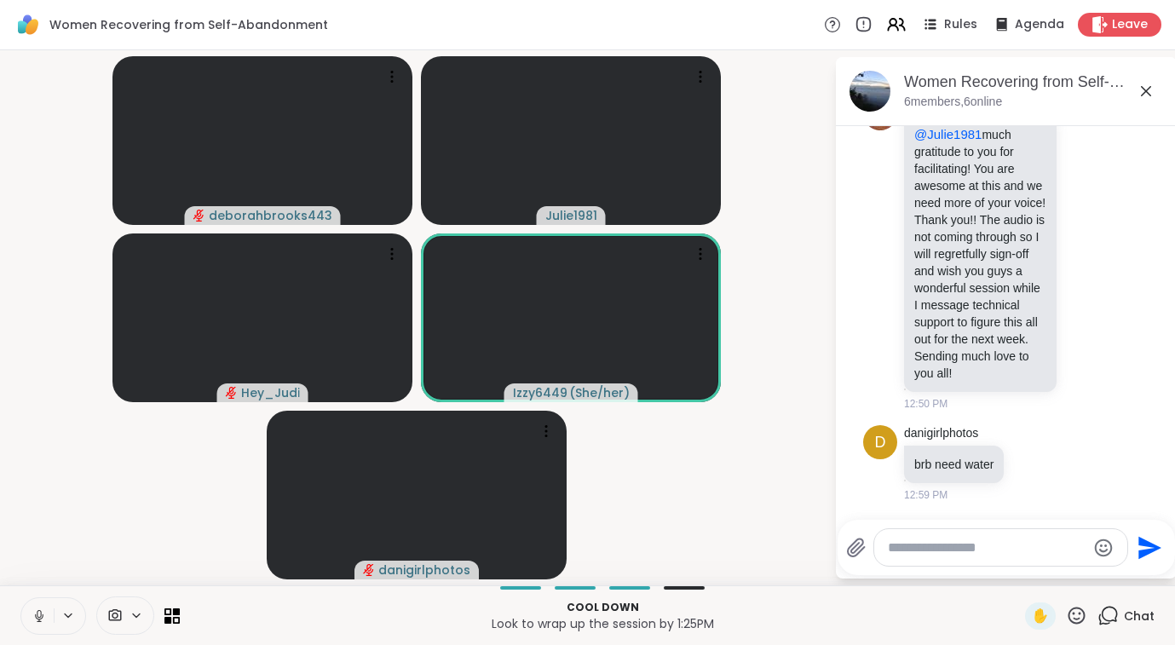
click at [1080, 613] on icon at bounding box center [1076, 615] width 17 height 17
click at [1028, 574] on span "❤️" at bounding box center [1026, 571] width 17 height 20
click at [1080, 617] on icon at bounding box center [1076, 615] width 21 height 21
click at [1027, 569] on span "❤️" at bounding box center [1026, 571] width 17 height 20
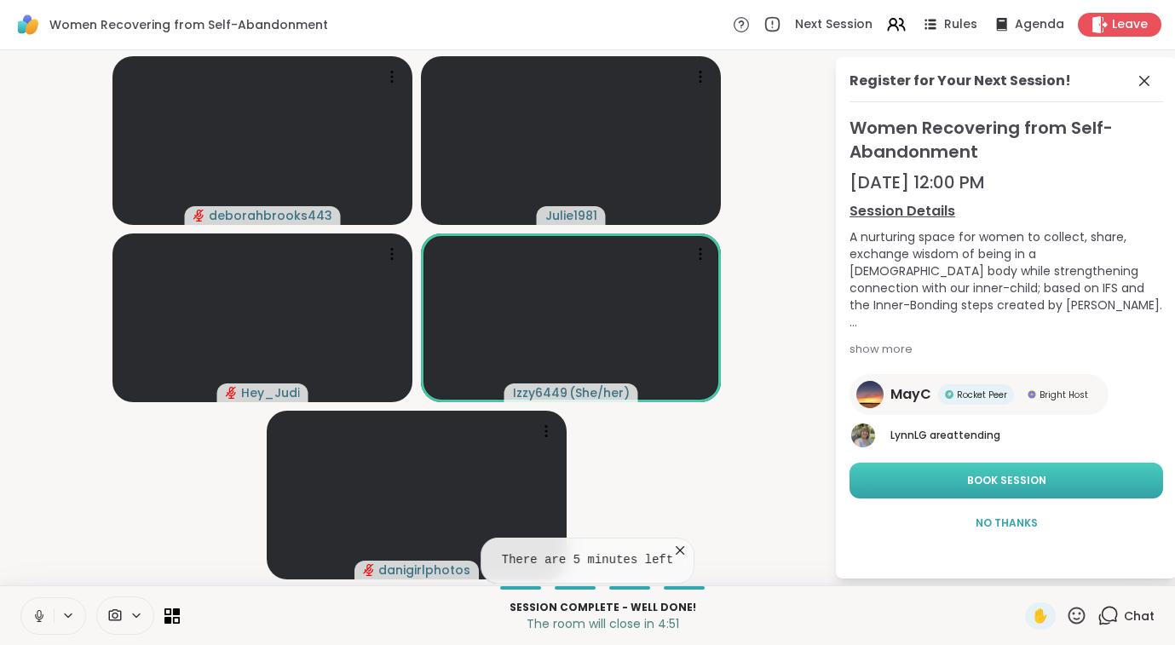
click at [1056, 485] on button "Book Session" at bounding box center [1006, 481] width 314 height 36
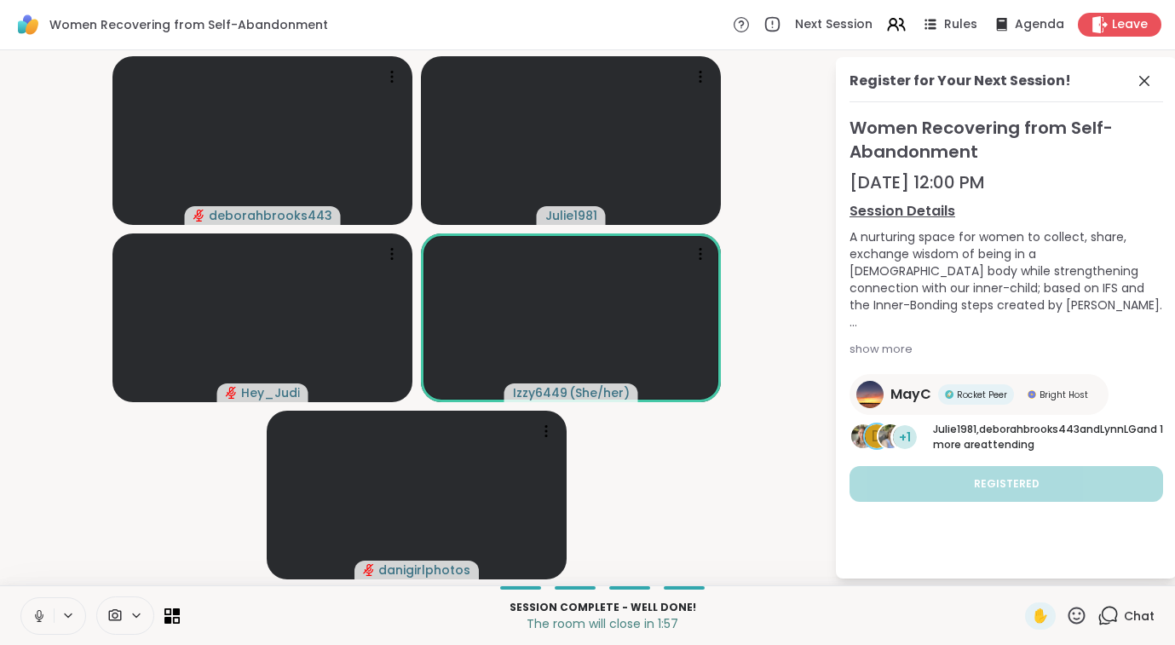
click at [1073, 611] on icon at bounding box center [1076, 615] width 17 height 17
click at [1067, 566] on span "👍" at bounding box center [1064, 571] width 17 height 20
click at [1067, 563] on div "Register for Your Next Session! Women Recovering from Self-Abandonment Sep 20, …" at bounding box center [1006, 317] width 341 height 521
click at [1140, 87] on icon at bounding box center [1144, 81] width 20 height 20
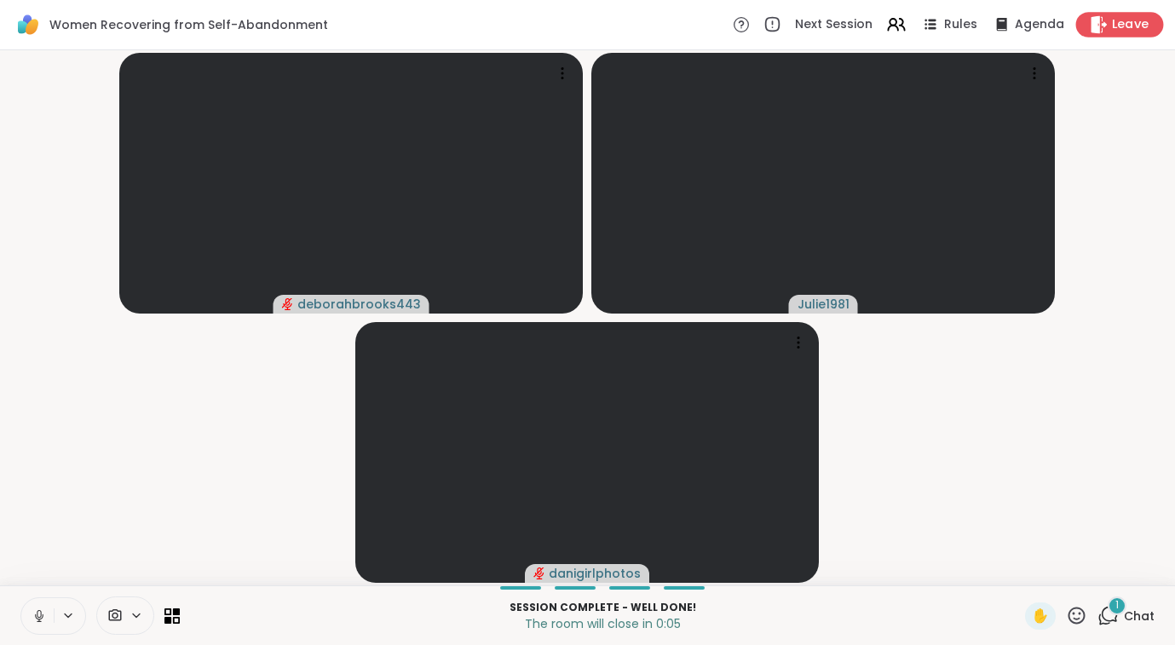
click at [1117, 22] on span "Leave" at bounding box center [1130, 25] width 37 height 18
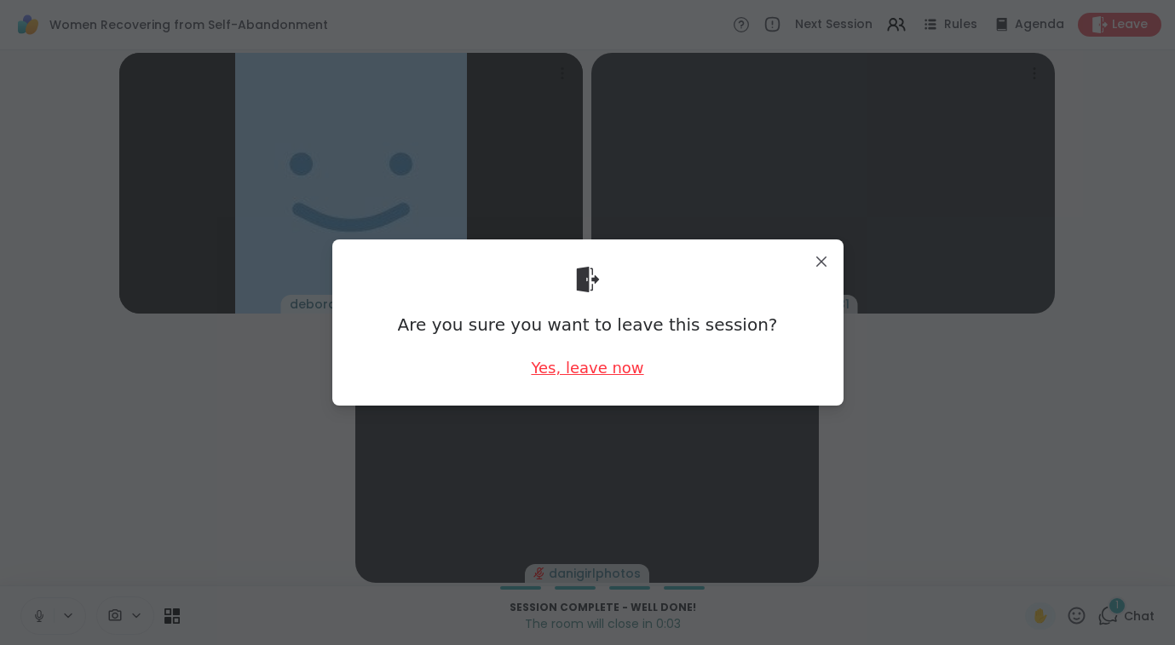
click at [576, 370] on div "Yes, leave now" at bounding box center [587, 367] width 112 height 21
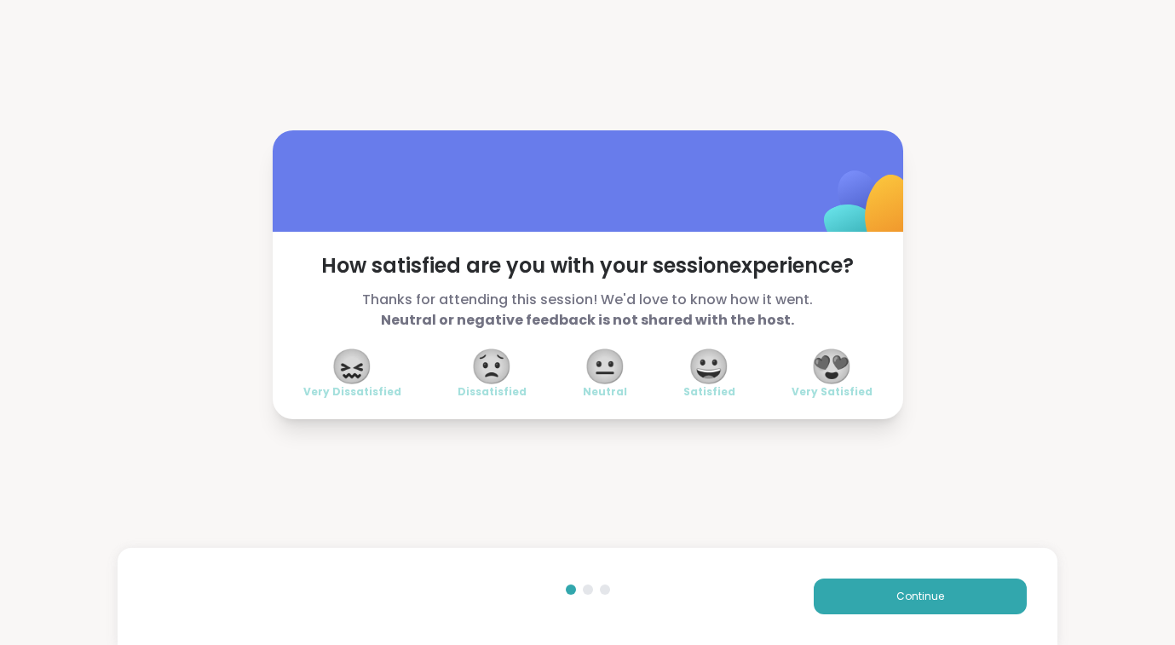
click at [844, 365] on span "😍" at bounding box center [831, 366] width 43 height 31
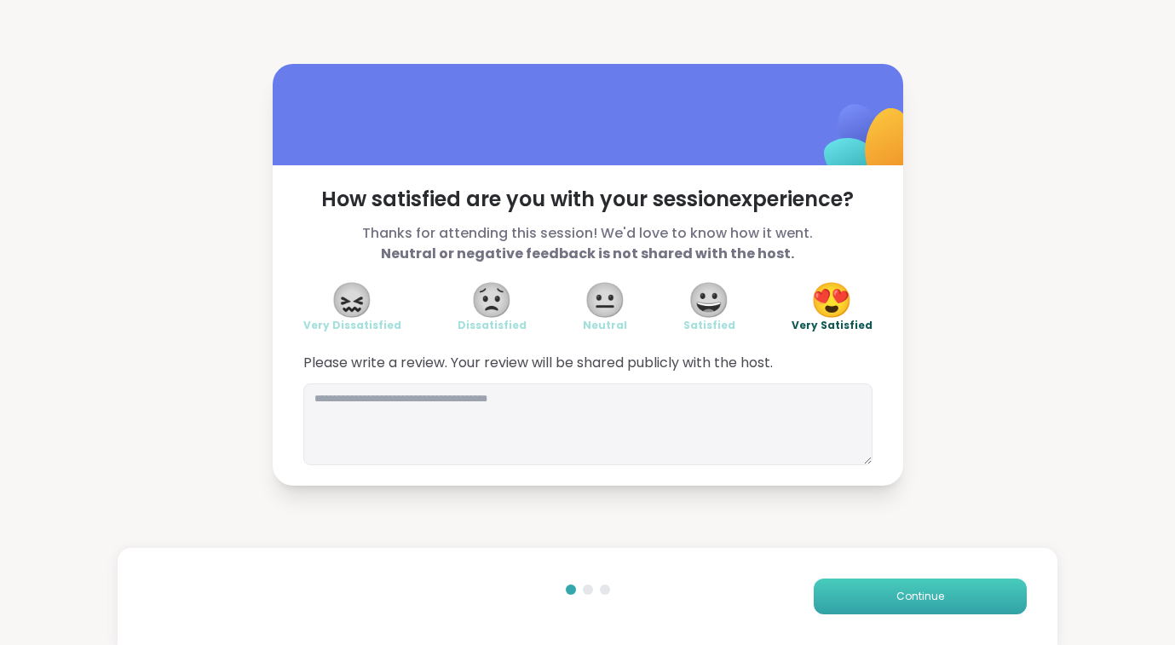
click at [887, 594] on button "Continue" at bounding box center [920, 596] width 213 height 36
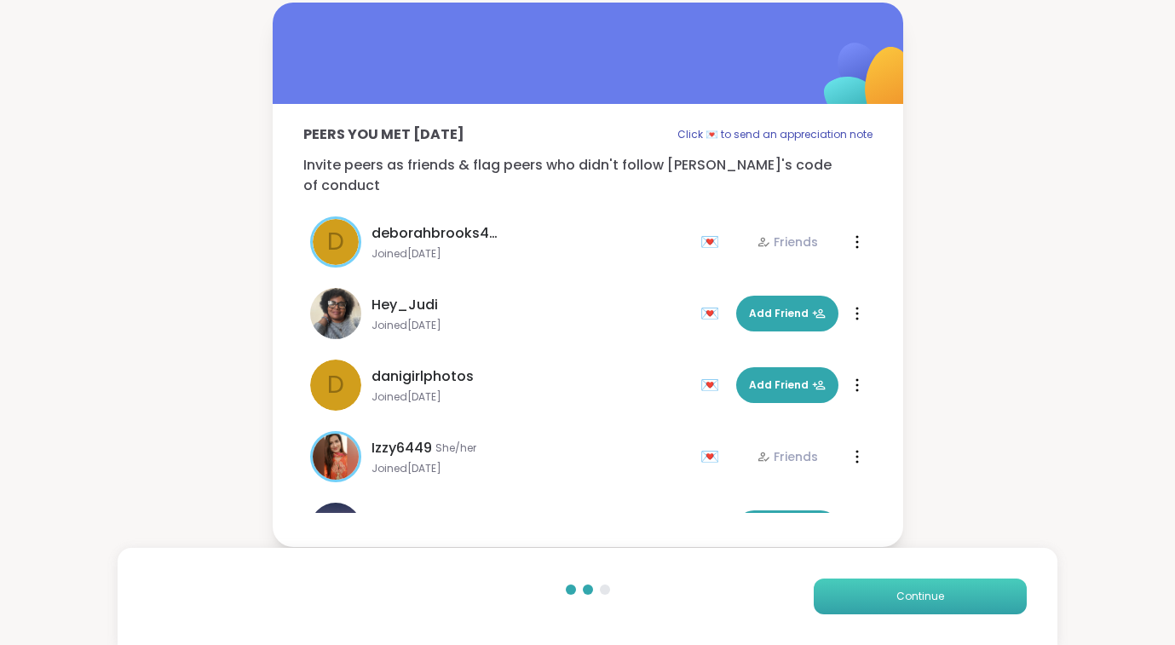
click at [887, 594] on button "Continue" at bounding box center [920, 596] width 213 height 36
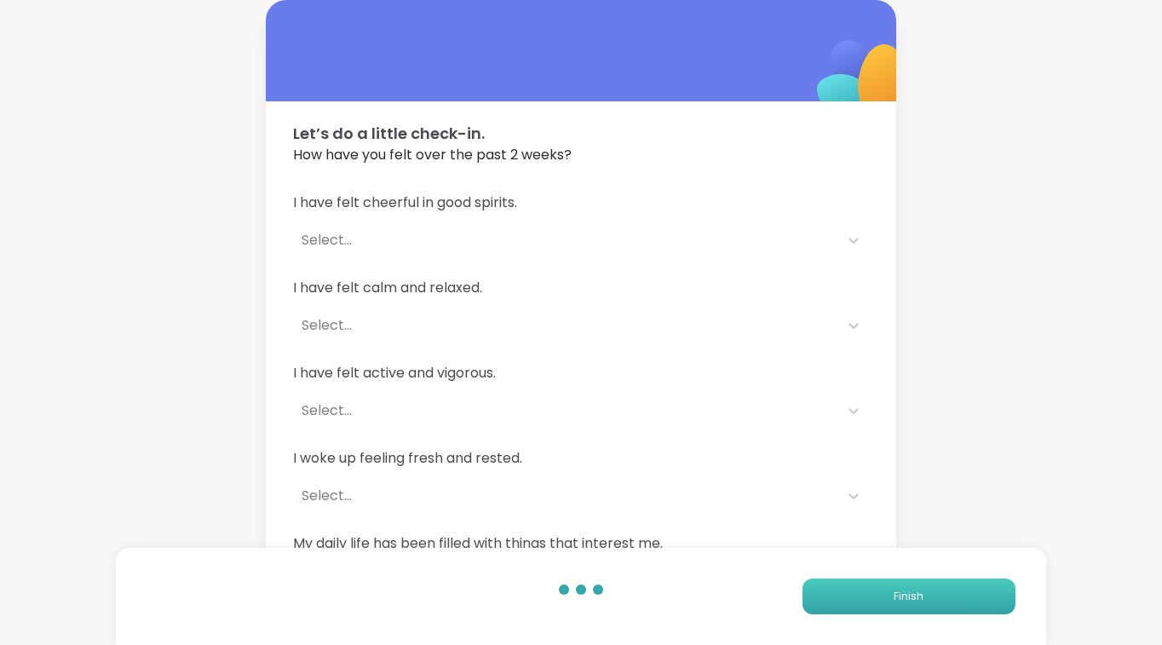
click at [887, 594] on button "Finish" at bounding box center [909, 596] width 213 height 36
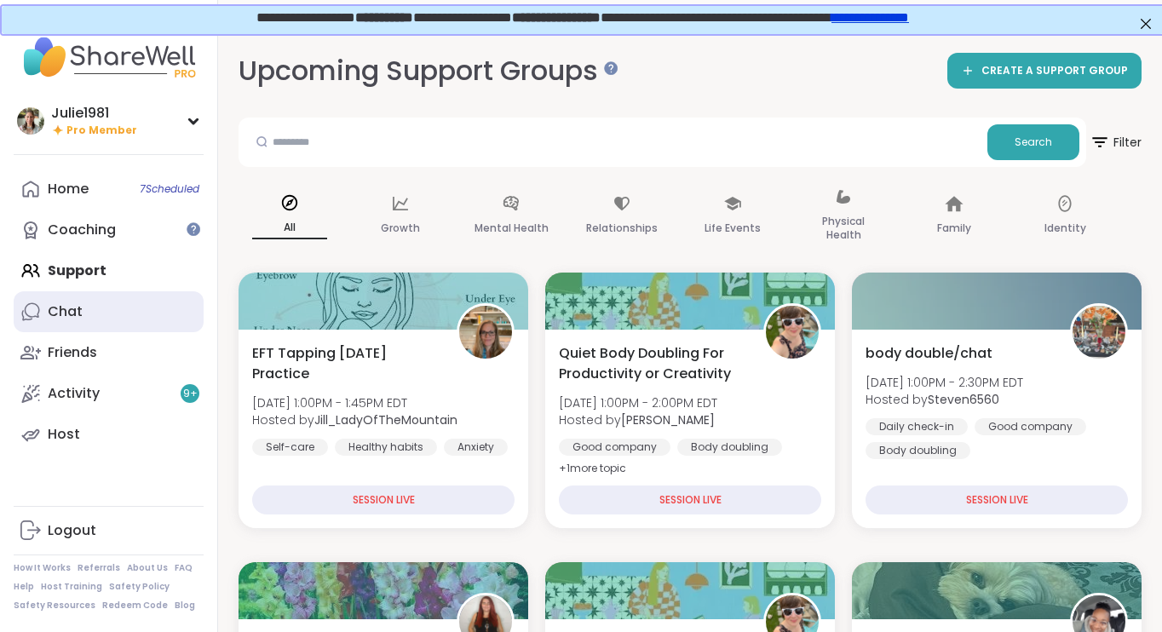
click at [67, 315] on div "Chat" at bounding box center [65, 311] width 35 height 19
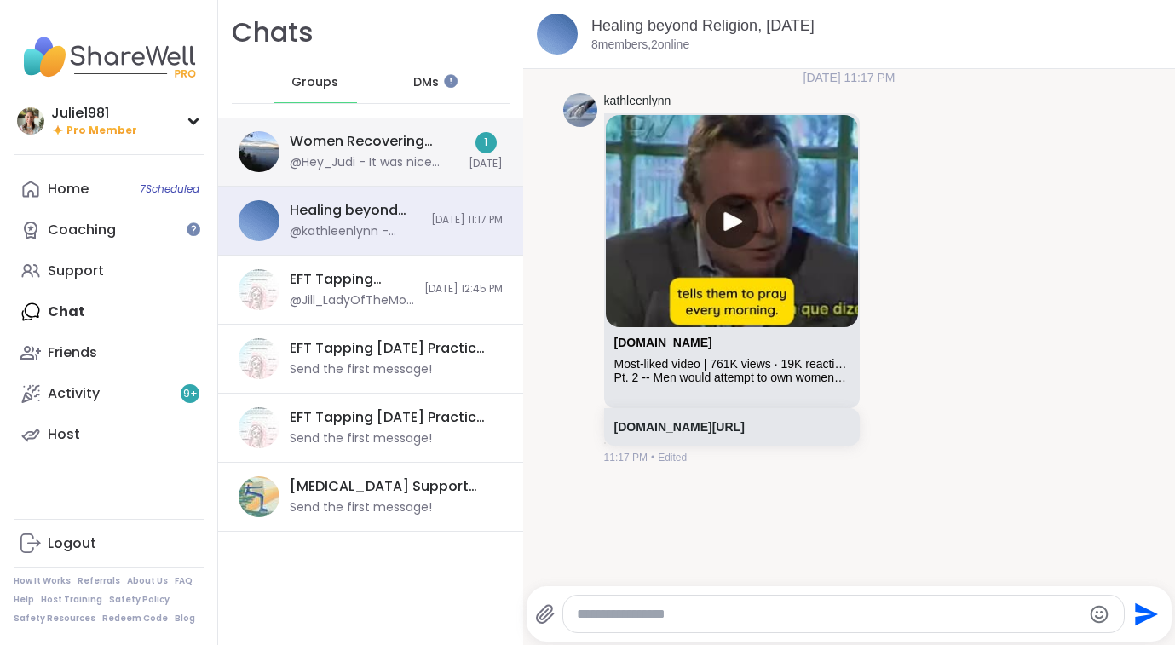
click at [371, 147] on div "Women Recovering from Self-Abandonment, [DATE]" at bounding box center [374, 141] width 169 height 19
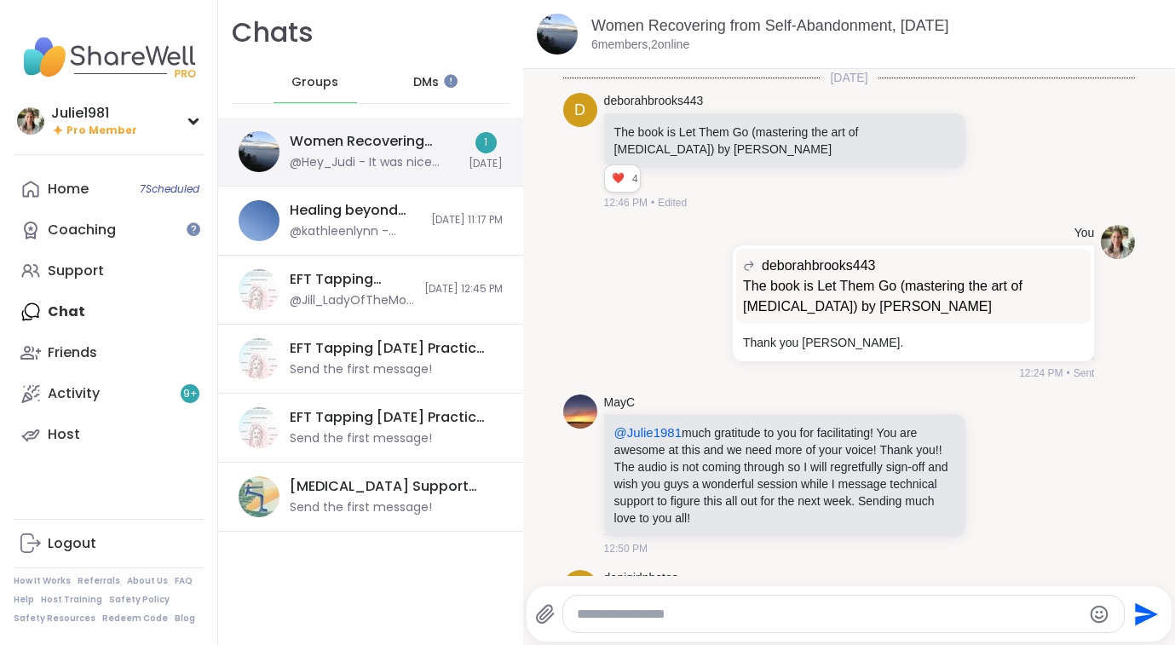
scroll to position [223, 0]
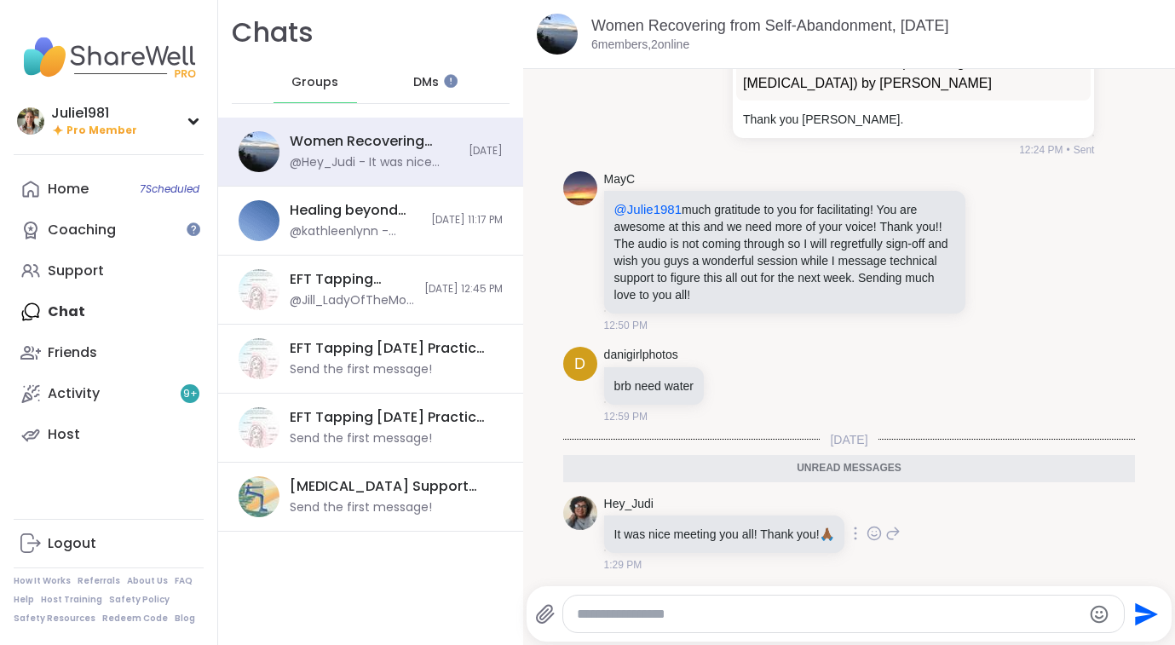
click at [897, 528] on icon at bounding box center [893, 533] width 12 height 12
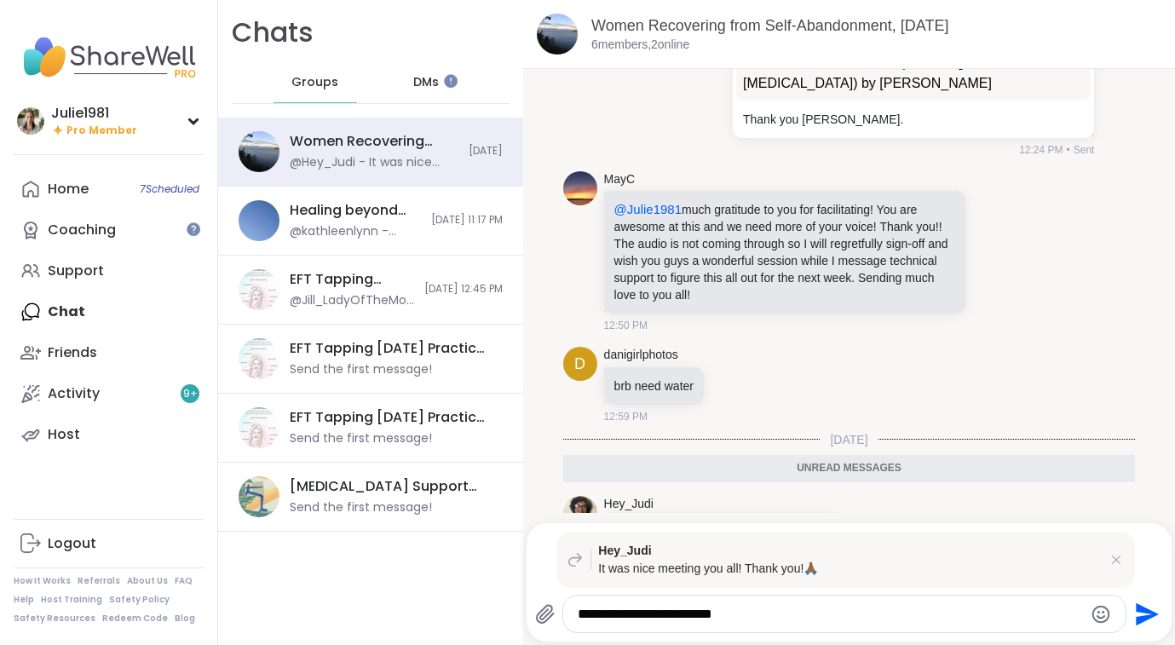
scroll to position [0, 0]
type textarea "**********"
click at [1132, 611] on icon "Send" at bounding box center [1144, 614] width 27 height 27
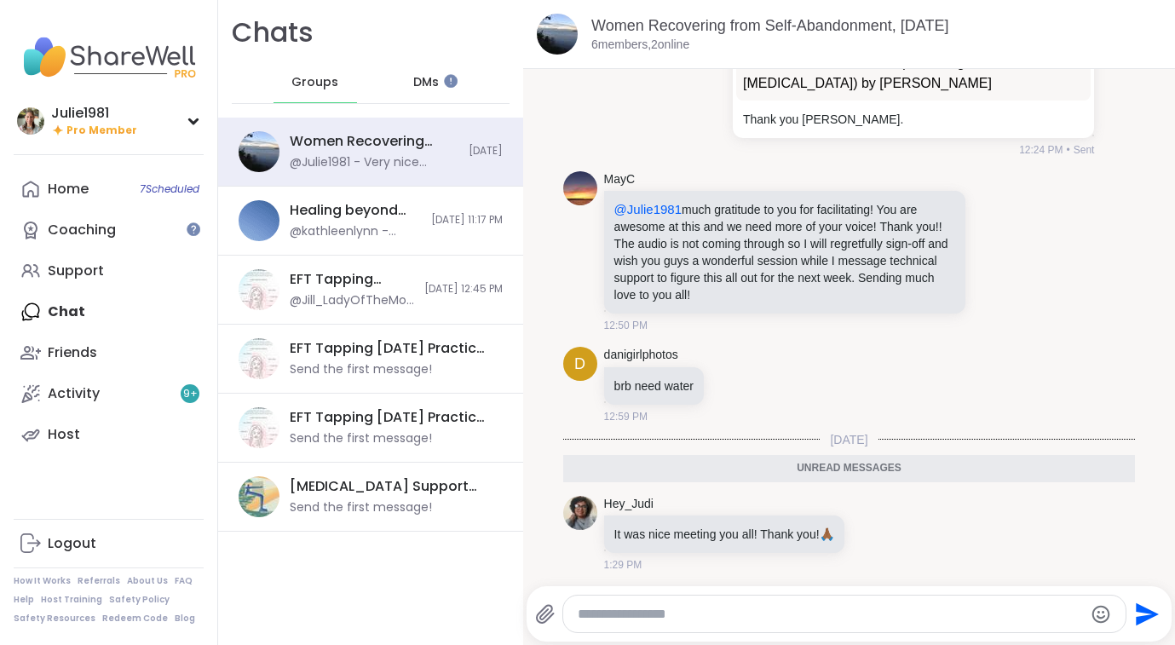
scroll to position [331, 0]
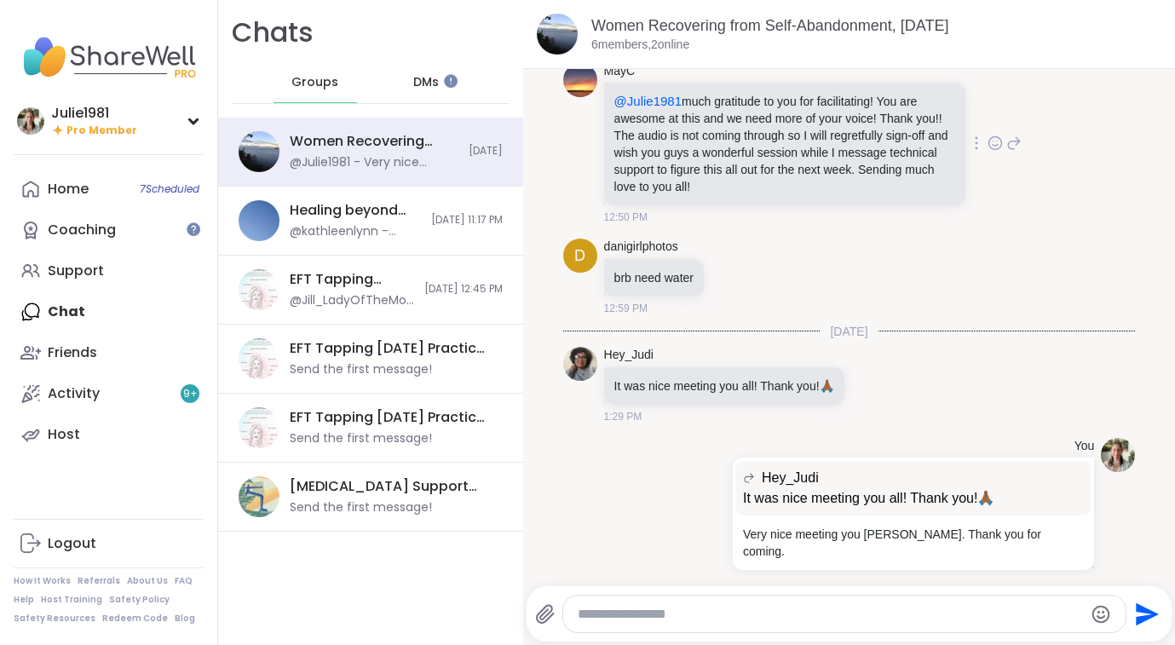
click at [1006, 144] on icon at bounding box center [1013, 143] width 15 height 20
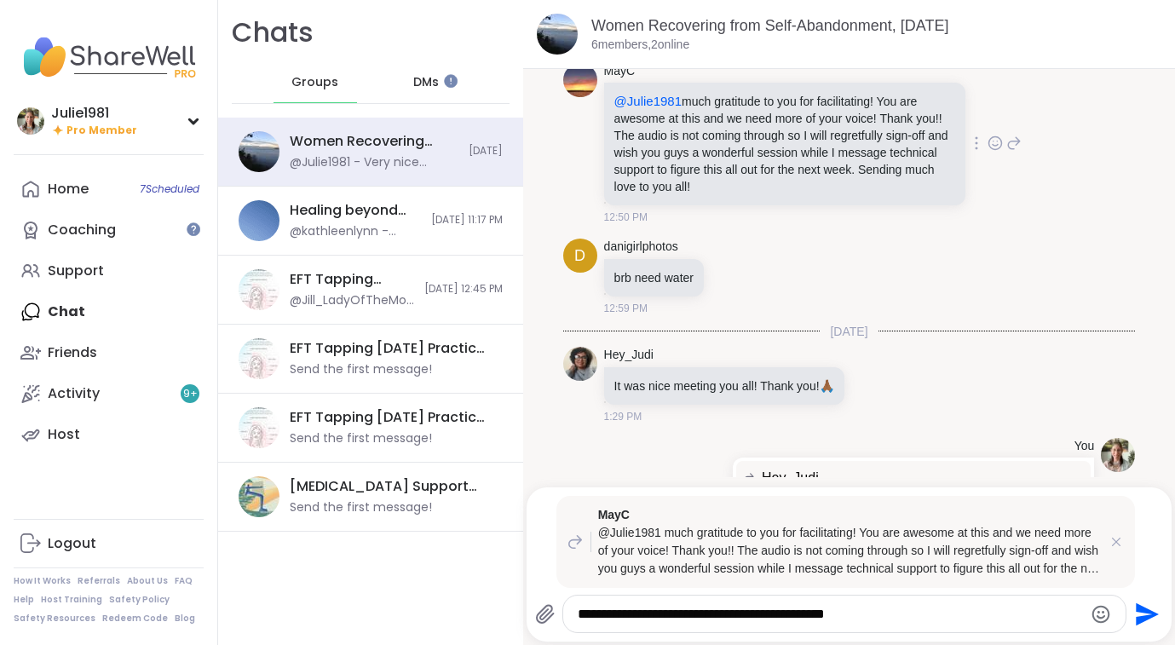
type textarea "**********"
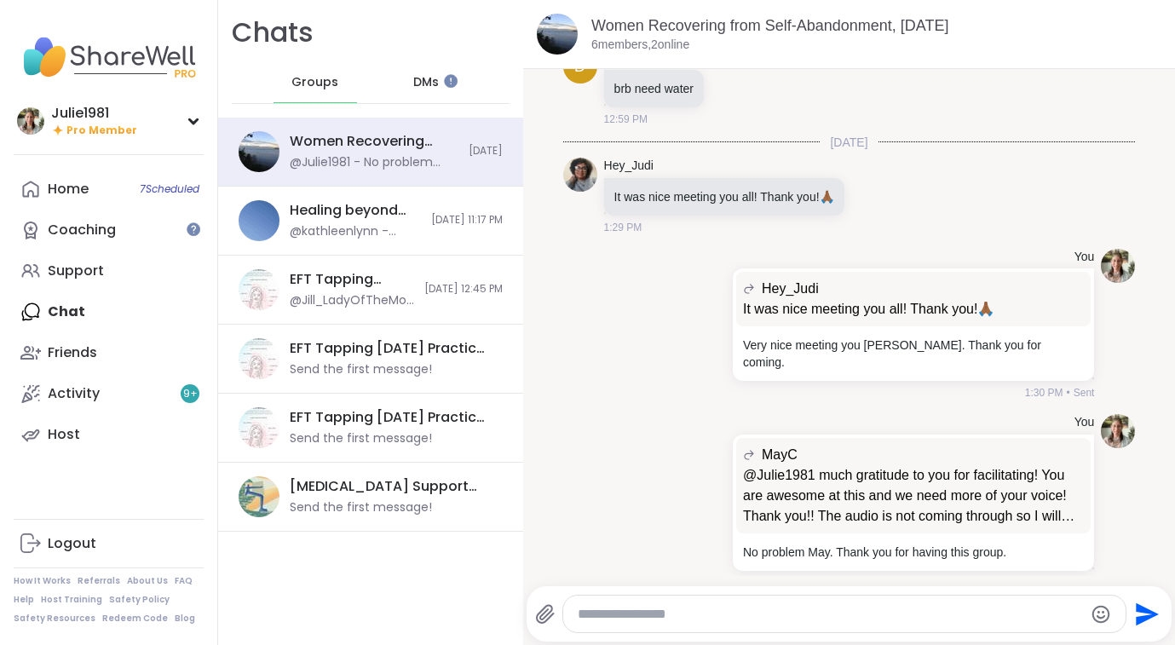
click at [988, 140] on div "[DATE]" at bounding box center [849, 142] width 572 height 17
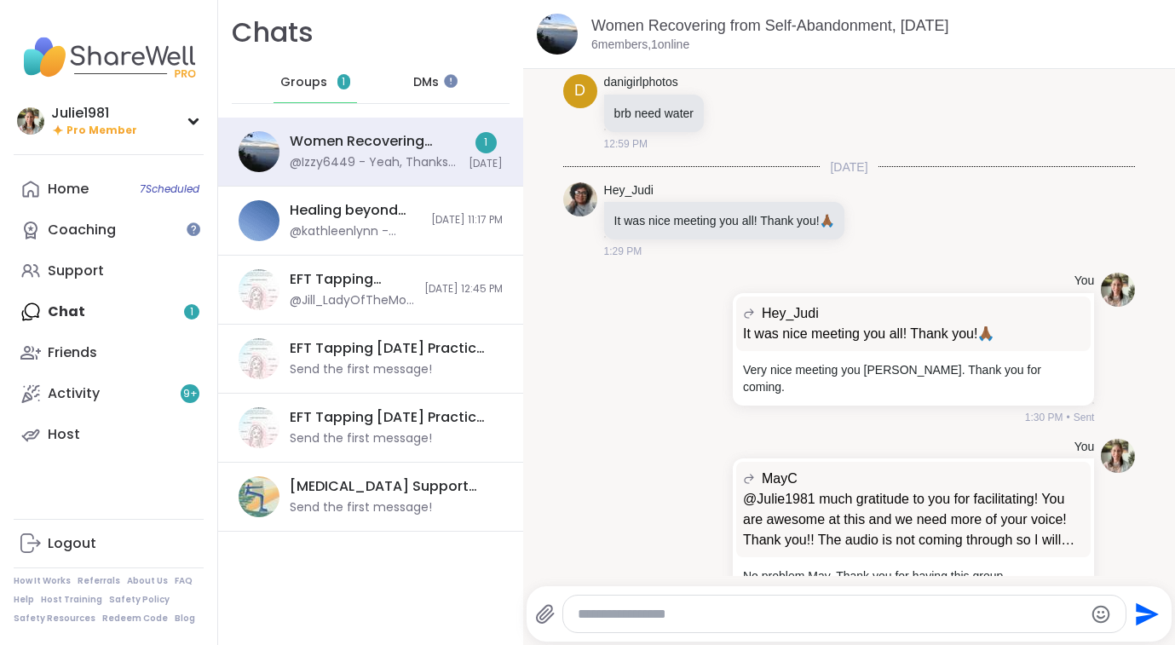
click at [679, 608] on textarea "Type your message" at bounding box center [830, 614] width 505 height 17
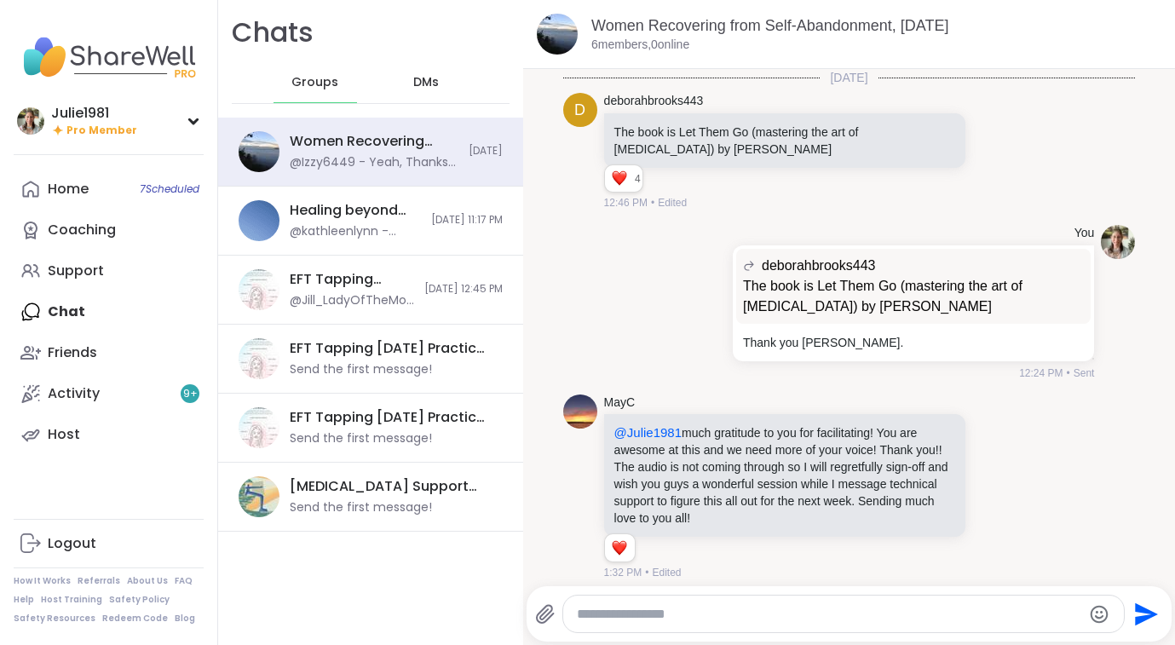
click at [249, 248] on div "Healing beyond Religion, Sep 14 @kathleenlynn - https://www.facebook.com/share/…" at bounding box center [370, 221] width 305 height 69
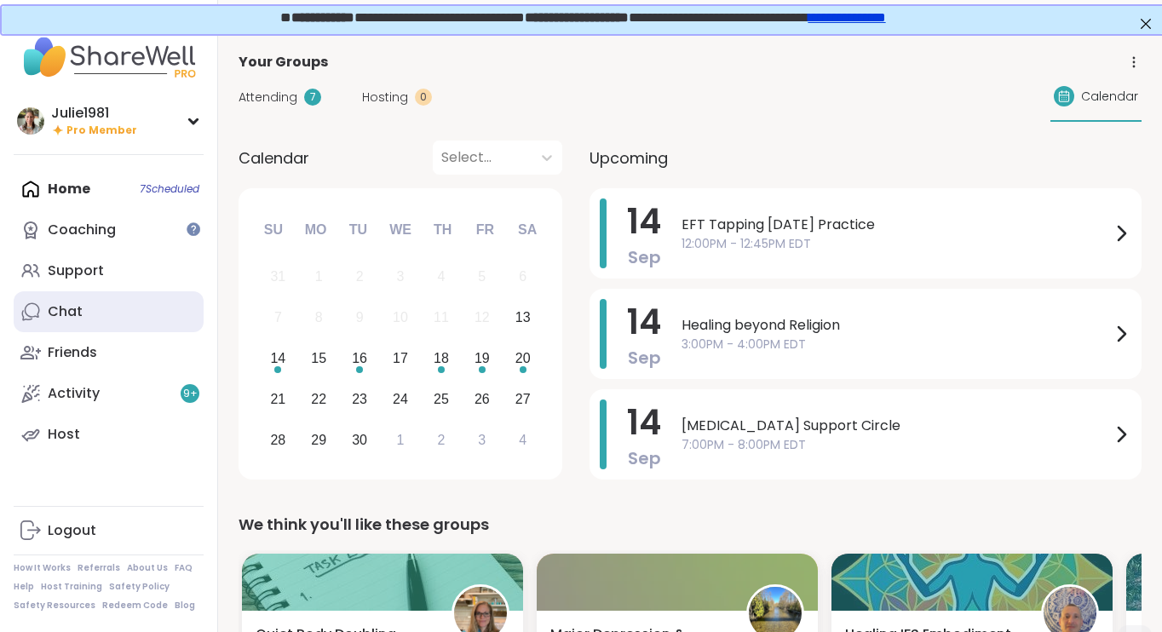
click at [89, 312] on link "Chat" at bounding box center [109, 311] width 190 height 41
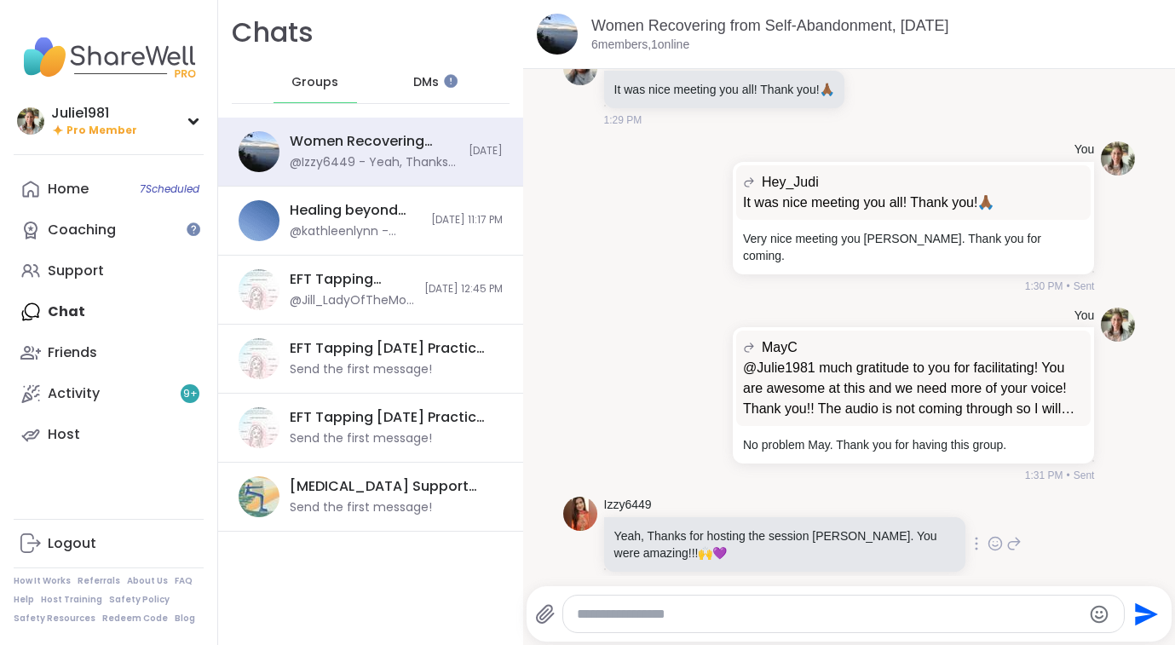
click at [1006, 533] on icon at bounding box center [1013, 543] width 15 height 20
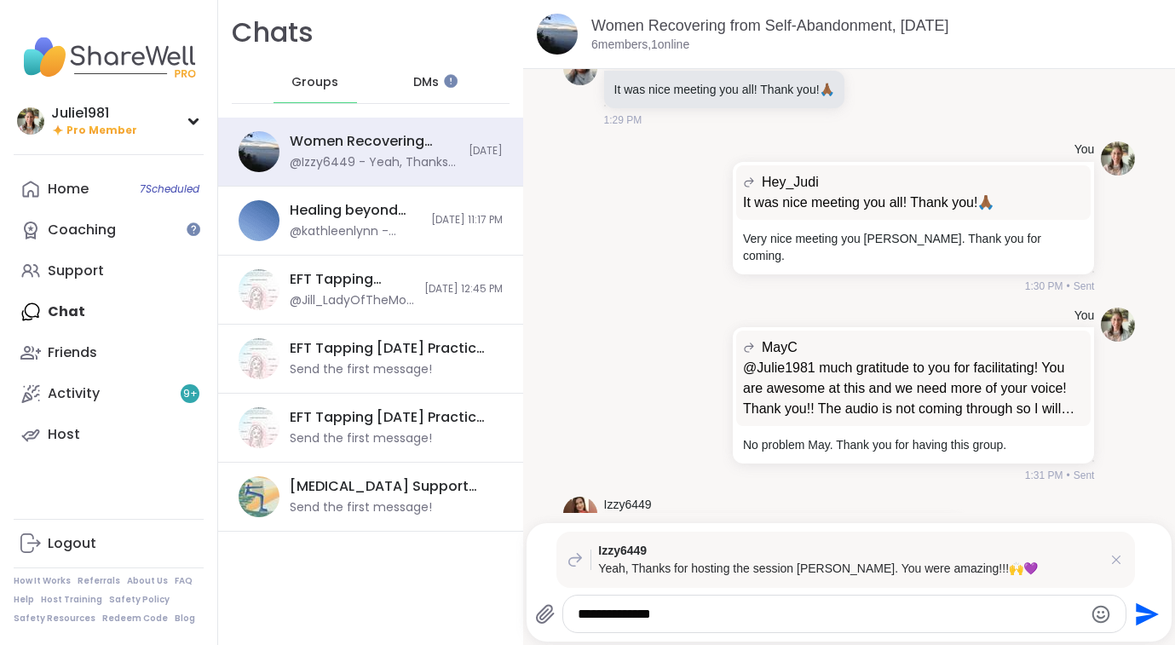
type textarea "**********"
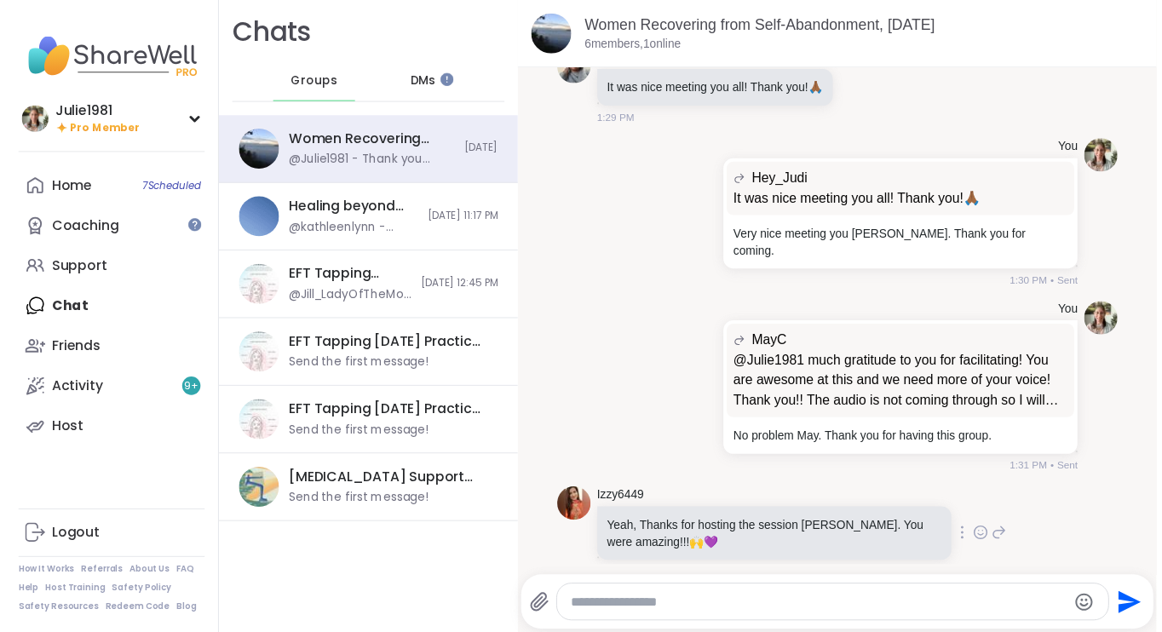
scroll to position [803, 0]
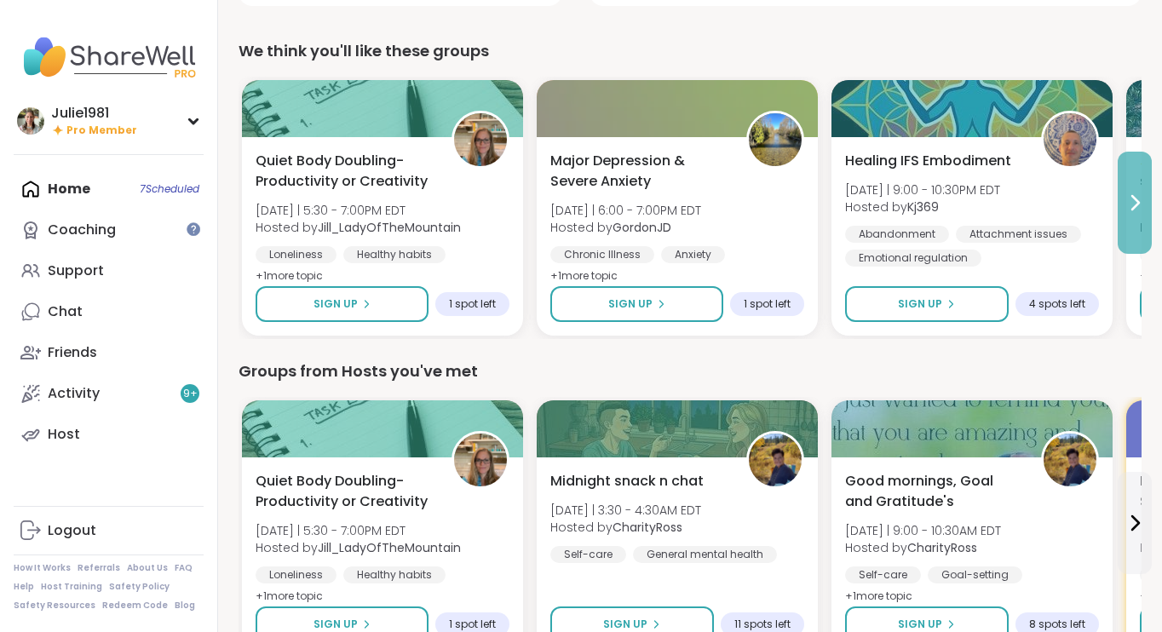
click at [1129, 210] on icon at bounding box center [1135, 203] width 20 height 20
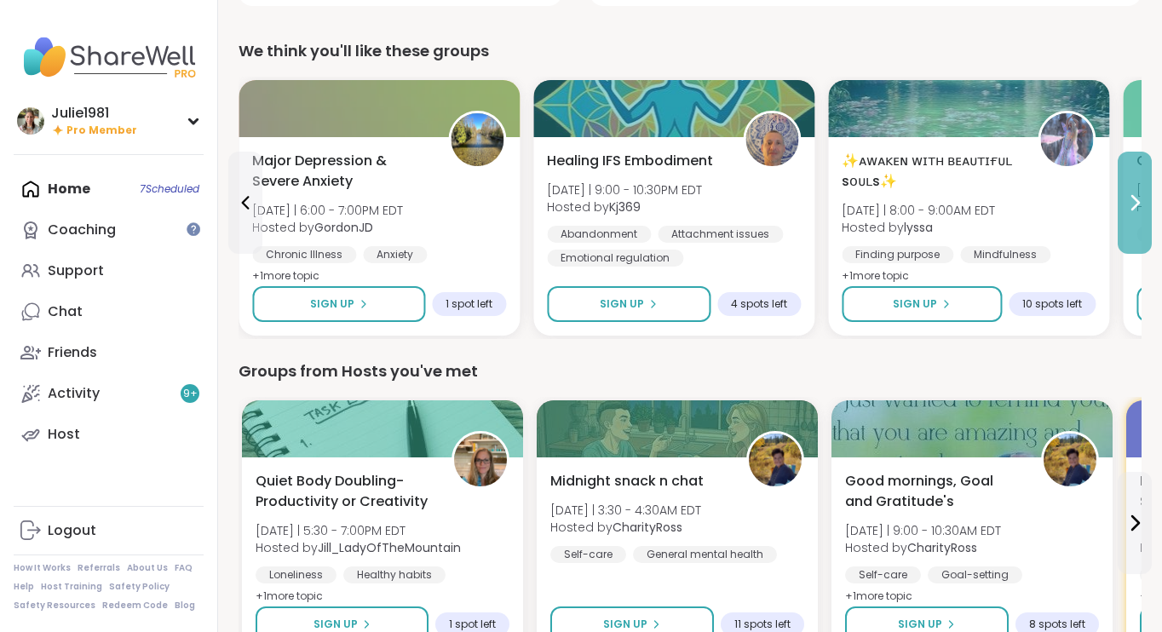
click at [1129, 210] on icon at bounding box center [1135, 203] width 20 height 20
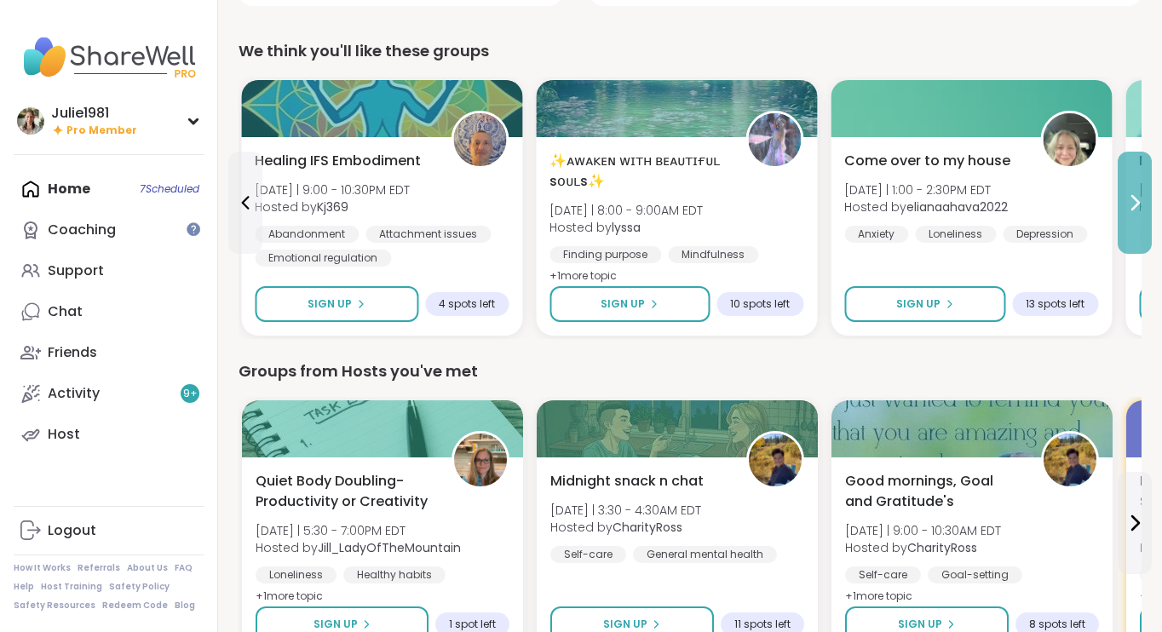
click at [1129, 210] on icon at bounding box center [1135, 203] width 20 height 20
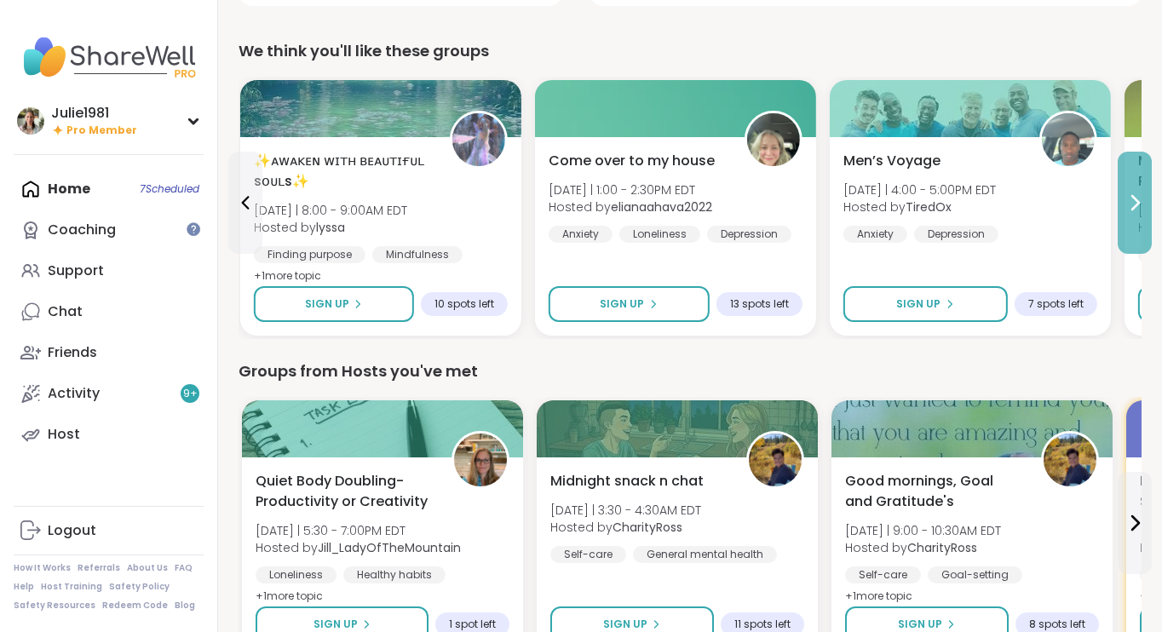
click at [1129, 210] on icon at bounding box center [1135, 203] width 20 height 20
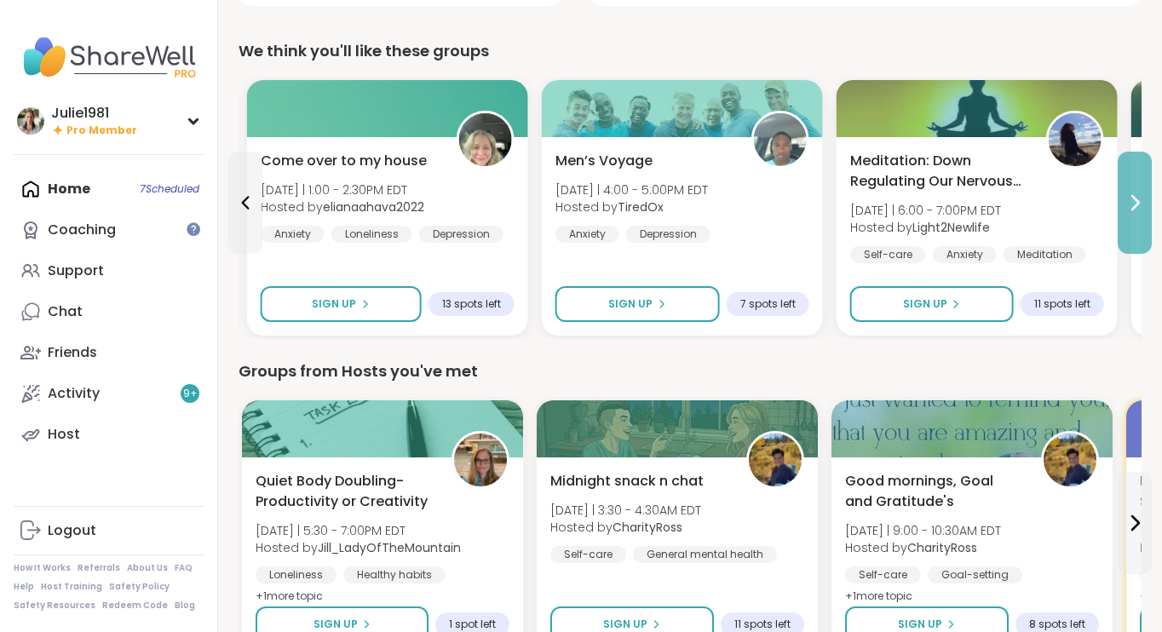
click at [1129, 210] on icon at bounding box center [1135, 203] width 20 height 20
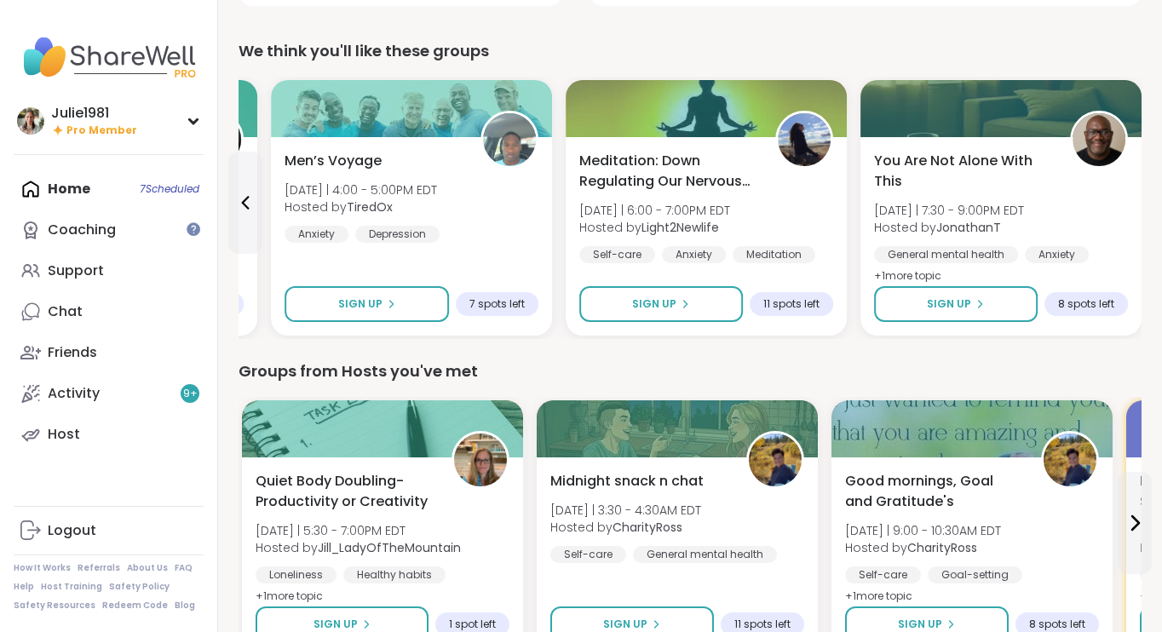
click at [1128, 210] on div "You Are Not Alone With This [DATE] | 7:30 - 9:00PM EDT Hosted by JonathanT Gene…" at bounding box center [1001, 219] width 254 height 136
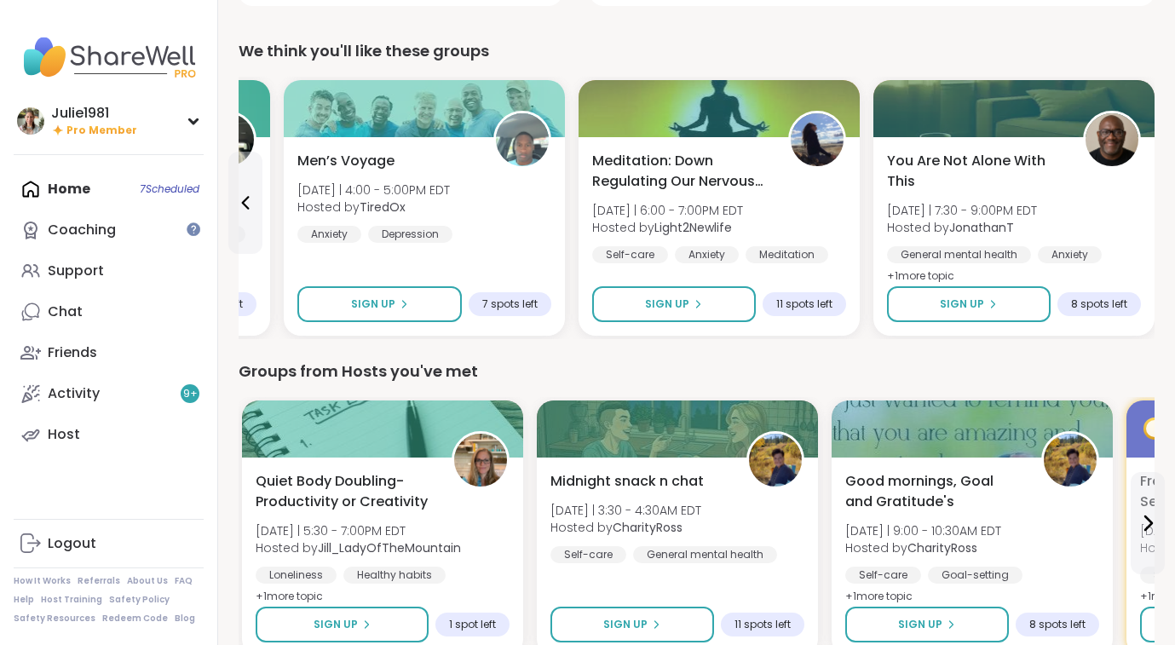
click at [578, 375] on div "Groups from Hosts you've met" at bounding box center [697, 372] width 916 height 24
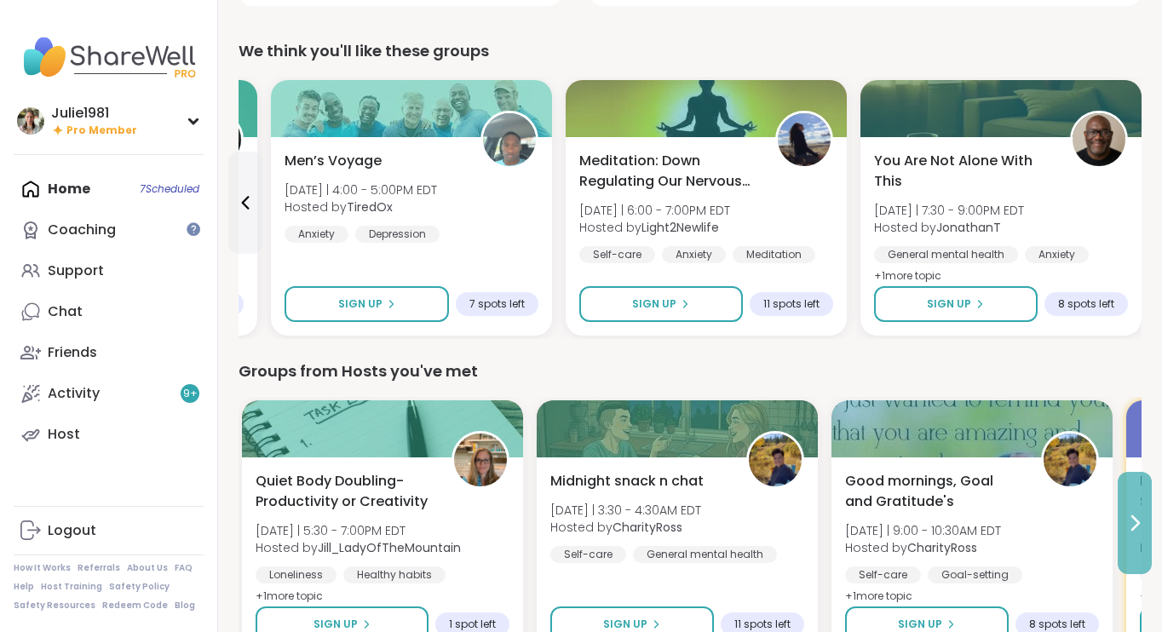
click at [1142, 526] on icon at bounding box center [1135, 523] width 20 height 20
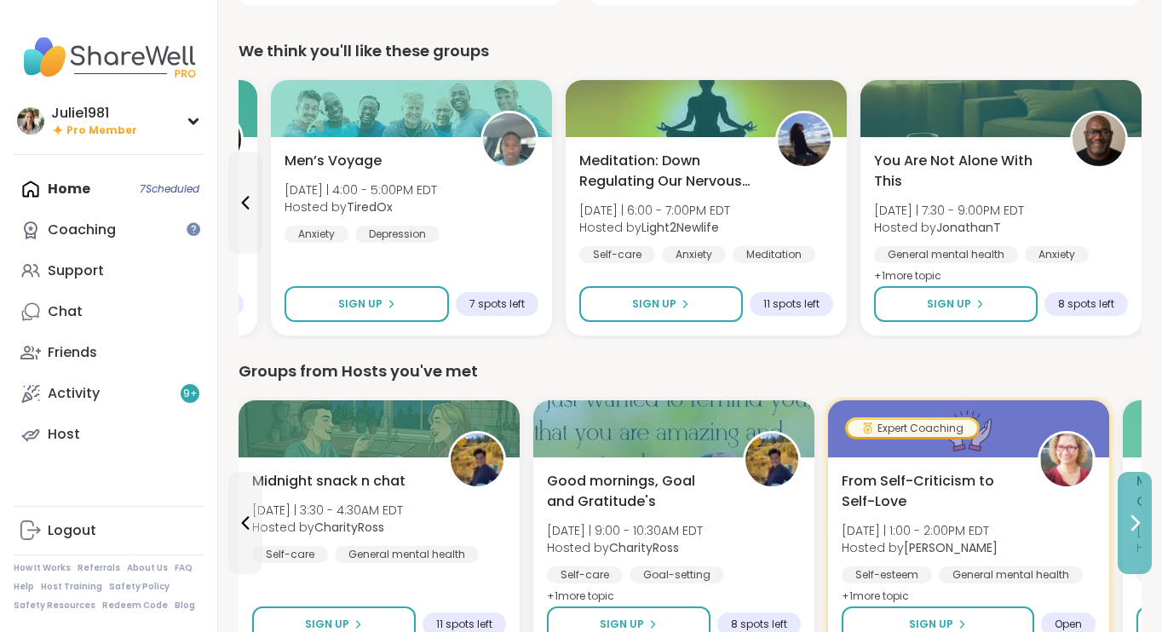
click at [1142, 526] on icon at bounding box center [1135, 523] width 20 height 20
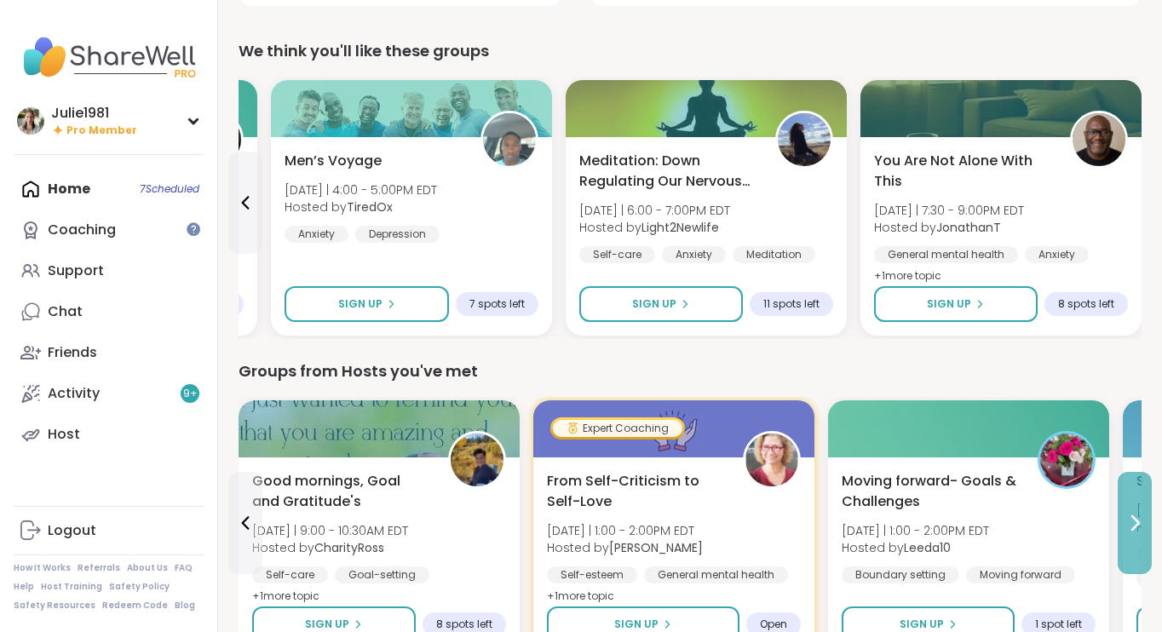
click at [1141, 534] on button at bounding box center [1135, 523] width 34 height 102
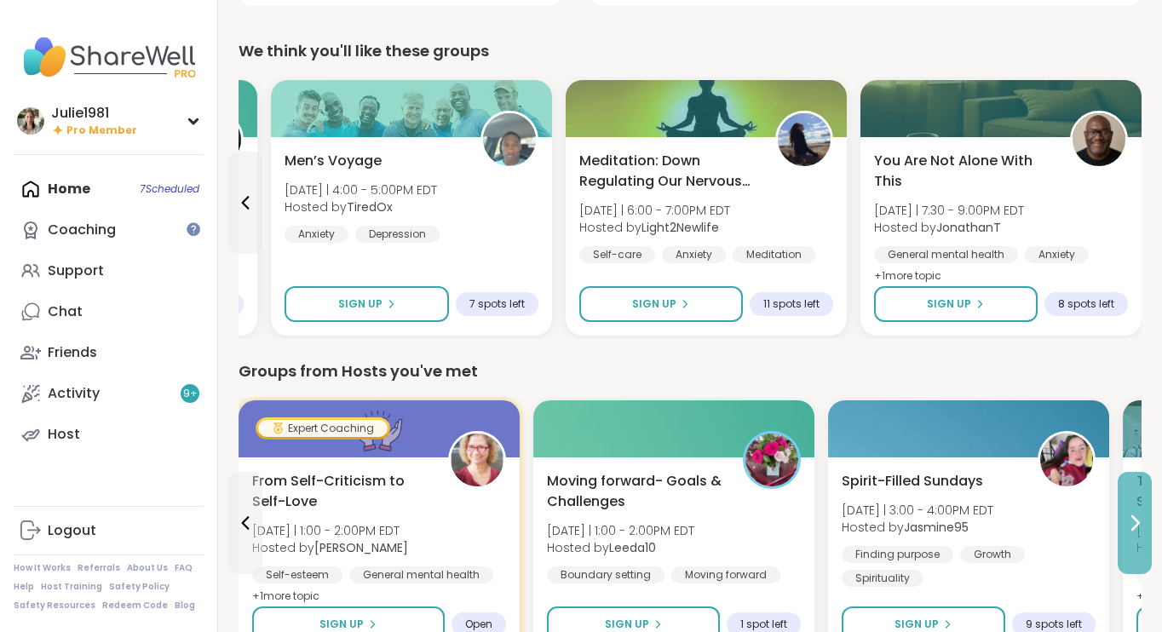
click at [1141, 534] on button at bounding box center [1135, 523] width 34 height 102
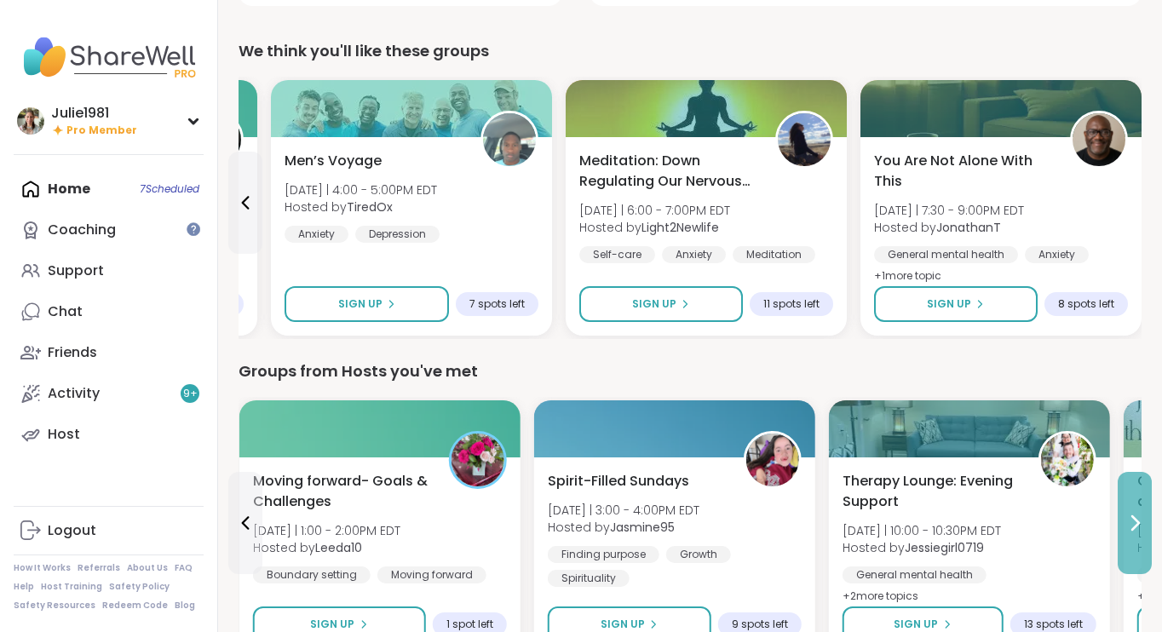
click at [1141, 534] on button at bounding box center [1135, 523] width 34 height 102
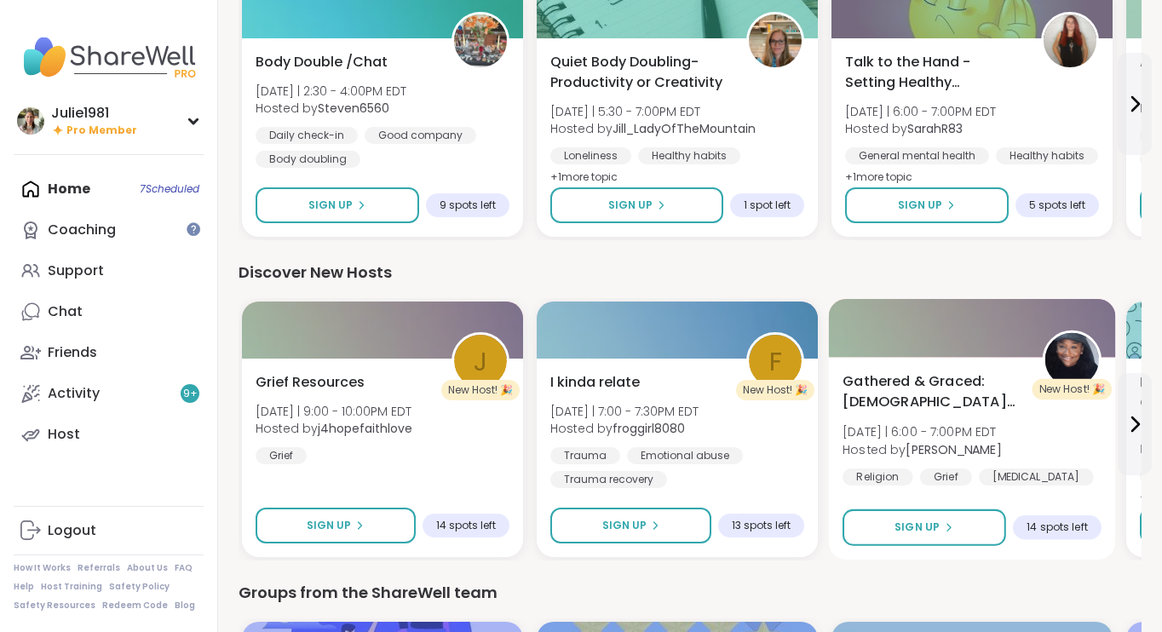
scroll to position [2176, 0]
